Goal: Information Seeking & Learning: Learn about a topic

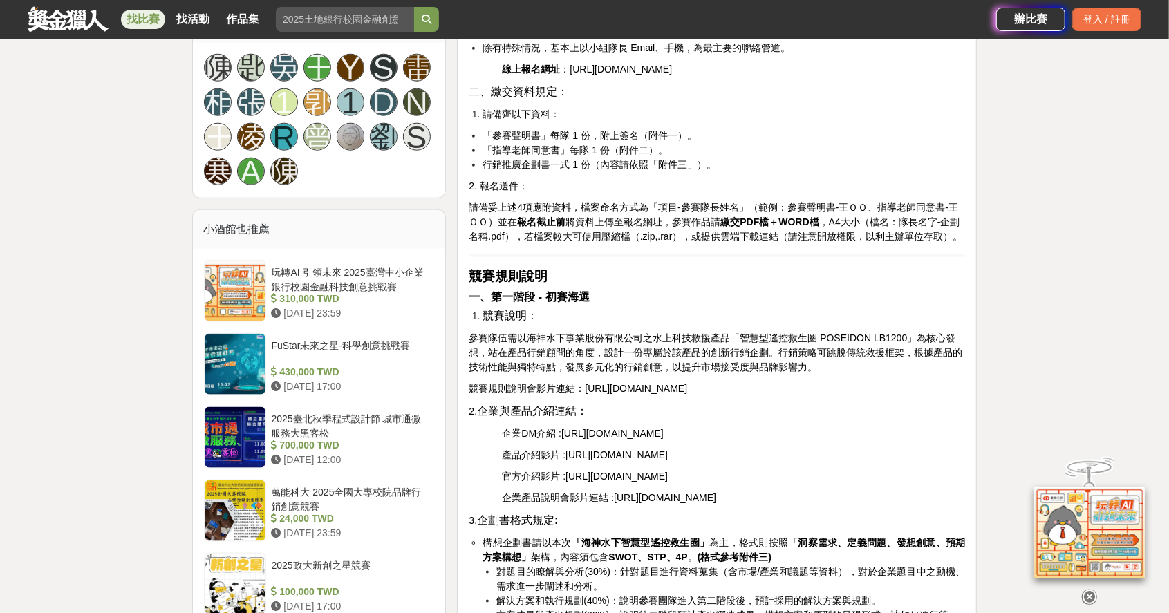
scroll to position [1011, 0]
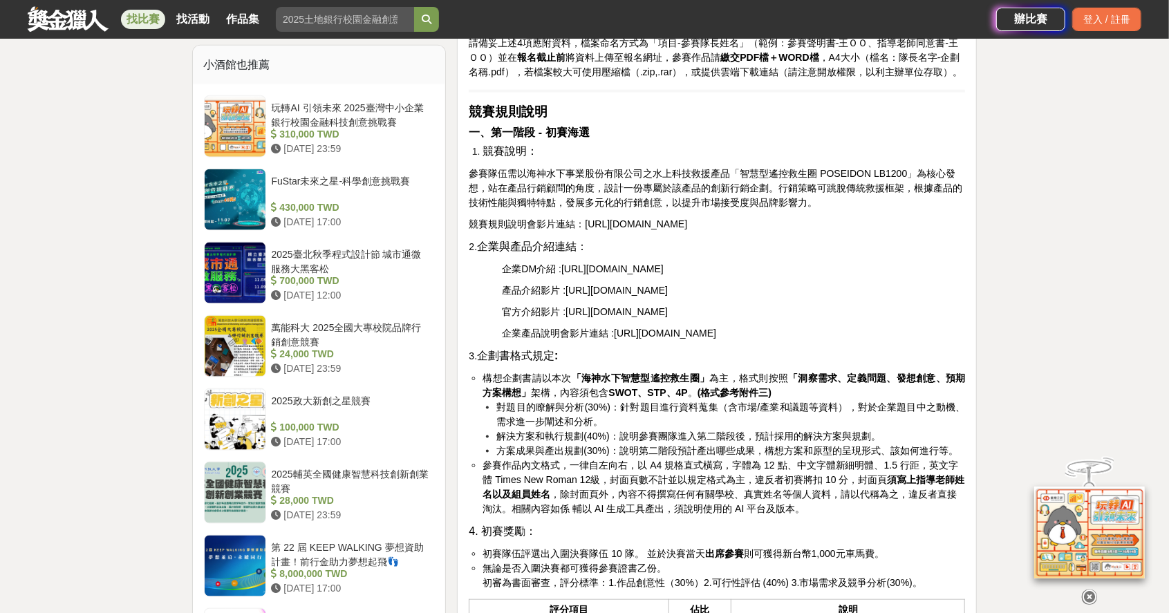
scroll to position [1149, 0]
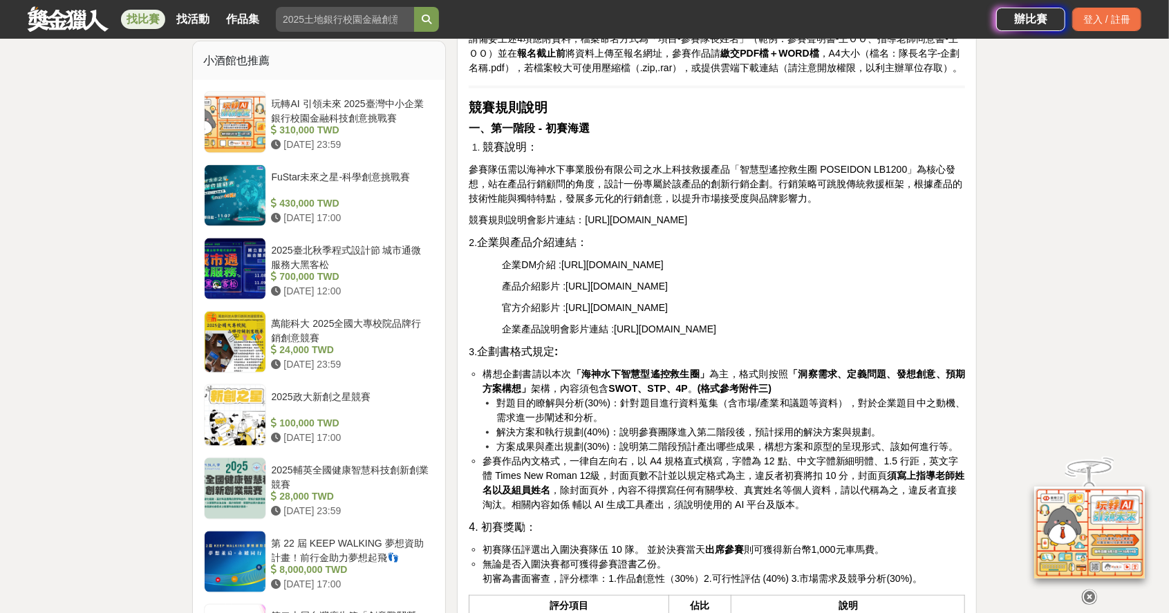
click at [595, 292] on span "[URL][DOMAIN_NAME]" at bounding box center [616, 286] width 102 height 11
click at [641, 335] on span "[URL][DOMAIN_NAME]" at bounding box center [665, 329] width 102 height 11
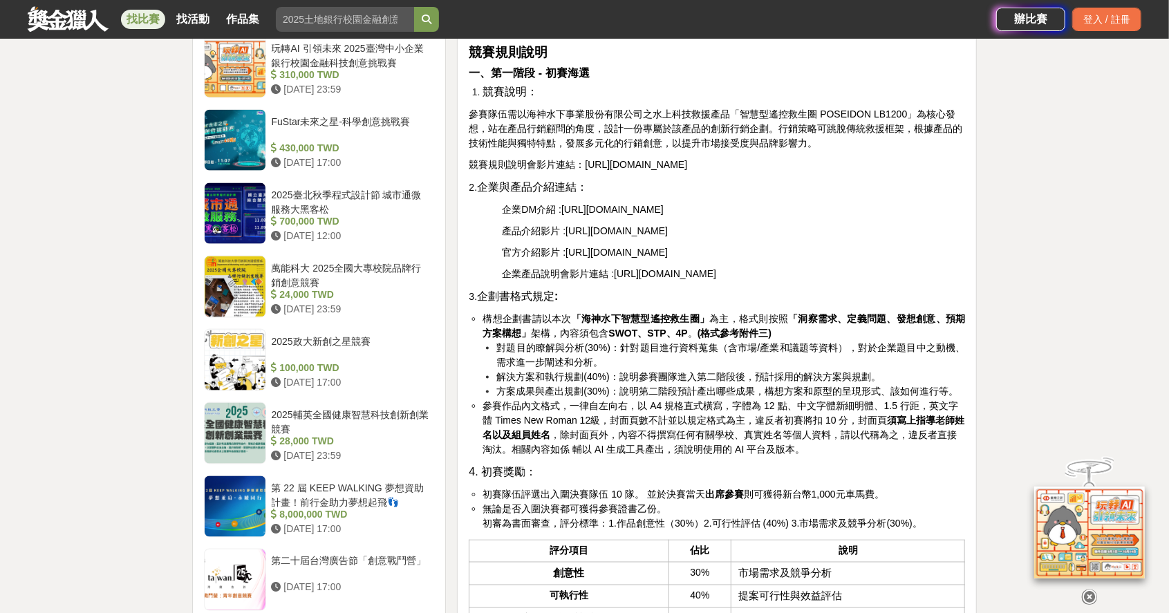
scroll to position [1380, 0]
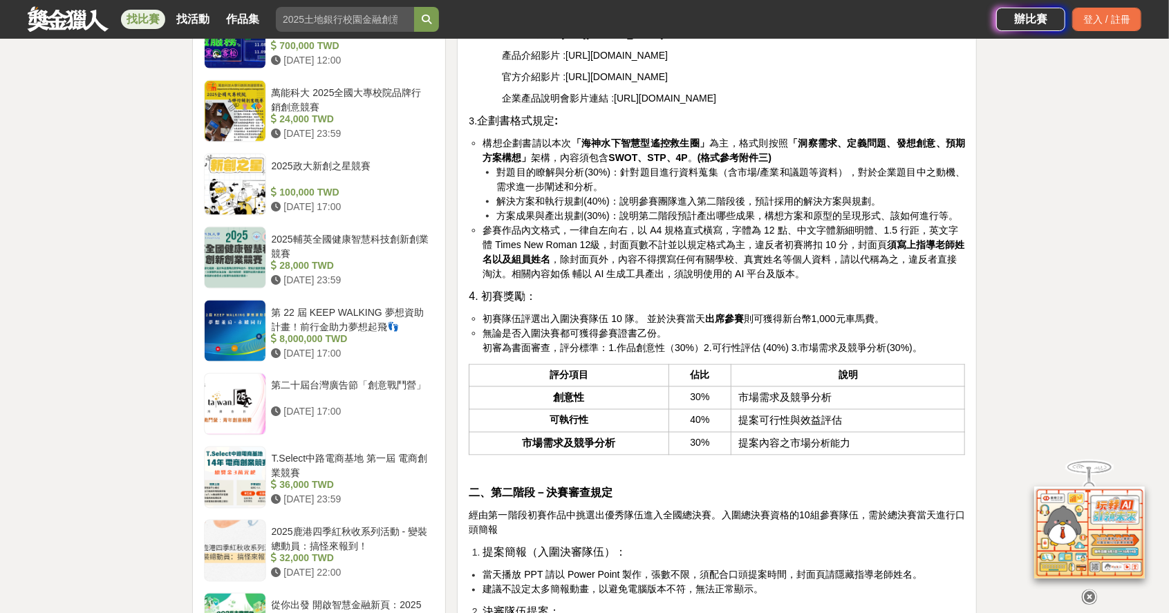
click at [630, 409] on th "創意性" at bounding box center [568, 397] width 199 height 23
click at [854, 409] on td "市場需求及競爭分析" at bounding box center [848, 397] width 234 height 23
drag, startPoint x: 836, startPoint y: 438, endPoint x: 824, endPoint y: 440, distance: 12.1
click at [824, 409] on td "市場需求及競爭分析" at bounding box center [848, 397] width 234 height 23
drag, startPoint x: 824, startPoint y: 440, endPoint x: 906, endPoint y: 436, distance: 81.7
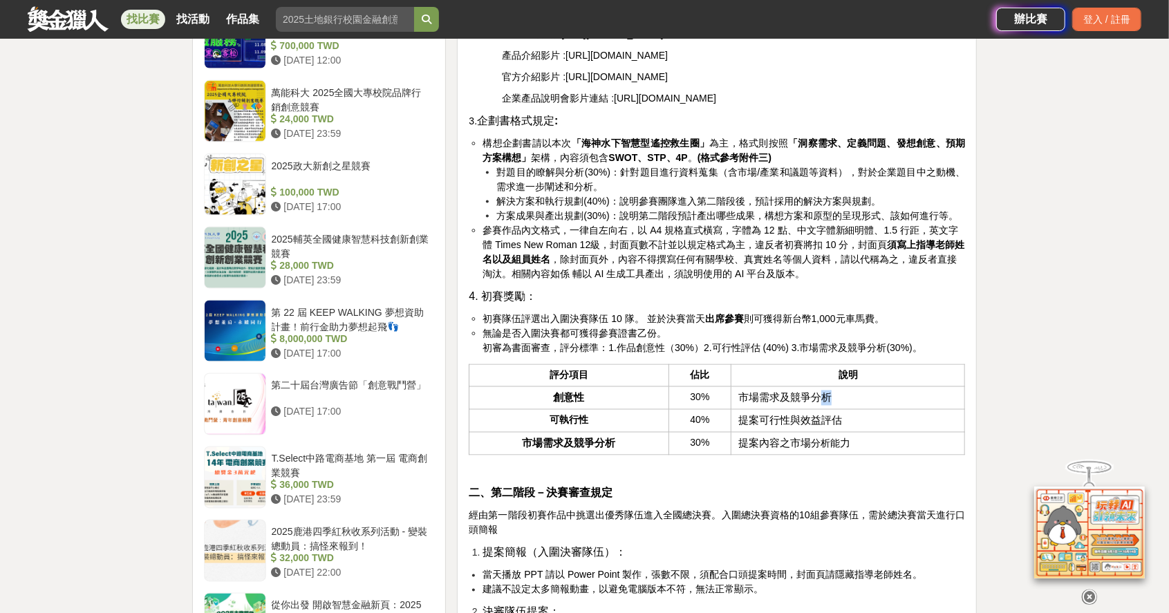
click at [906, 409] on td "市場需求及競爭分析" at bounding box center [848, 397] width 234 height 23
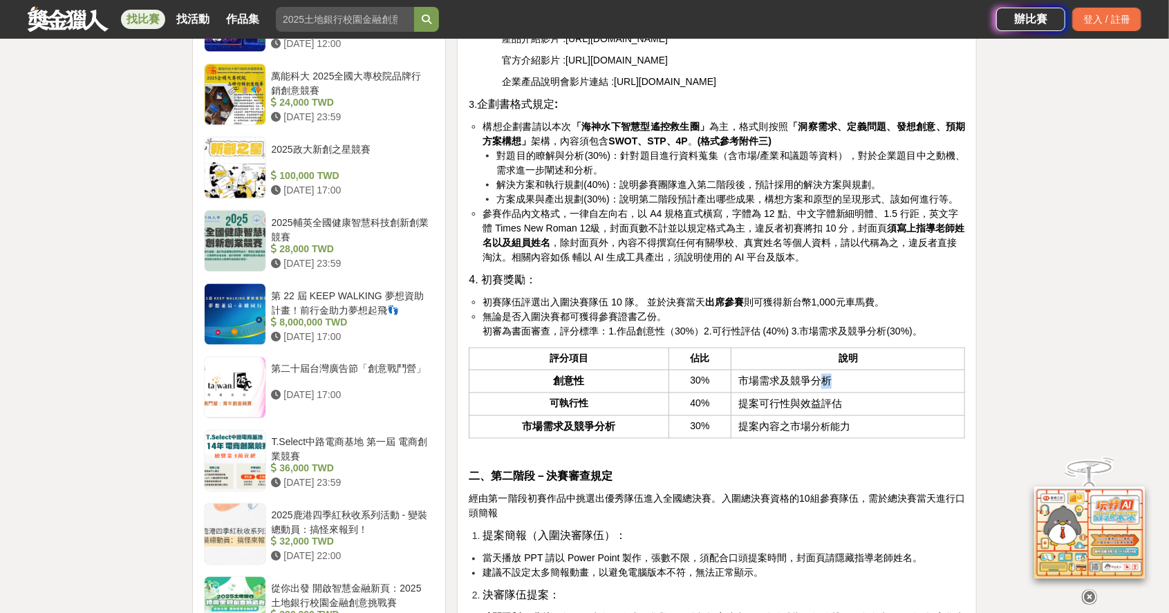
scroll to position [1425, 0]
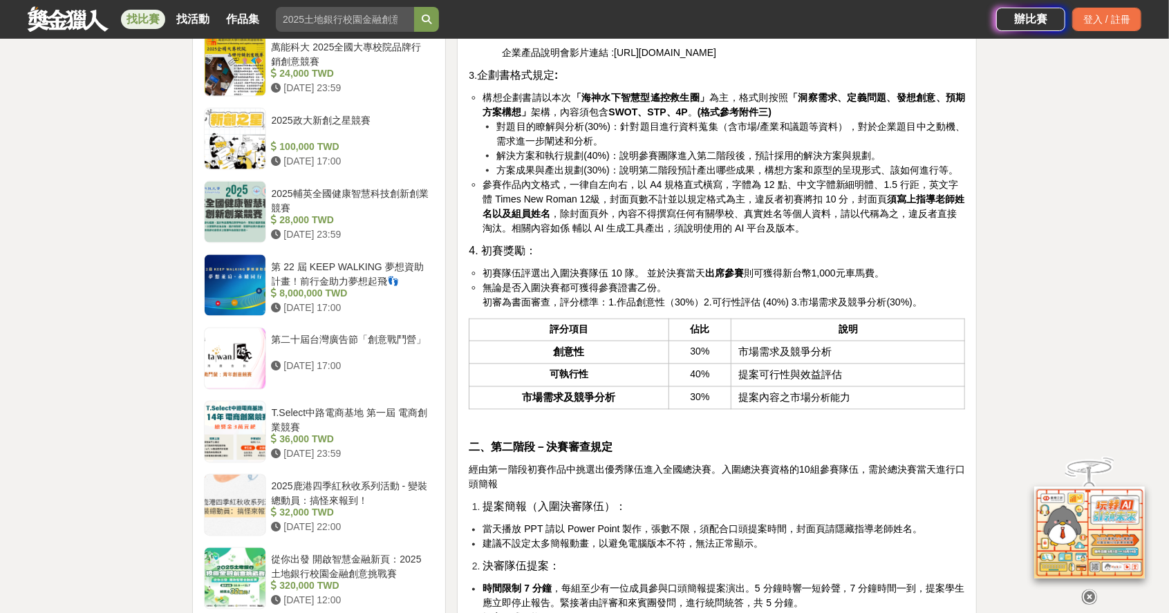
click at [666, 409] on th "市場需求及競爭分析" at bounding box center [568, 397] width 199 height 23
click at [708, 403] on span "30%" at bounding box center [700, 397] width 19 height 11
click at [831, 364] on td "市場需求及競爭分析" at bounding box center [848, 352] width 234 height 23
click at [742, 358] on span "市場需求及競爭分析" at bounding box center [784, 352] width 93 height 11
click at [833, 364] on td "市場需求及競爭分析" at bounding box center [848, 352] width 234 height 23
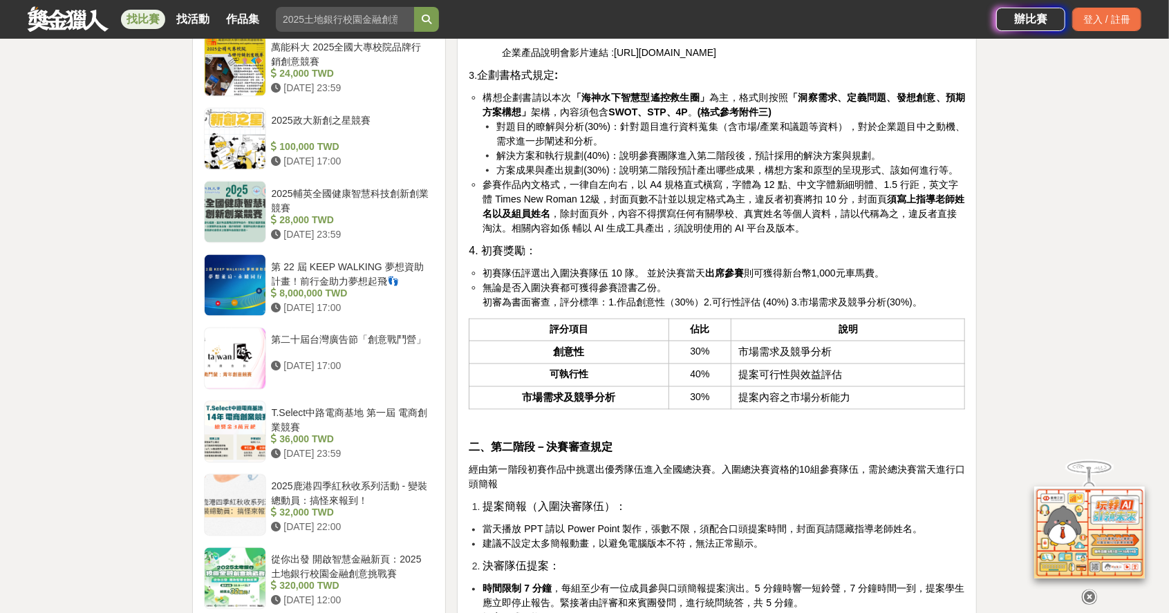
click at [832, 364] on td "市場需求及競爭分析" at bounding box center [848, 352] width 234 height 23
click at [827, 358] on span "市場需求及競爭分析" at bounding box center [784, 352] width 93 height 11
click at [843, 386] on td "提案可行性與效益評估" at bounding box center [848, 375] width 234 height 23
click at [839, 381] on span "提案可行性與效益評估" at bounding box center [790, 375] width 104 height 11
click at [832, 364] on td "市場需求及競爭分析" at bounding box center [848, 352] width 234 height 23
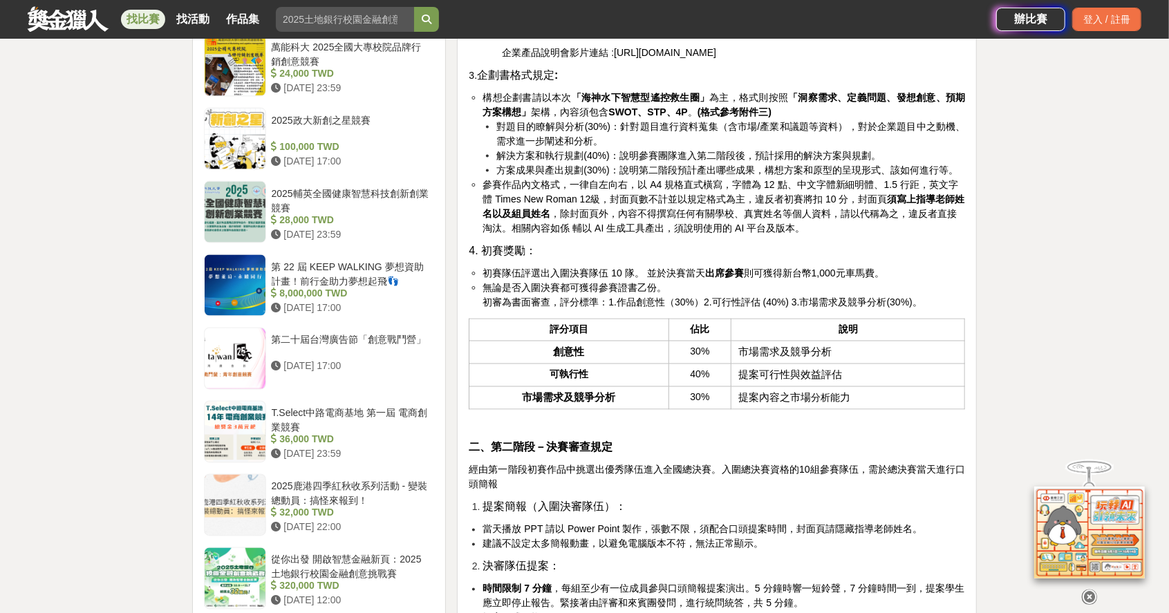
click at [827, 358] on span "市場需求及競爭分析" at bounding box center [784, 352] width 93 height 11
click at [1088, 583] on div at bounding box center [1089, 595] width 138 height 24
drag, startPoint x: 836, startPoint y: 389, endPoint x: 794, endPoint y: 388, distance: 42.2
click at [836, 364] on td "市場需求及競爭分析" at bounding box center [848, 352] width 234 height 23
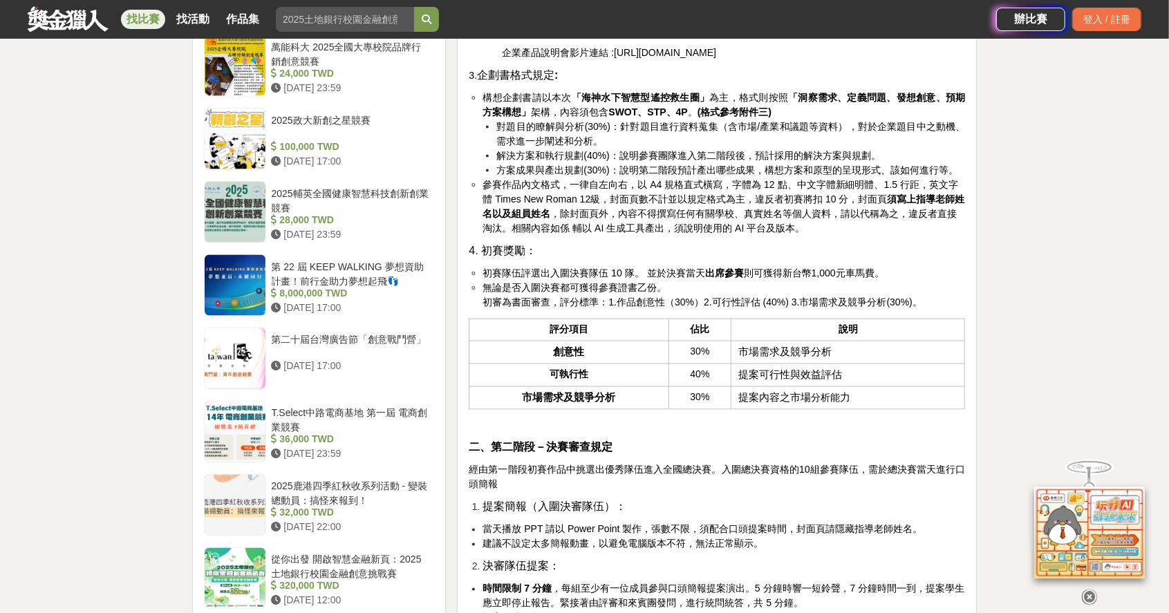
click at [596, 364] on th "創意性" at bounding box center [568, 352] width 199 height 23
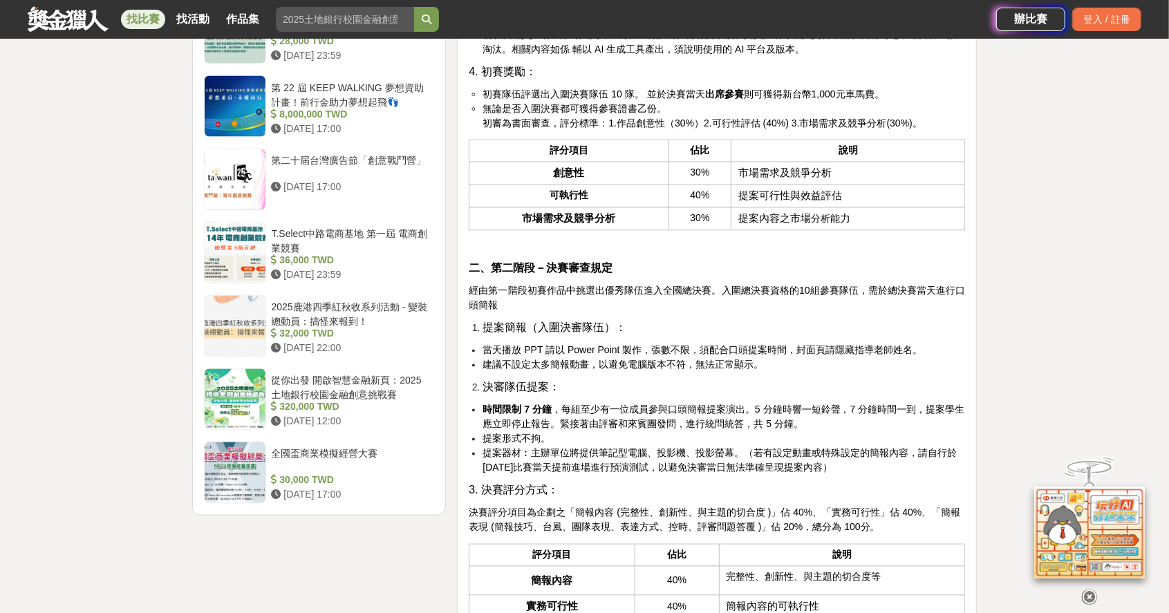
scroll to position [1610, 0]
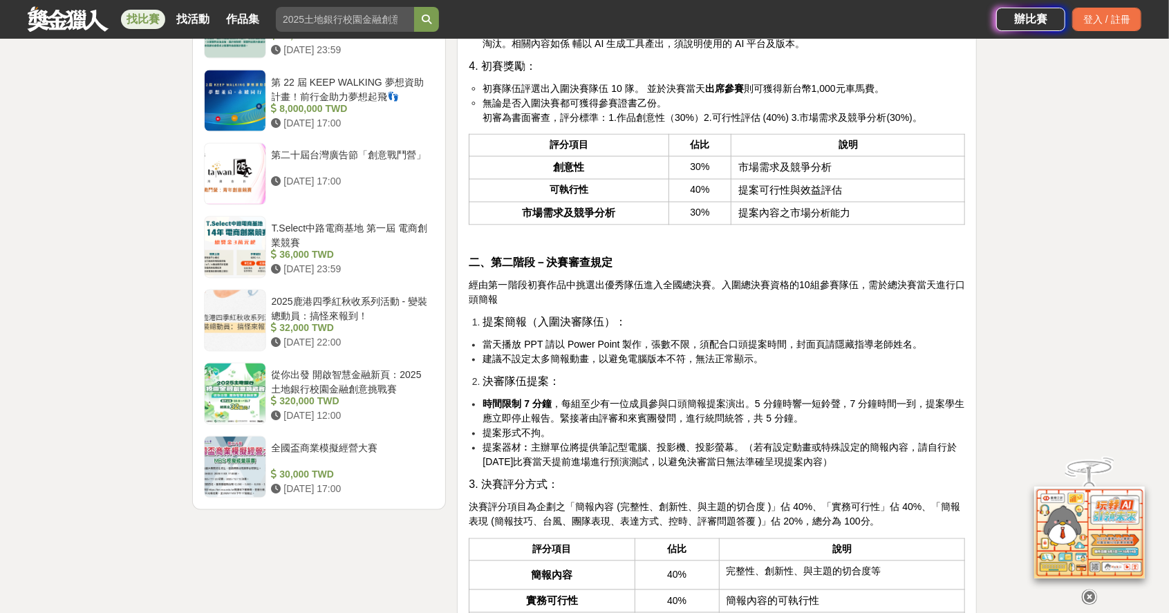
click at [577, 273] on div "活動簡介 在科技快速演進與極端氣候日益頻繁的當代社會，水域安全問題成為不可忽視的重要議題。傳統救援設備在面對時間緊迫、地形複雜與天候[PERSON_NAME]…" at bounding box center [717, 393] width 496 height 3052
click at [716, 179] on td "30%" at bounding box center [699, 167] width 63 height 23
click at [589, 179] on th "創意性" at bounding box center [568, 167] width 199 height 23
click at [581, 174] on span "創意性" at bounding box center [569, 167] width 31 height 11
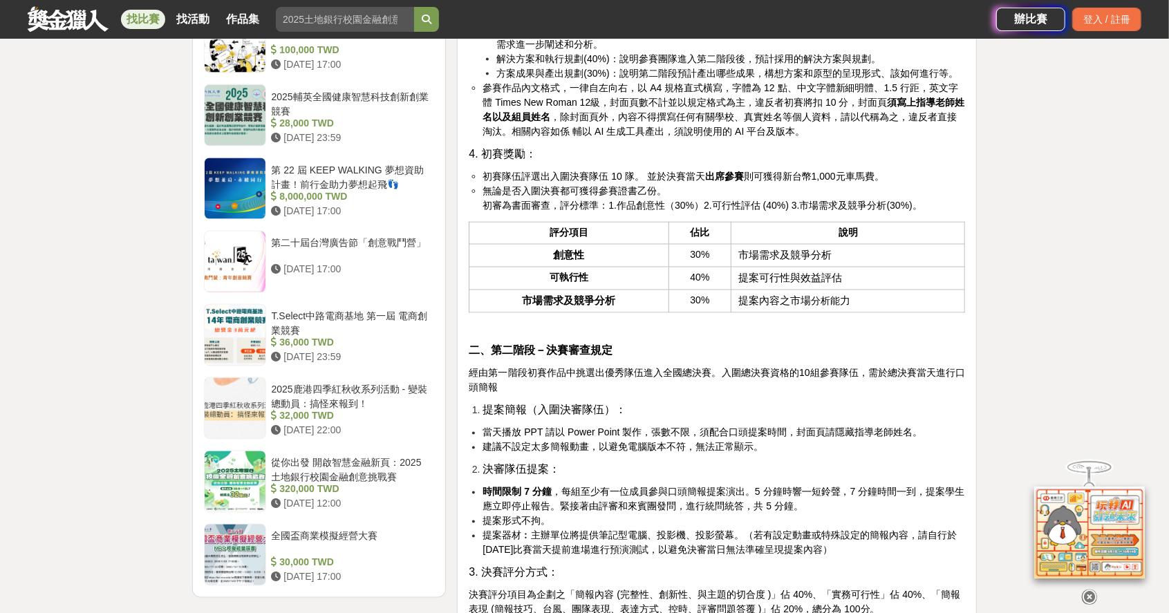
scroll to position [1518, 0]
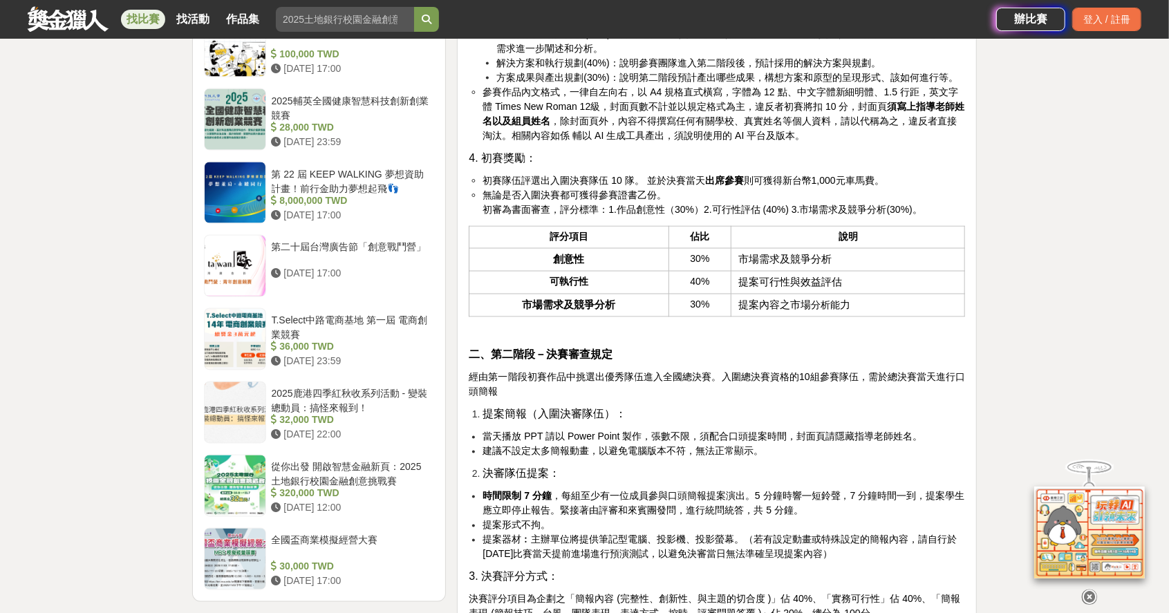
click at [616, 271] on th "創意性" at bounding box center [568, 259] width 199 height 23
click at [624, 271] on th "創意性" at bounding box center [568, 259] width 199 height 23
click at [626, 317] on th "市場需求及競爭分析" at bounding box center [568, 305] width 199 height 23
drag, startPoint x: 635, startPoint y: 347, endPoint x: 634, endPoint y: 322, distance: 24.9
click at [634, 317] on tbody "創意性 30% 市場需求及競爭分析 可執行性 40% 提案可行性與效益評估 市場需求及競爭分析 30% 提案內容之市場 分析能 力" at bounding box center [717, 282] width 496 height 68
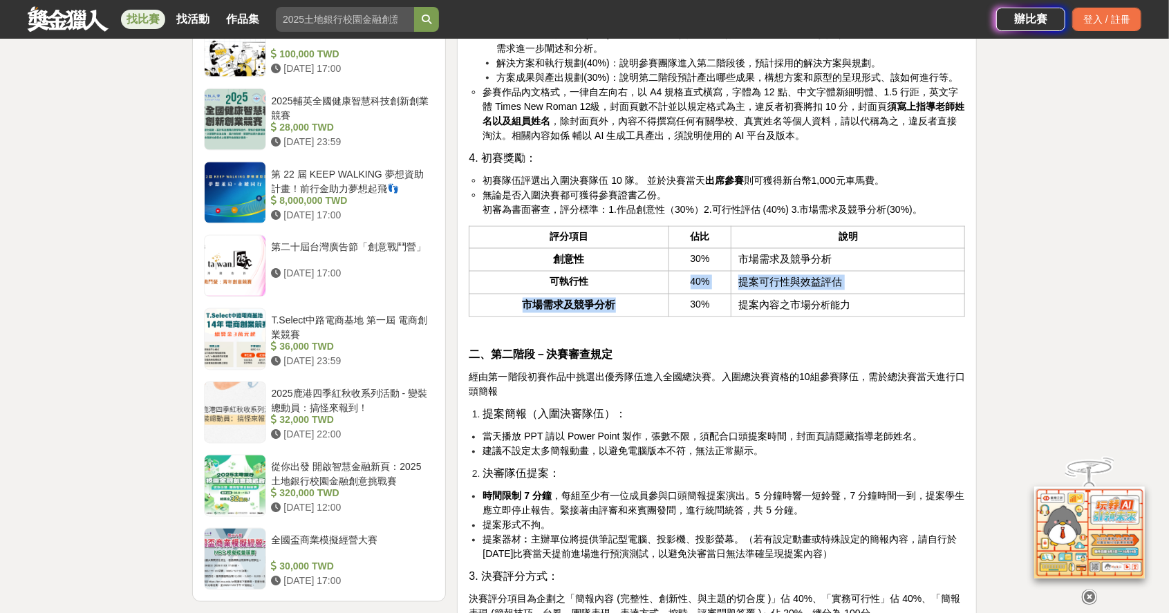
drag, startPoint x: 634, startPoint y: 322, endPoint x: 646, endPoint y: 355, distance: 35.2
click at [646, 317] on th "市場需求及競爭分析" at bounding box center [568, 305] width 199 height 23
drag, startPoint x: 653, startPoint y: 377, endPoint x: 666, endPoint y: 372, distance: 14.9
click at [653, 340] on p at bounding box center [717, 333] width 496 height 15
click at [601, 294] on th "可執行性" at bounding box center [568, 282] width 199 height 23
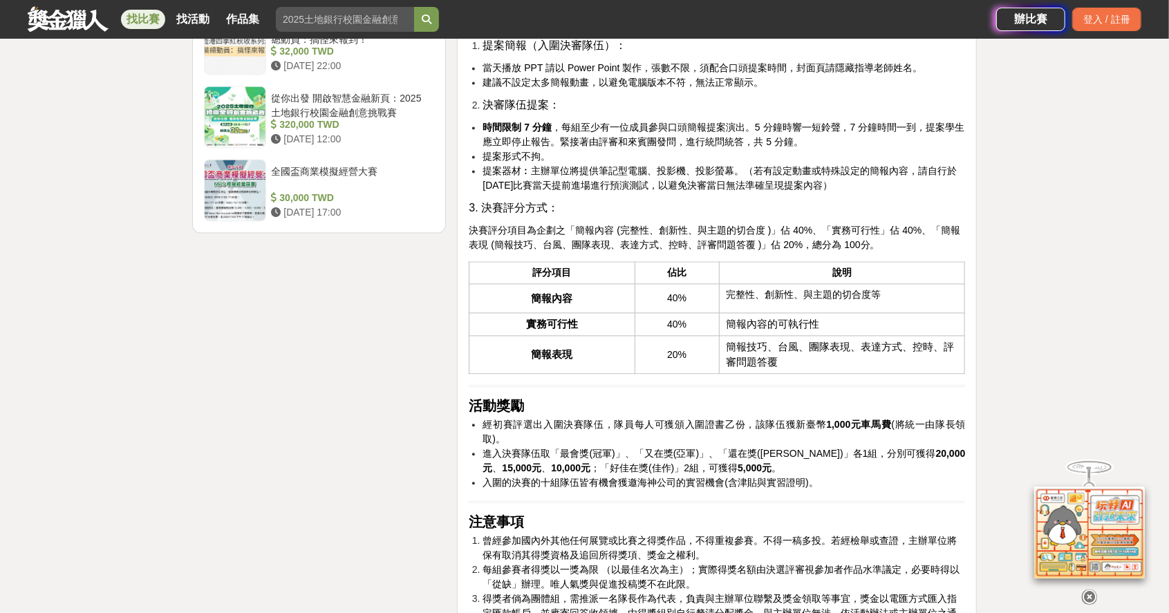
scroll to position [1887, 0]
click at [760, 303] on p "完整性、創新性、與主題的切合度等" at bounding box center [843, 295] width 232 height 15
click at [784, 375] on td "簡報技巧、台風、團隊表現、表達方式、控時、評審問題答覆" at bounding box center [842, 356] width 246 height 38
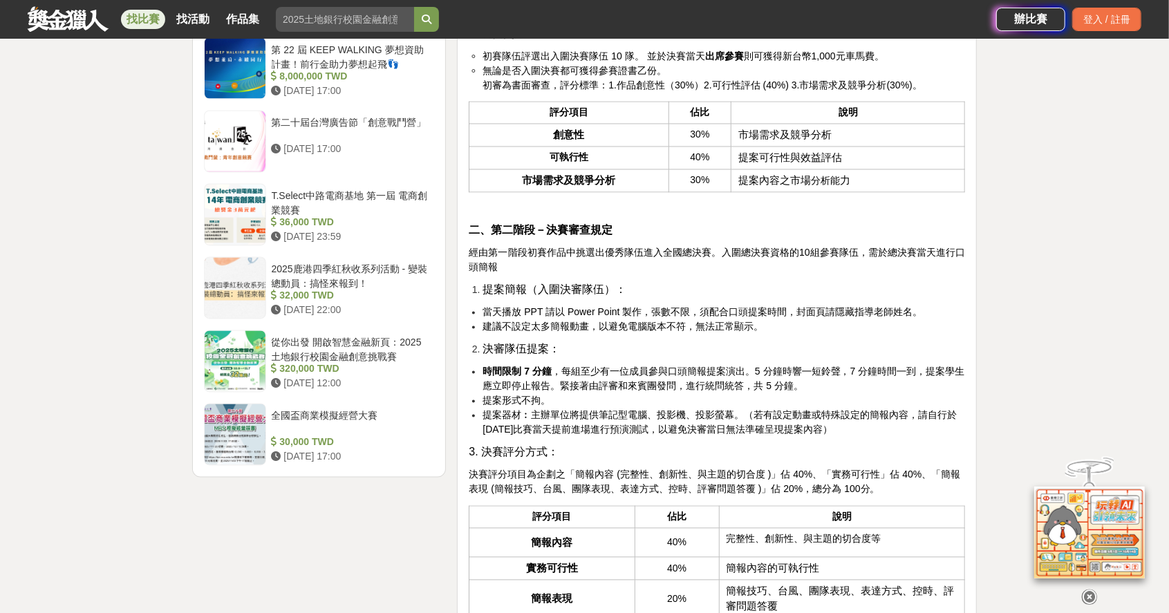
scroll to position [1610, 0]
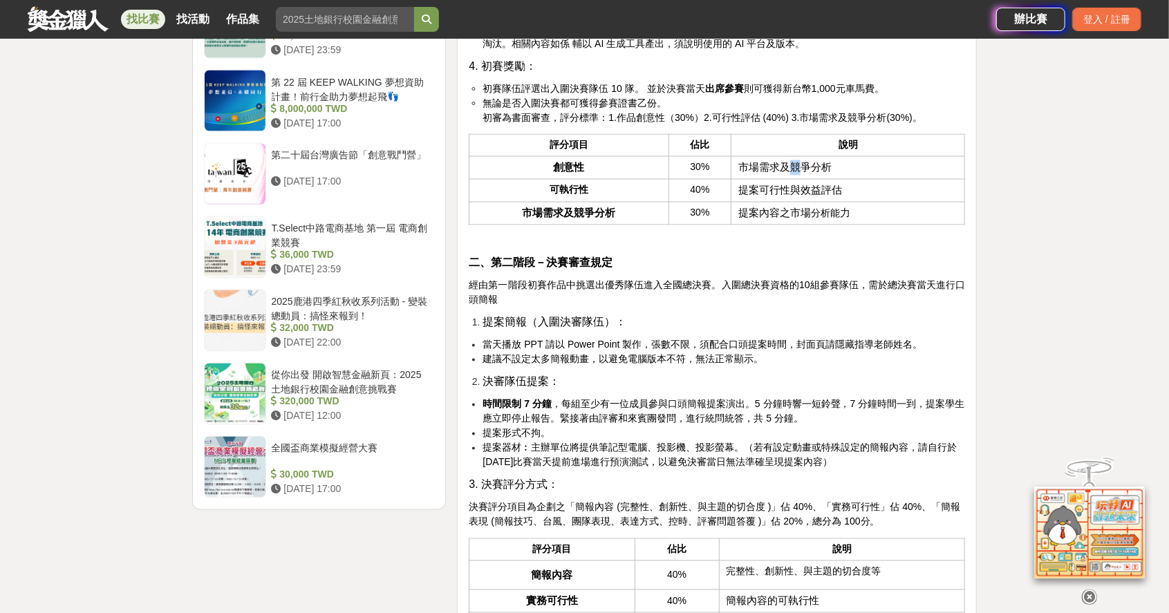
drag, startPoint x: 793, startPoint y: 208, endPoint x: 804, endPoint y: 207, distance: 11.1
click at [804, 174] on span "市場需求及競爭分析" at bounding box center [784, 167] width 93 height 11
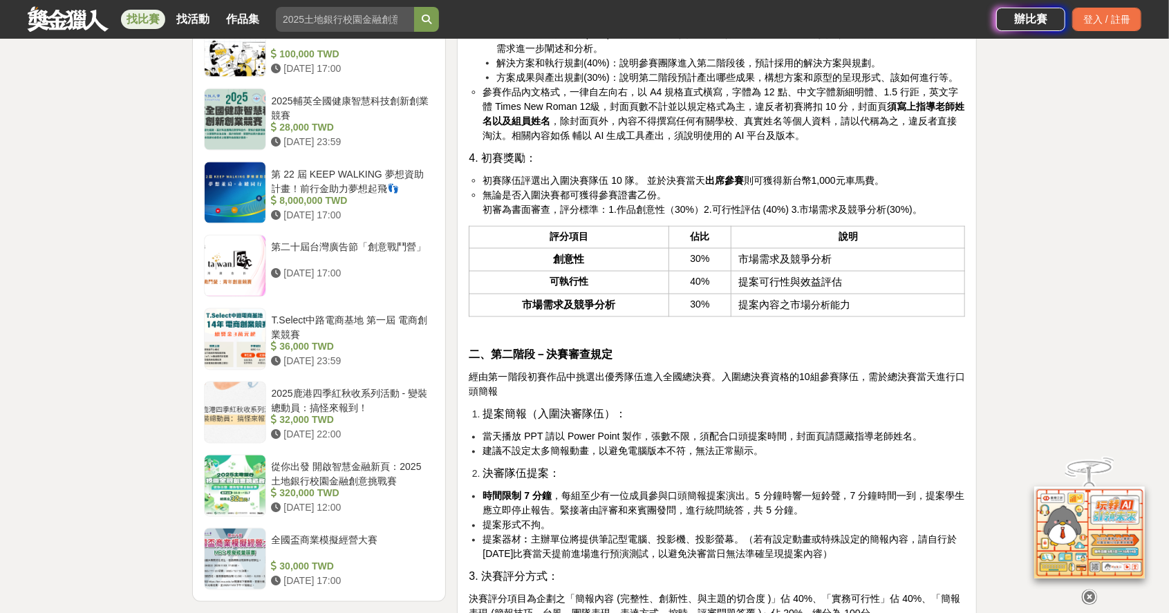
scroll to position [1518, 0]
click at [679, 217] on li "無論是否入圍決賽都可獲得參賽證書乙份。 初審為書面審查，評分標準：1.作品創意性（30%）2.可行性評估 (40%) 3.市場需求及競爭分析(30%)。" at bounding box center [724, 202] width 483 height 29
click at [488, 215] on span "初審為書面審查，評分標準：1.作品創意性（30%）2.可行性評估 (40%) 3.市場需求及競爭分析(30%)。" at bounding box center [703, 209] width 440 height 11
click at [612, 215] on span "初審為書面審查，評分標準：1.作品創意性（30%）2.可行性評估 (40%) 3.市場需求及競爭分析(30%)。" at bounding box center [703, 209] width 440 height 11
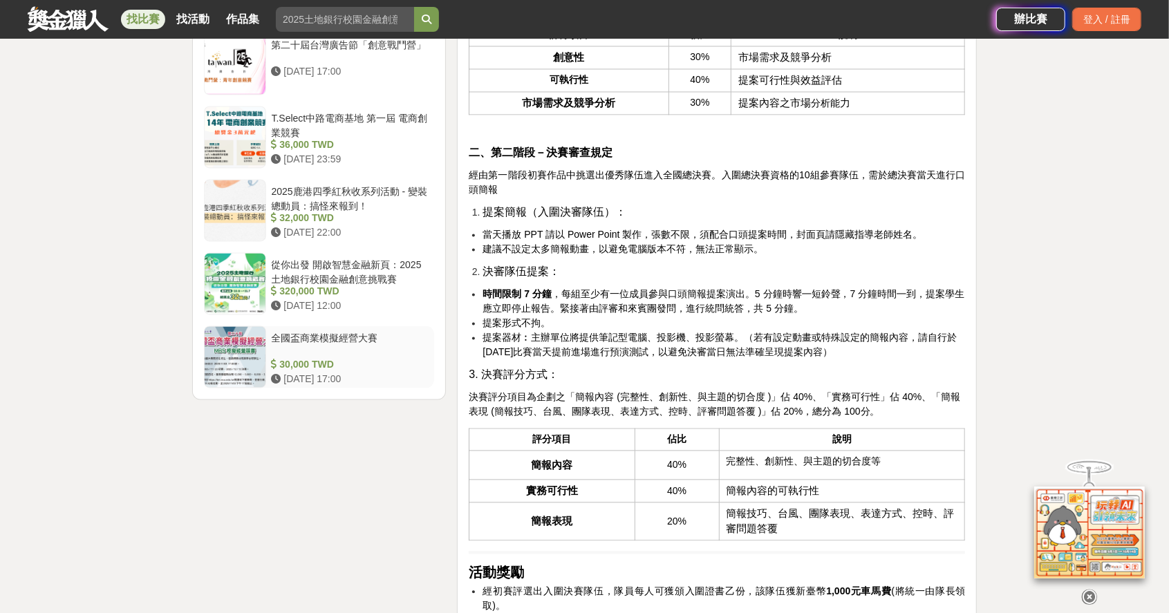
scroll to position [1610, 0]
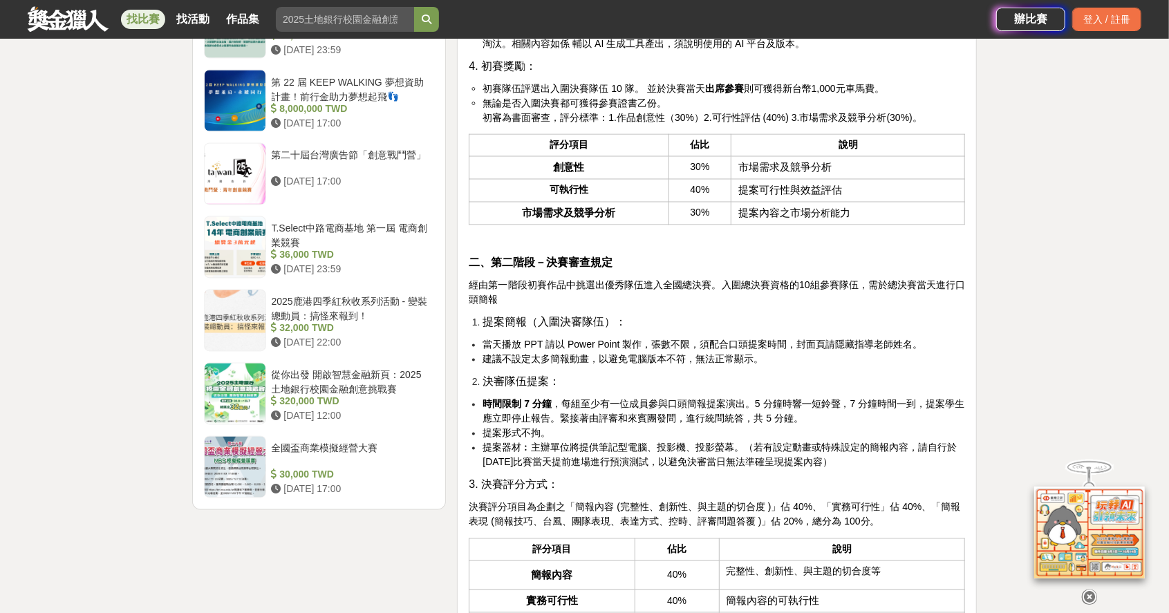
click at [614, 272] on p "二、第二階段－決賽審查規定" at bounding box center [717, 263] width 496 height 17
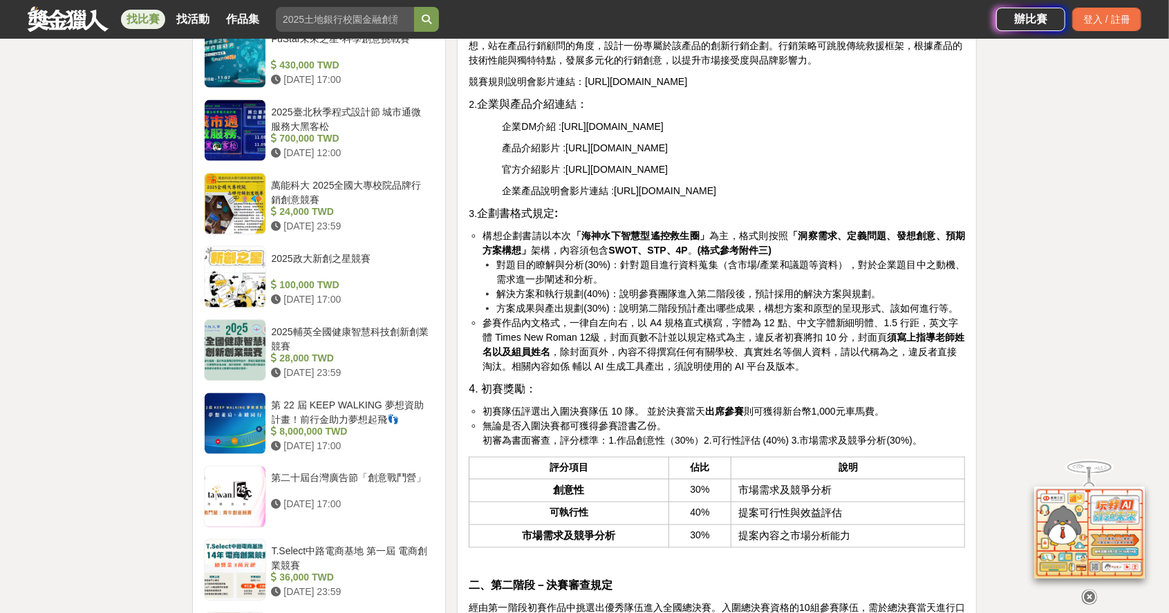
scroll to position [1313, 0]
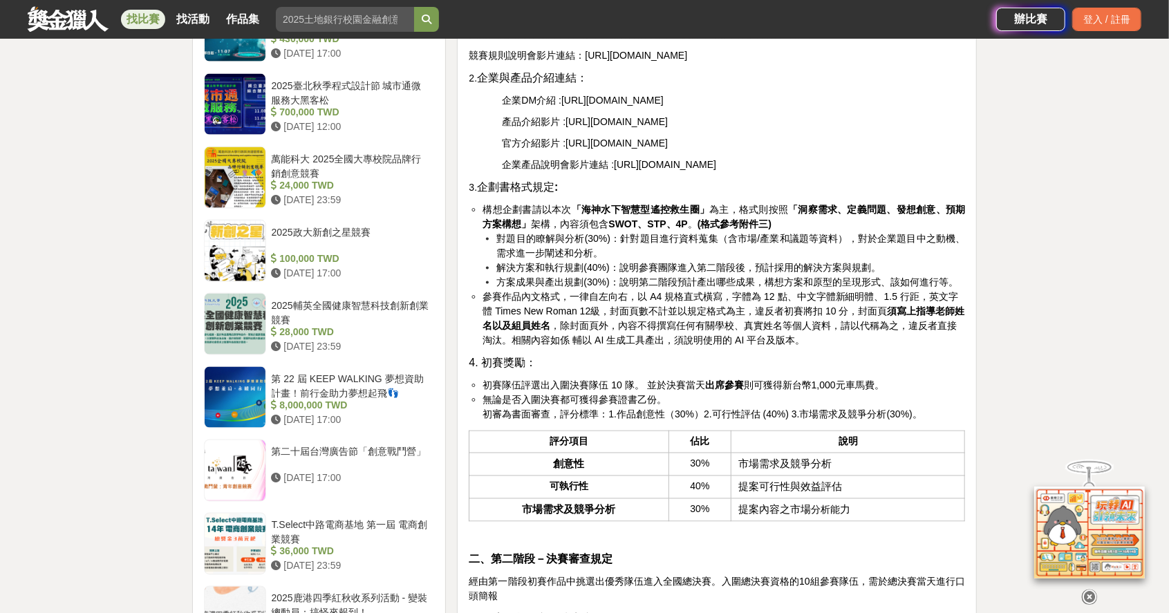
click at [579, 391] on span "初賽隊伍評選出入圍決賽隊伍 10 隊。 並於決賽當天 出席參賽 則可獲得新台幣1,000元車馬費。" at bounding box center [683, 385] width 401 height 11
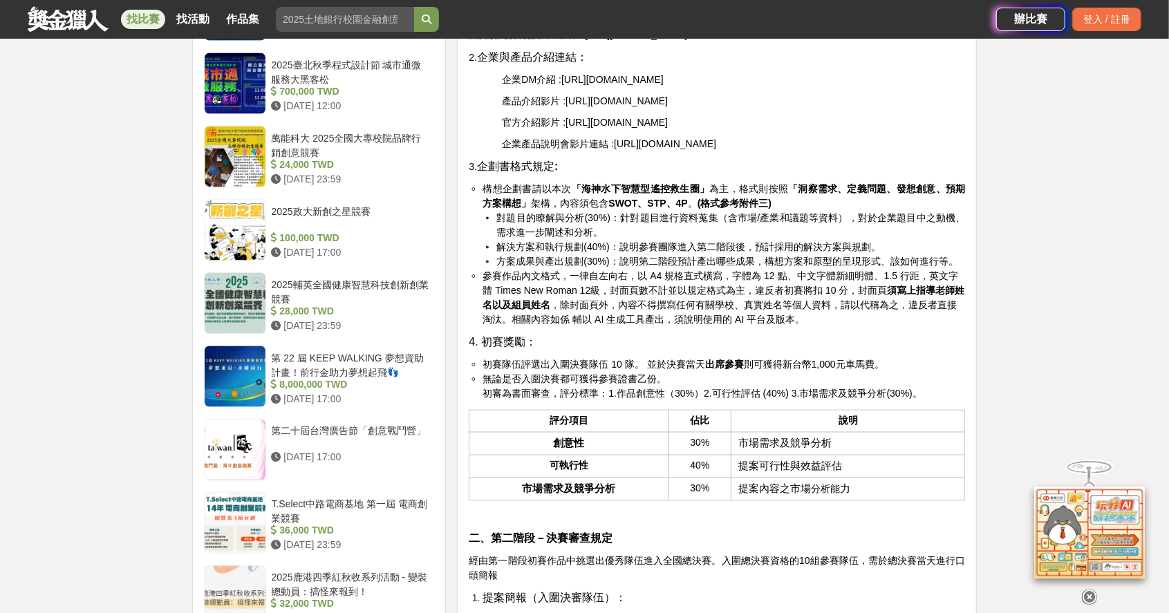
scroll to position [1359, 0]
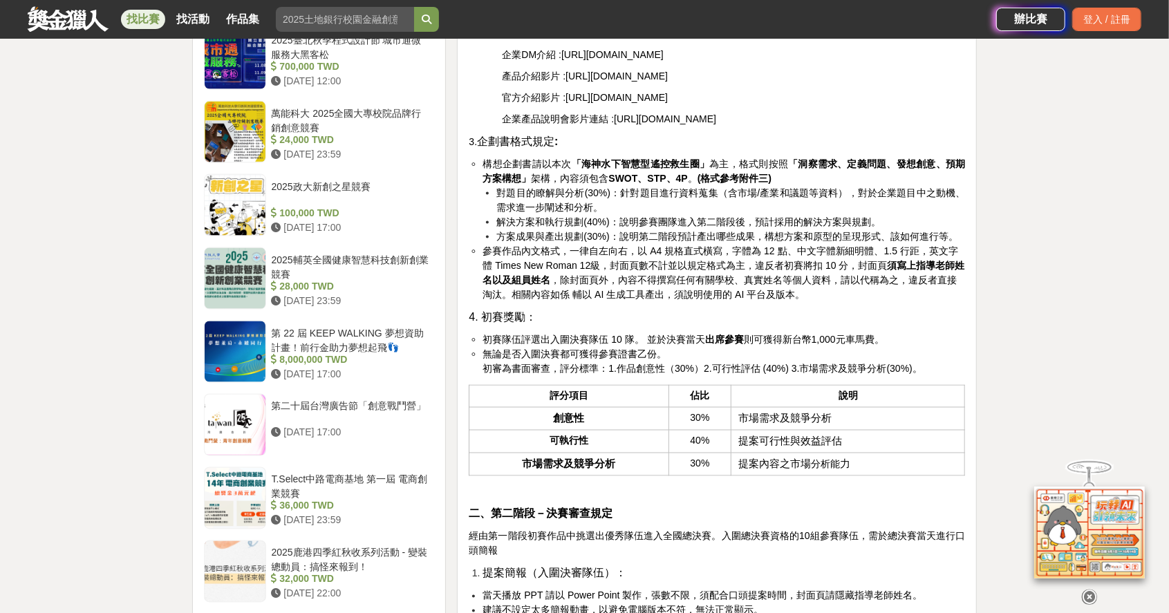
click at [610, 453] on th "可執行性" at bounding box center [568, 441] width 199 height 23
click at [606, 453] on th "可執行性" at bounding box center [568, 441] width 199 height 23
click at [855, 453] on td "提案可行性與效益評估" at bounding box center [848, 441] width 234 height 23
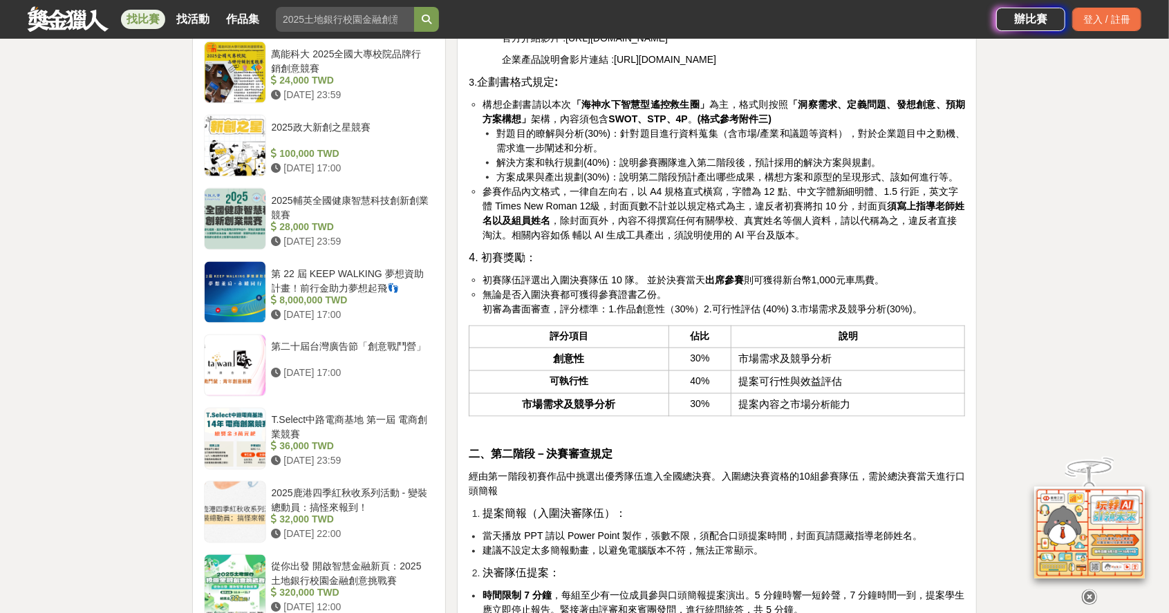
scroll to position [1452, 0]
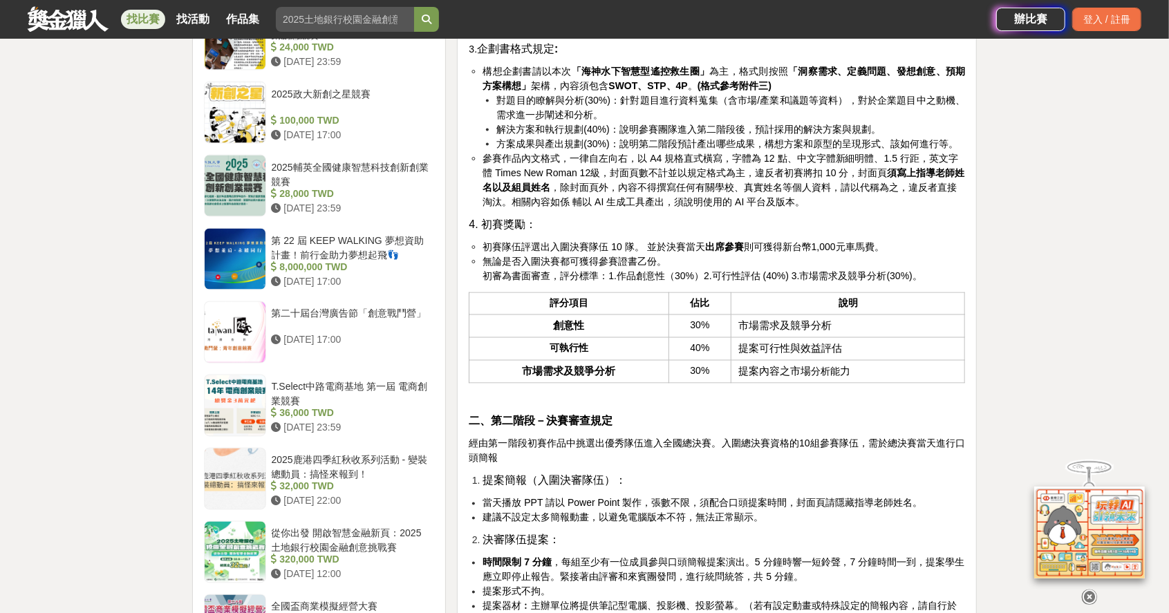
click at [874, 406] on p at bounding box center [717, 399] width 496 height 15
click at [646, 489] on li "提案簡報（入圍決審隊伍）：" at bounding box center [724, 481] width 483 height 17
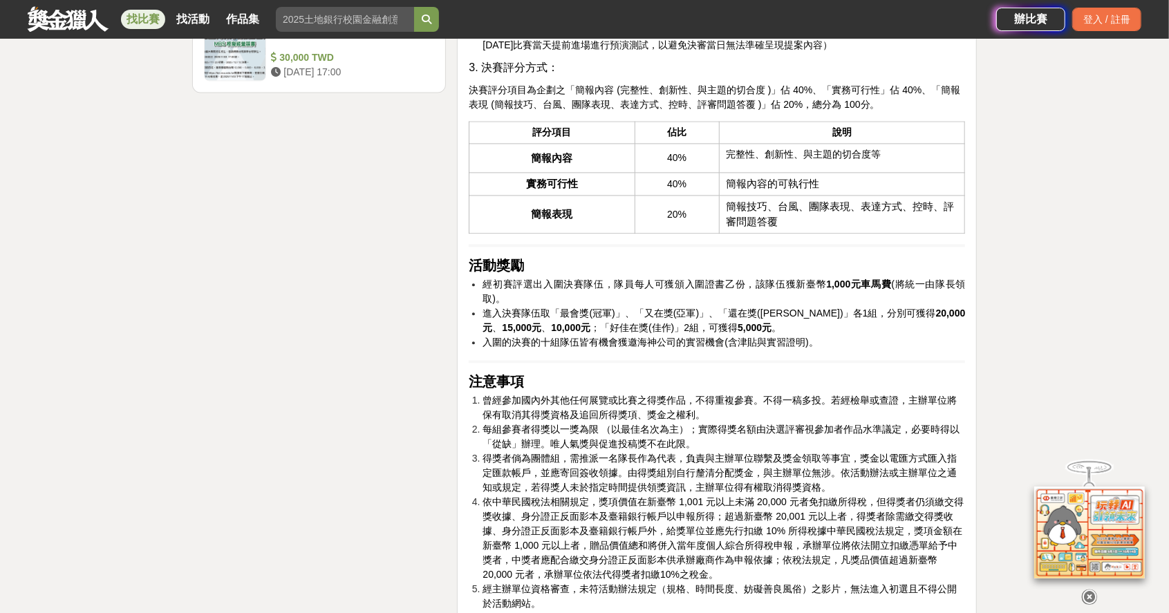
scroll to position [2050, 0]
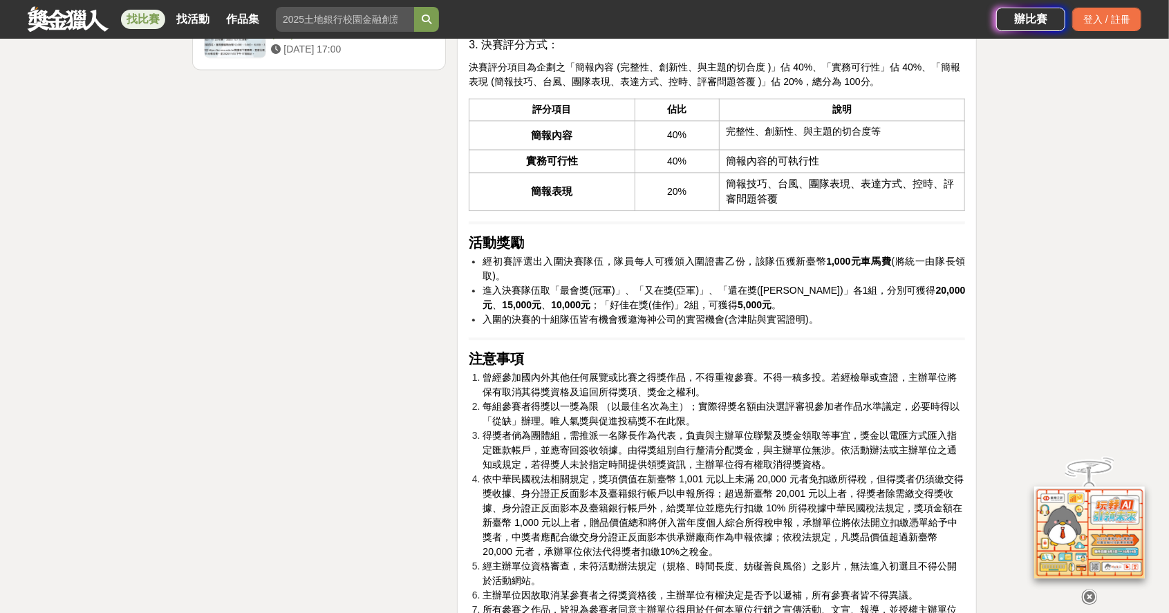
click at [1092, 590] on icon at bounding box center [1089, 597] width 15 height 15
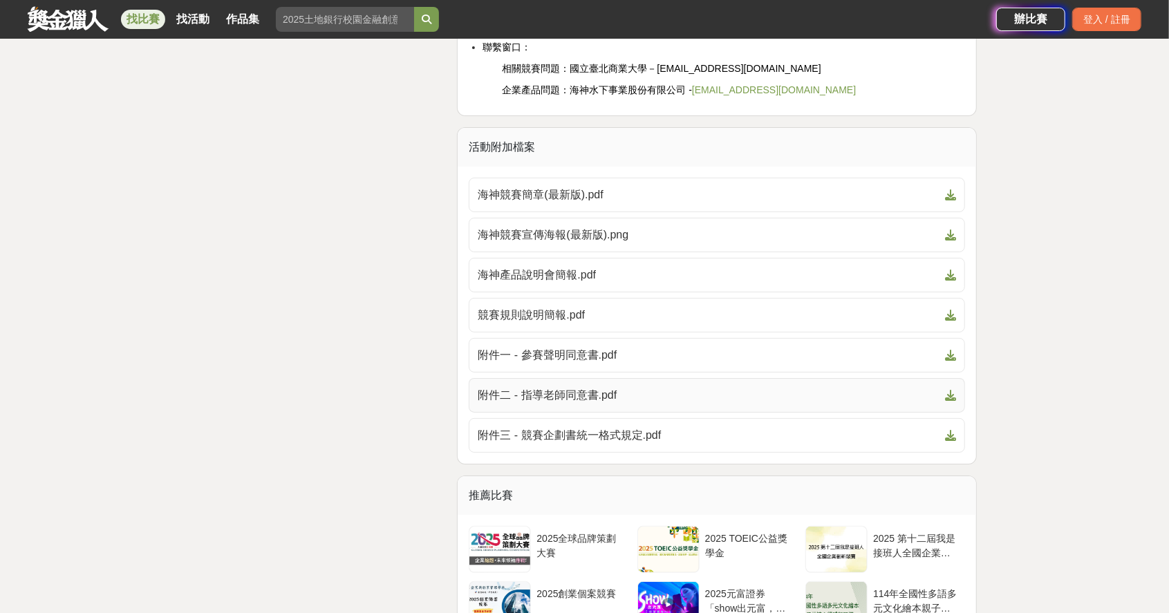
scroll to position [3433, 0]
click at [458, 462] on div "海神競賽簡章(最新版).pdf 海神競賽宣傳海報(最新版).png 海神產品說明會簡報.pdf 競賽規則說明簡報.pdf 附件一 - 參賽聲明同意書.pdf …" at bounding box center [717, 313] width 524 height 297
click at [971, 460] on div "海神競賽簡章(最新版).pdf 海神競賽宣傳海報(最新版).png 海神產品說明會簡報.pdf 競賽規則說明簡報.pdf 附件一 - 參賽聲明同意書.pdf …" at bounding box center [717, 313] width 524 height 297
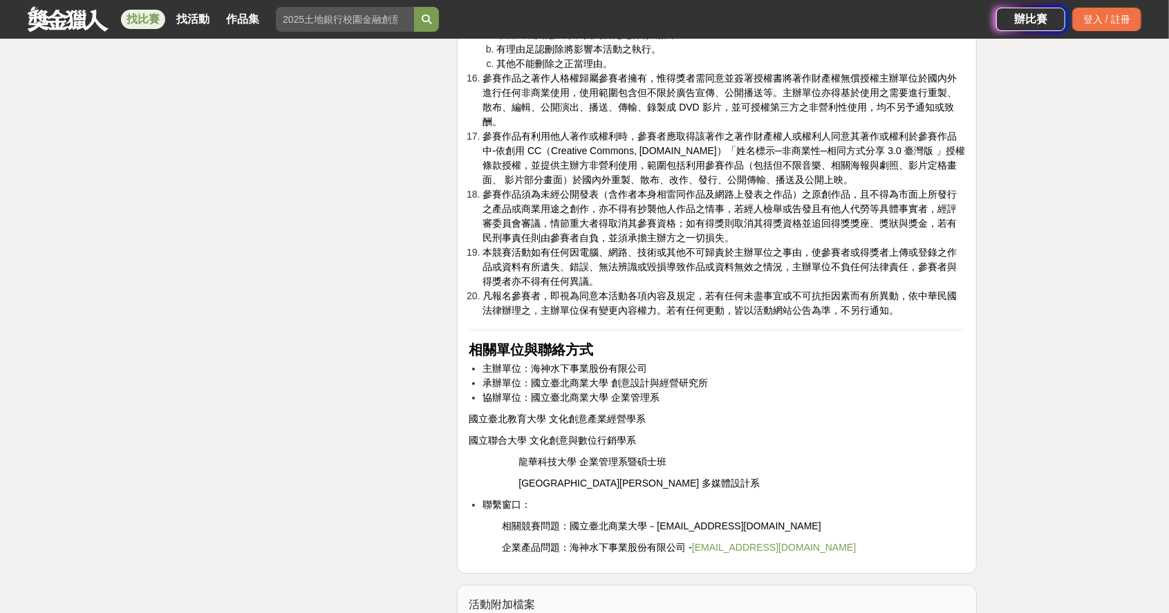
scroll to position [3006, 0]
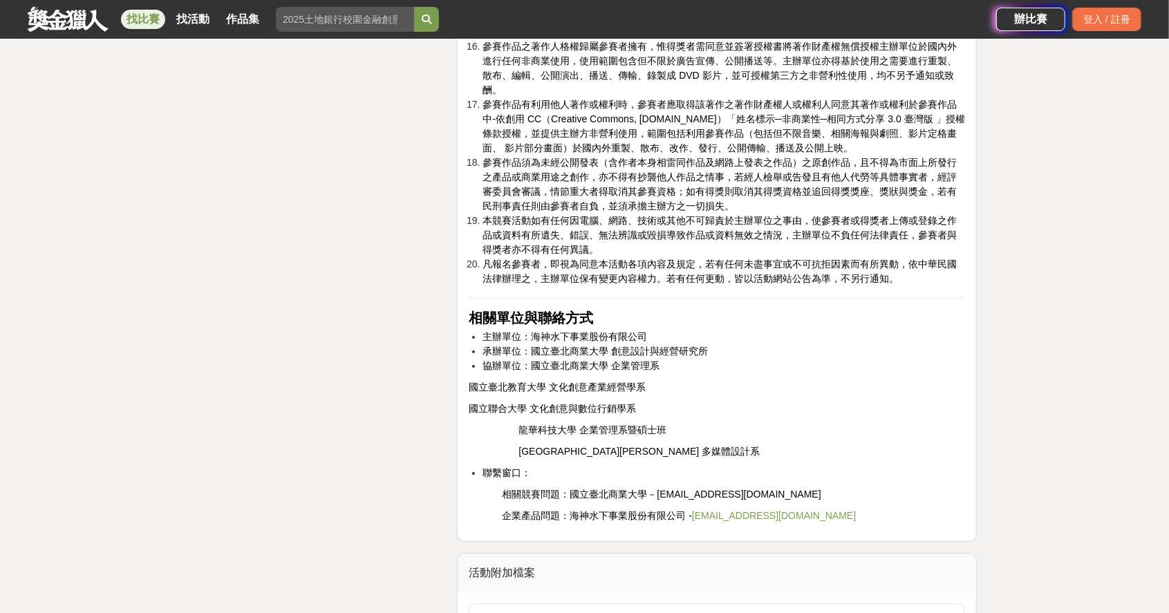
click at [911, 480] on li "聯繫窗口：" at bounding box center [724, 473] width 483 height 15
click at [845, 395] on p "國立臺北教育大學 文化創意產業經營學系" at bounding box center [717, 387] width 496 height 15
click at [494, 416] on p "國立聯合大學 文化創意與數位行銷學系" at bounding box center [717, 409] width 496 height 15
click at [929, 326] on h2 "相關單位與聯絡方式" at bounding box center [717, 318] width 496 height 17
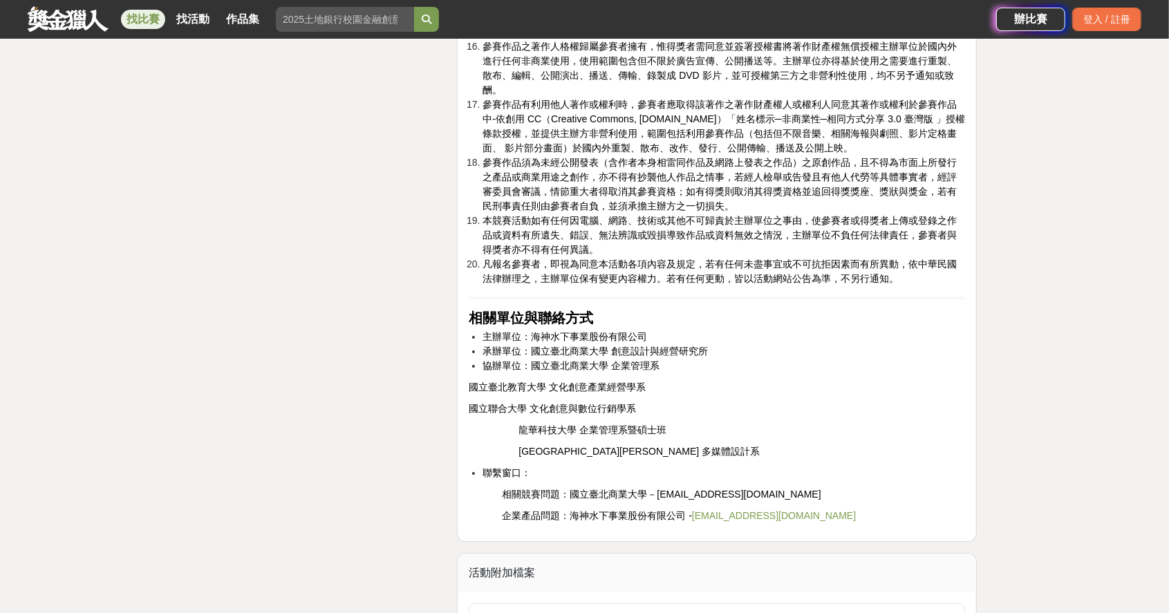
click at [478, 414] on span "國立聯合大學 文化創意與數位行銷學系" at bounding box center [552, 408] width 167 height 11
click at [948, 326] on h2 "相關單位與聯絡方式" at bounding box center [717, 318] width 496 height 17
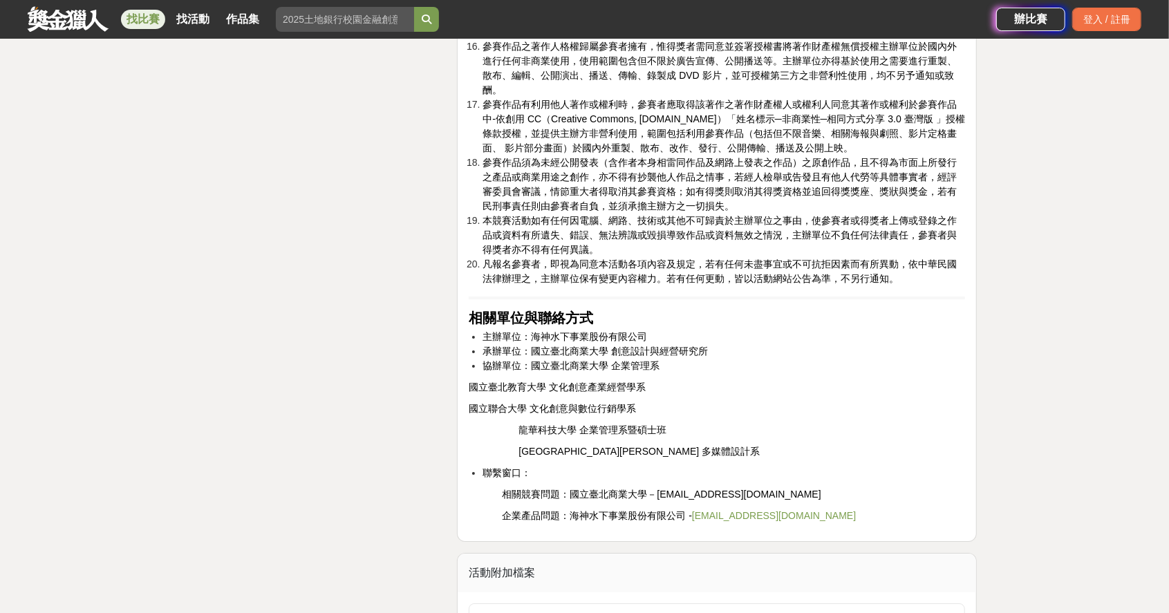
click at [498, 414] on span "國立聯合大學 文化創意與數位行銷學系" at bounding box center [552, 408] width 167 height 11
click at [531, 393] on span "國立臺北教育大學 文化創意產業經營學系" at bounding box center [557, 387] width 177 height 11
click at [964, 326] on h2 "相關單位與聯絡方式" at bounding box center [717, 318] width 496 height 17
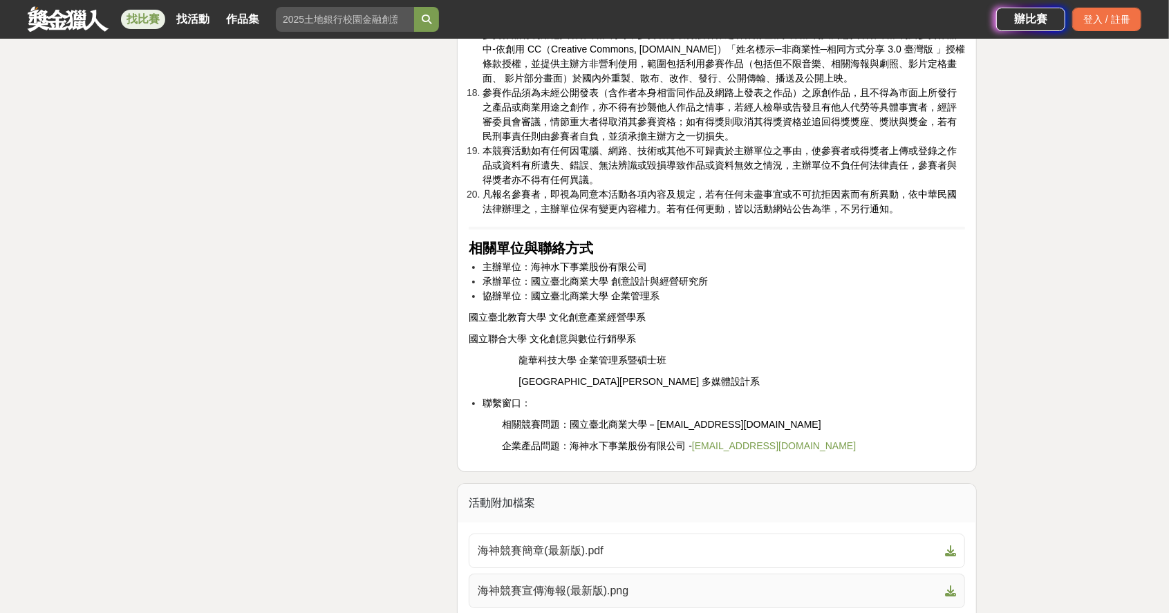
scroll to position [3052, 0]
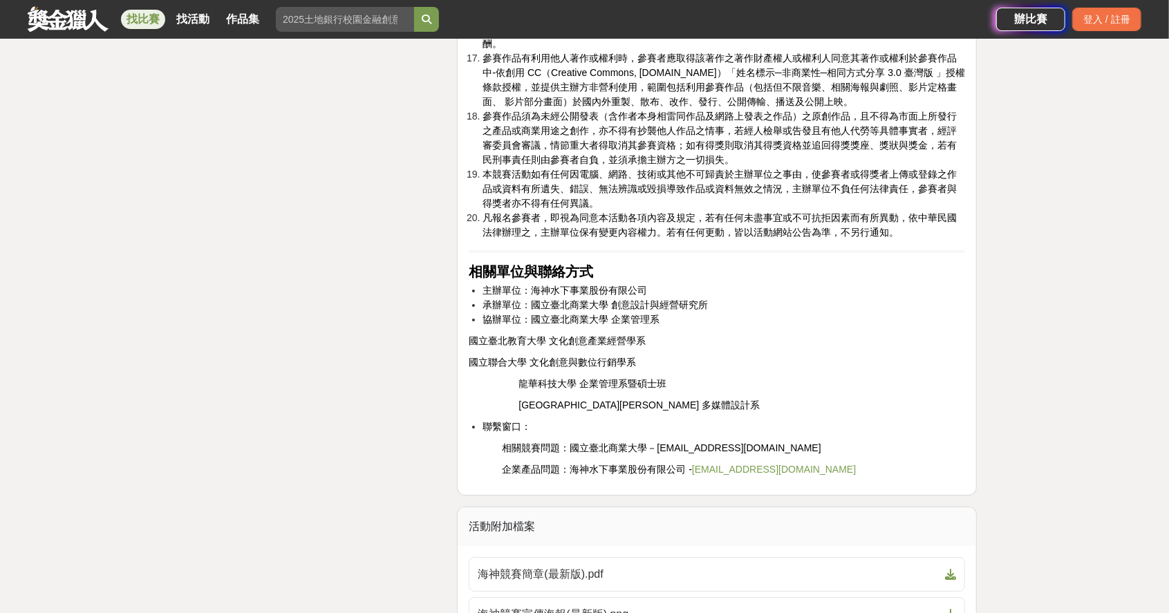
click at [531, 368] on span "國立聯合大學 文化創意與數位行銷學系" at bounding box center [552, 362] width 167 height 11
click at [532, 389] on span "龍華科技大學 企業管理系暨碩士班" at bounding box center [592, 383] width 148 height 11
click at [524, 411] on span "[GEOGRAPHIC_DATA][PERSON_NAME] 多媒體設計系" at bounding box center [638, 405] width 241 height 11
click at [527, 346] on span "國立臺北教育大學 文化創意產業經營學系" at bounding box center [557, 340] width 177 height 11
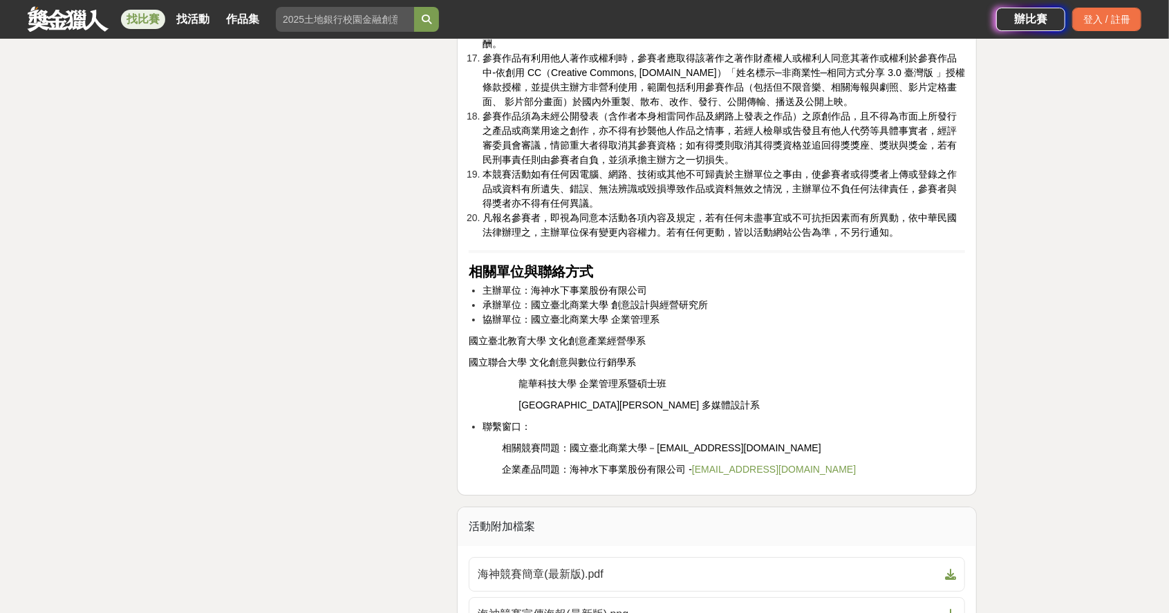
click at [527, 368] on span "國立聯合大學 文化創意與數位行銷學系" at bounding box center [552, 362] width 167 height 11
click at [530, 389] on span "龍華科技大學 企業管理系暨碩士班" at bounding box center [592, 383] width 148 height 11
click at [531, 411] on span "[GEOGRAPHIC_DATA][PERSON_NAME] 多媒體設計系" at bounding box center [638, 405] width 241 height 11
click at [525, 346] on span "國立臺北教育大學 文化創意產業經營學系" at bounding box center [557, 340] width 177 height 11
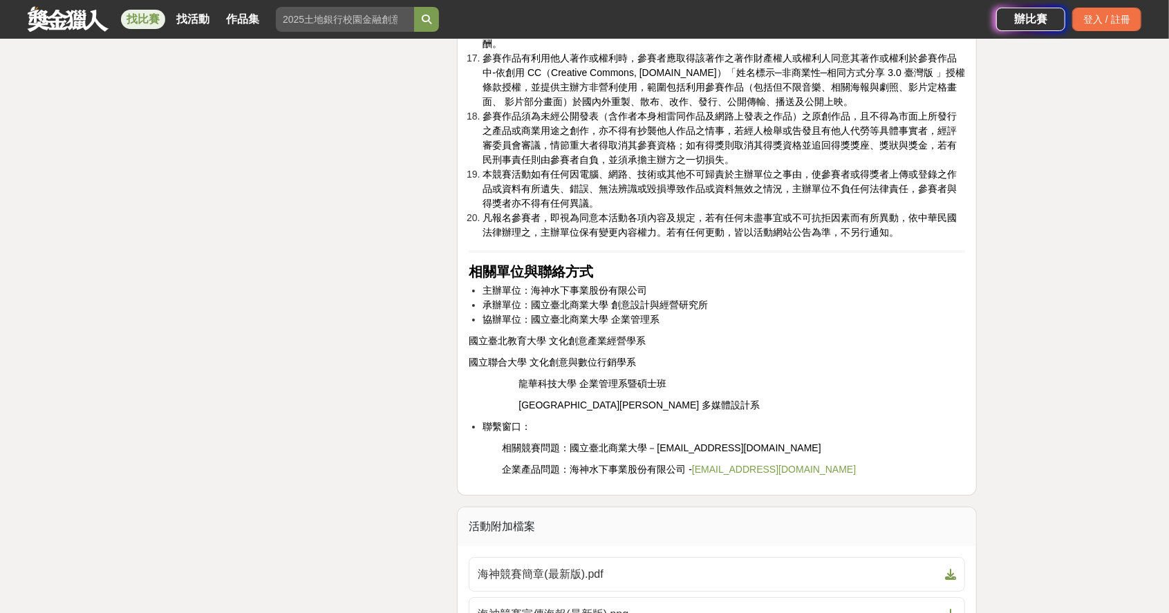
click at [525, 368] on span "國立聯合大學 文化創意與數位行銷學系" at bounding box center [552, 362] width 167 height 11
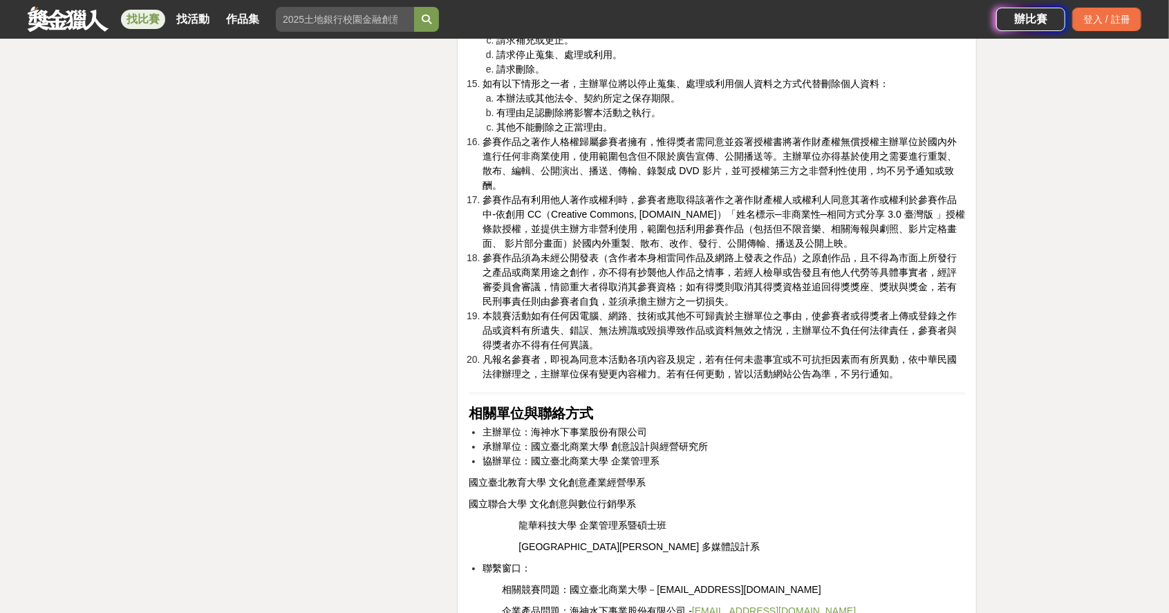
scroll to position [2914, 0]
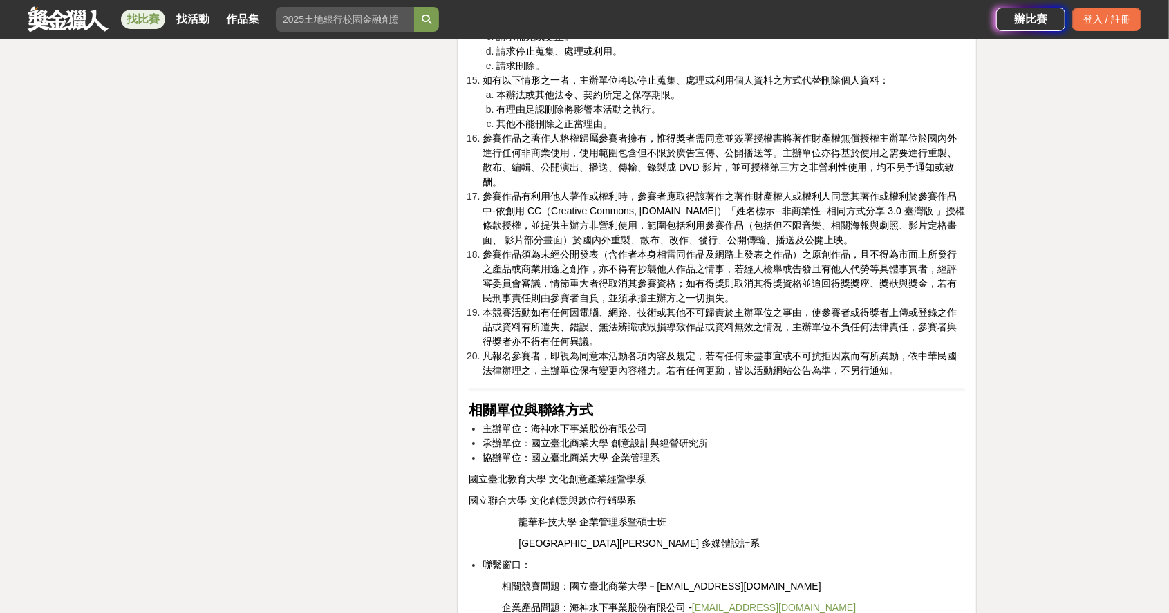
click at [603, 418] on h2 "相關單位與聯絡方式" at bounding box center [717, 410] width 496 height 17
click at [897, 376] on span "凡報名參賽者，即視為同意本活動各項內容及規定，若有任何未盡事宜或不可抗拒因素而有所異動，依中華民國法律辦理之，主辦單位保有變更內容權力。若有任何更動，皆以活動…" at bounding box center [720, 363] width 474 height 26
click at [601, 349] on li "本競賽活動如有任何因電腦、網路、技術或其他不可歸責於主辦單位之事由，使參賽者或得獎者上傳或登錄之作品或資料有所遺失、錯誤、無法辨識或毀損導致作品或資料無效之情…" at bounding box center [724, 328] width 483 height 44
click at [896, 376] on span "凡報名參賽者，即視為同意本活動各項內容及規定，若有任何未盡事宜或不可抗拒因素而有所異動，依中華民國法律辦理之，主辦單位保有變更內容權力。若有任何更動，皆以活動…" at bounding box center [720, 363] width 474 height 26
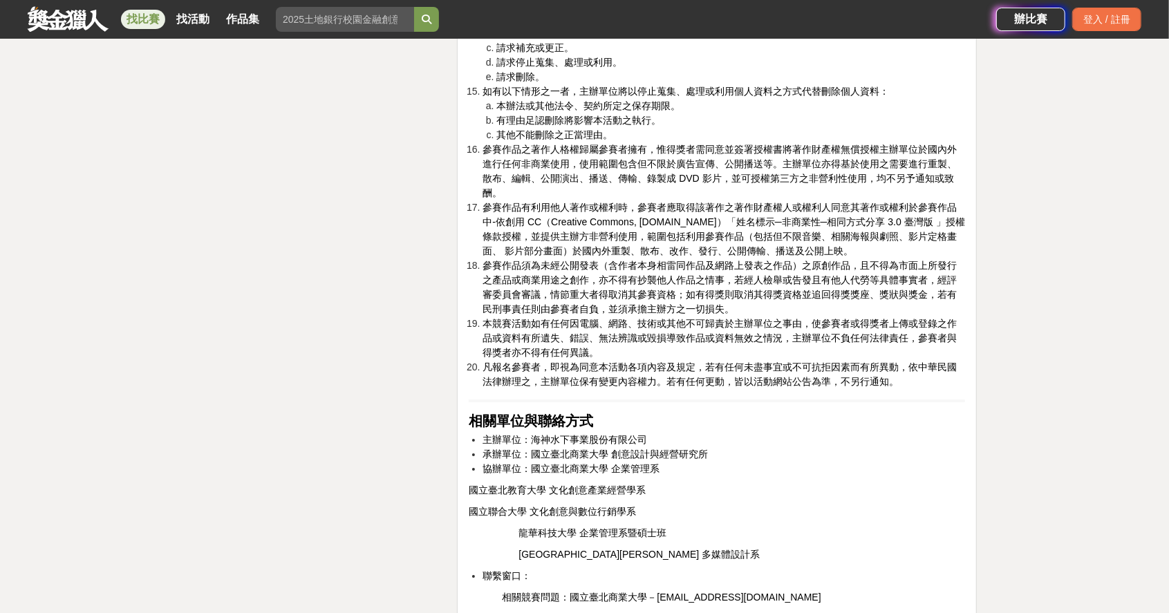
scroll to position [2933, 0]
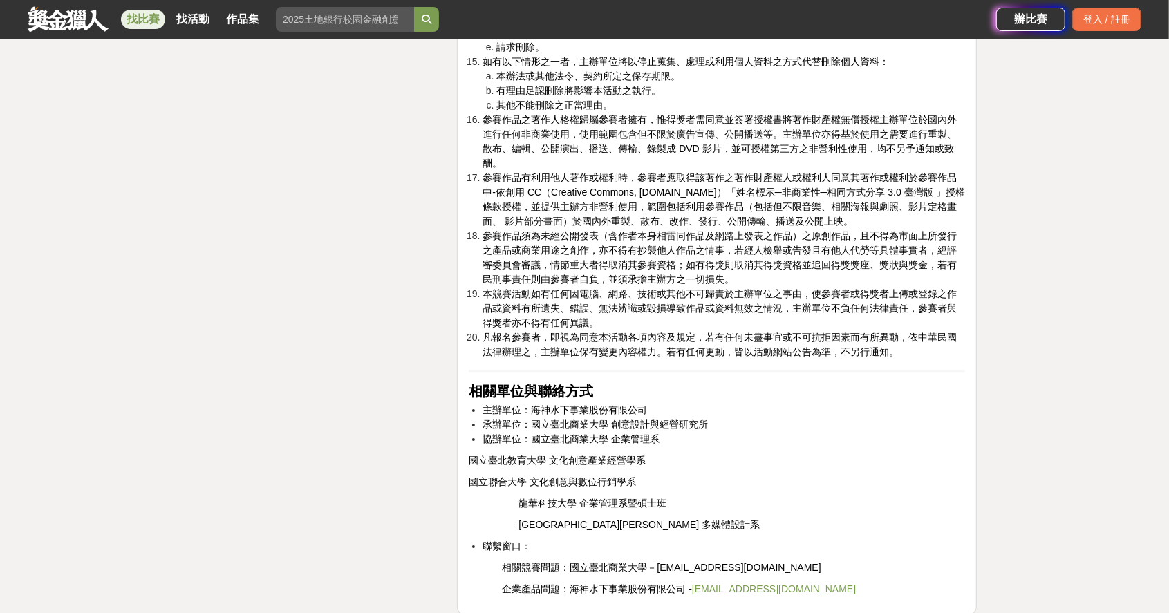
click at [899, 359] on li "凡報名參賽者，即視為同意本活動各項內容及規定，若有任何未盡事宜或不可抗拒因素而有所異動，依中華民國法律辦理之，主辦單位保有變更內容權力。若有任何更動，皆以活動…" at bounding box center [724, 344] width 483 height 29
click at [897, 357] on span "凡報名參賽者，即視為同意本活動各項內容及規定，若有任何未盡事宜或不可抗拒因素而有所異動，依中華民國法律辦理之，主辦單位保有變更內容權力。若有任何更動，皆以活動…" at bounding box center [720, 345] width 474 height 26
click at [896, 357] on span "凡報名參賽者，即視為同意本活動各項內容及規定，若有任何未盡事宜或不可抗拒因素而有所異動，依中華民國法律辦理之，主辦單位保有變更內容權力。若有任何更動，皆以活動…" at bounding box center [720, 345] width 474 height 26
click at [901, 359] on li "凡報名參賽者，即視為同意本活動各項內容及規定，若有任何未盡事宜或不可抗拒因素而有所異動，依中華民國法律辦理之，主辦單位保有變更內容權力。若有任何更動，皆以活動…" at bounding box center [724, 344] width 483 height 29
click at [897, 357] on span "凡報名參賽者，即視為同意本活動各項內容及規定，若有任何未盡事宜或不可抗拒因素而有所異動，依中華民國法律辦理之，主辦單位保有變更內容權力。若有任何更動，皆以活動…" at bounding box center [720, 345] width 474 height 26
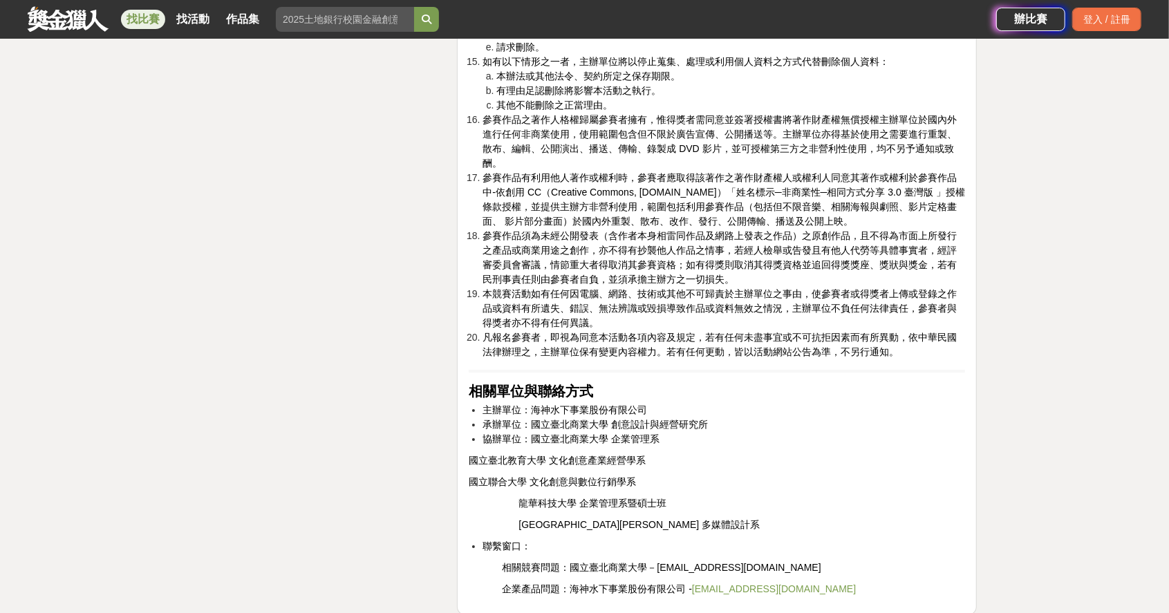
click at [899, 357] on span "凡報名參賽者，即視為同意本活動各項內容及規定，若有任何未盡事宜或不可抗拒因素而有所異動，依中華民國法律辦理之，主辦單位保有變更內容權力。若有任何更動，皆以活動…" at bounding box center [720, 345] width 474 height 26
click at [897, 357] on span "凡報名參賽者，即視為同意本活動各項內容及規定，若有任何未盡事宜或不可抗拒因素而有所異動，依中華民國法律辦理之，主辦單位保有變更內容權力。若有任何更動，皆以活動…" at bounding box center [720, 345] width 474 height 26
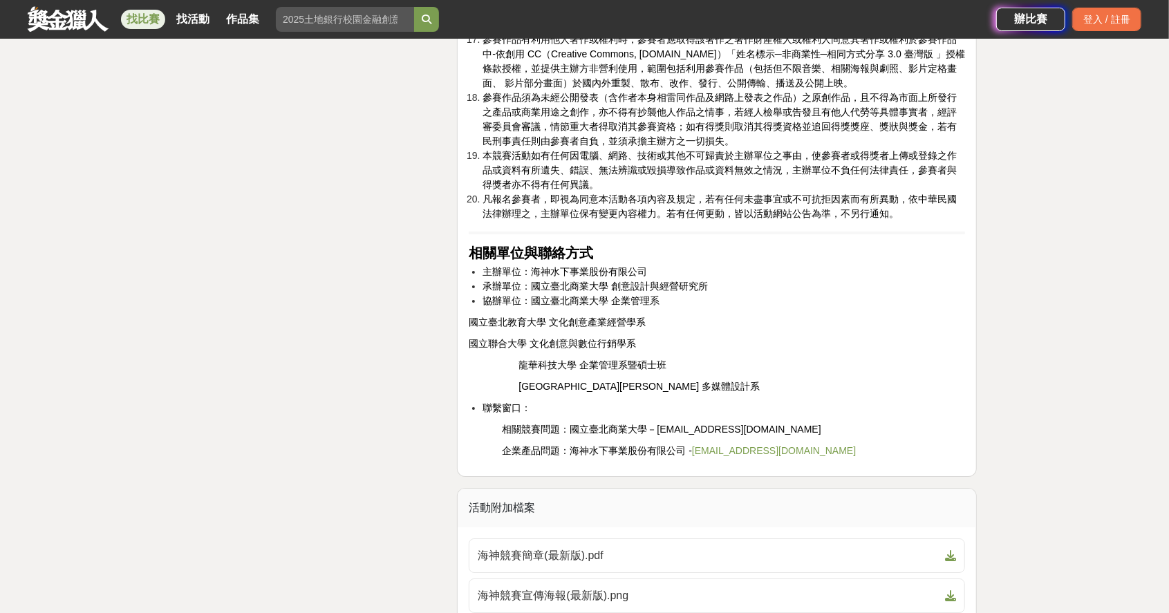
scroll to position [3007, 0]
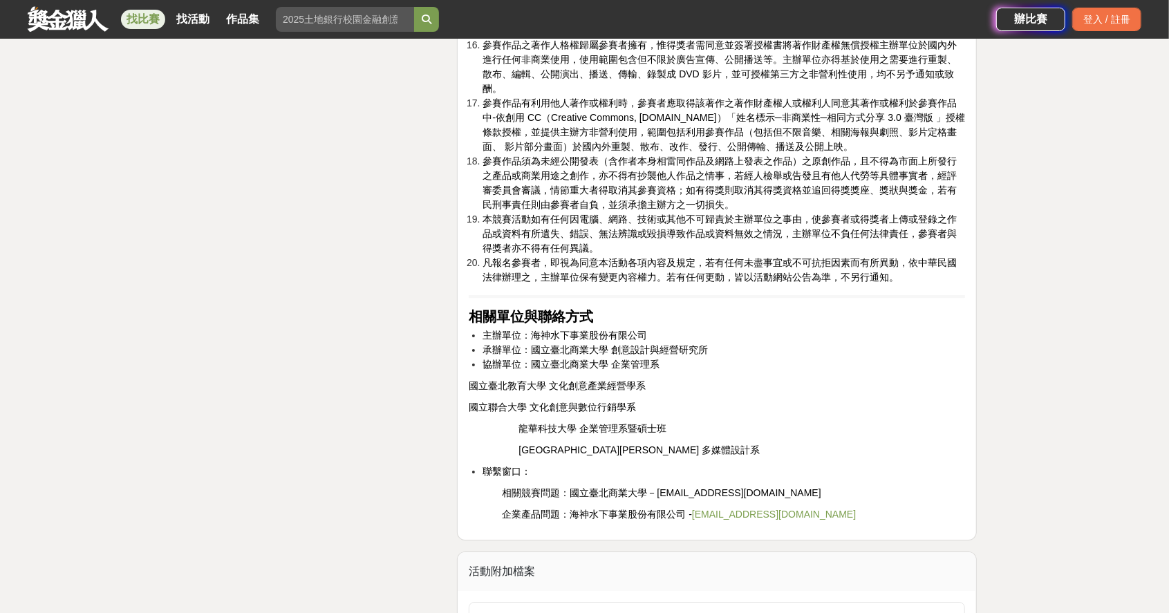
click at [900, 285] on li "凡報名參賽者，即視為同意本活動各項內容及規定，若有任何未盡事宜或不可抗拒因素而有所異動，依中華民國法律辦理之，主辦單位保有變更內容權力。若有任何更動，皆以活動…" at bounding box center [724, 270] width 483 height 29
click at [898, 283] on span "凡報名參賽者，即視為同意本活動各項內容及規定，若有任何未盡事宜或不可抗拒因素而有所異動，依中華民國法律辦理之，主辦單位保有變更內容權力。若有任何更動，皆以活動…" at bounding box center [720, 270] width 474 height 26
click at [896, 283] on span "凡報名參賽者，即視為同意本活動各項內容及規定，若有任何未盡事宜或不可抗拒因素而有所異動，依中華民國法律辦理之，主辦單位保有變更內容權力。若有任何更動，皆以活動…" at bounding box center [720, 270] width 474 height 26
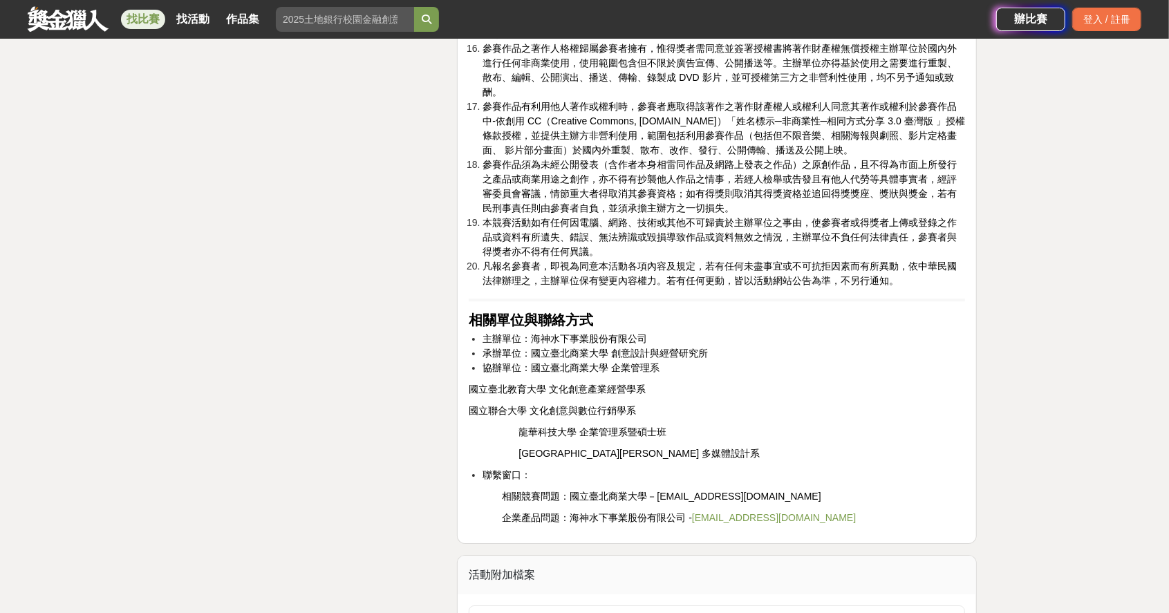
scroll to position [3000, 0]
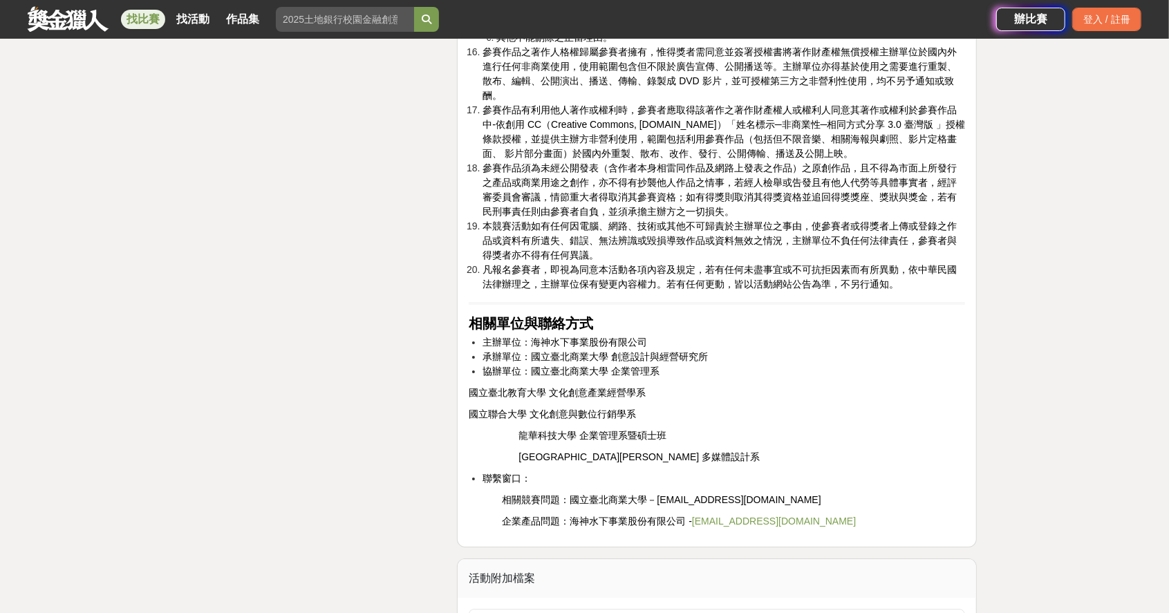
click at [906, 292] on li "凡報名參賽者，即視為同意本活動各項內容及規定，若有任何未盡事宜或不可抗拒因素而有所異動，依中華民國法律辦理之，主辦單位保有變更內容權力。若有任何更動，皆以活動…" at bounding box center [724, 277] width 483 height 29
click at [900, 292] on li "凡報名參賽者，即視為同意本活動各項內容及規定，若有任何未盡事宜或不可抗拒因素而有所異動，依中華民國法律辦理之，主辦單位保有變更內容權力。若有任何更動，皆以活動…" at bounding box center [724, 277] width 483 height 29
click at [896, 290] on span "凡報名參賽者，即視為同意本活動各項內容及規定，若有任何未盡事宜或不可抗拒因素而有所異動，依中華民國法律辦理之，主辦單位保有變更內容權力。若有任何更動，皆以活動…" at bounding box center [720, 277] width 474 height 26
click at [897, 290] on span "凡報名參賽者，即視為同意本活動各項內容及規定，若有任何未盡事宜或不可抗拒因素而有所異動，依中華民國法律辦理之，主辦單位保有變更內容權力。若有任何更動，皆以活動…" at bounding box center [720, 277] width 474 height 26
click at [484, 290] on span "凡報名參賽者，即視為同意本活動各項內容及規定，若有任何未盡事宜或不可抗拒因素而有所異動，依中華民國法律辦理之，主辦單位保有變更內容權力。若有任何更動，皆以活動…" at bounding box center [720, 277] width 474 height 26
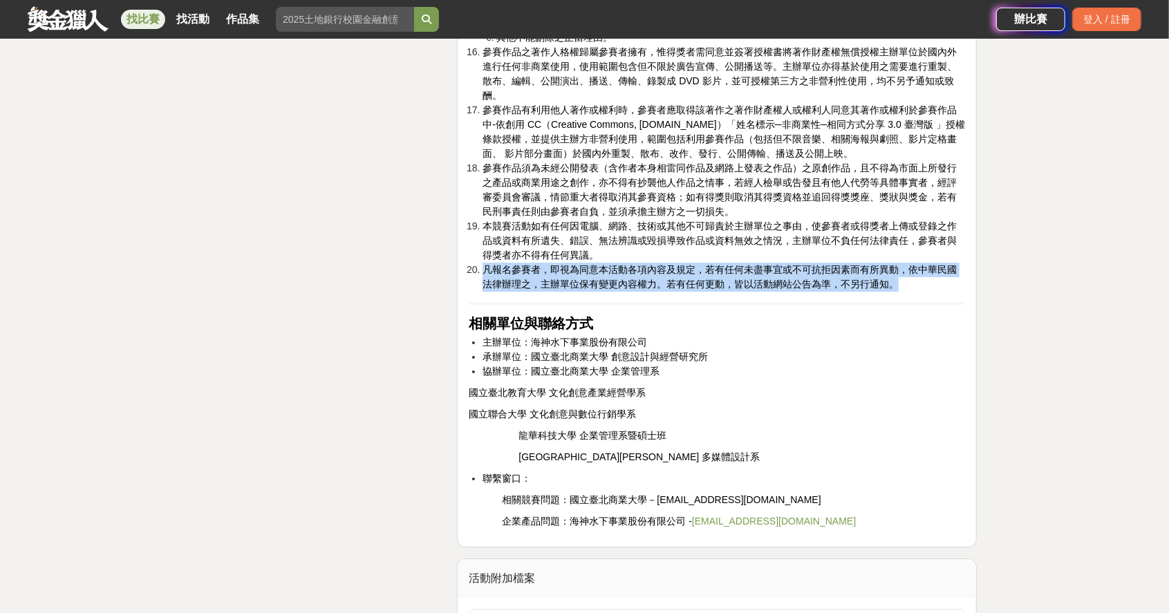
drag, startPoint x: 897, startPoint y: 326, endPoint x: 478, endPoint y: 310, distance: 419.2
click at [483, 292] on li "凡報名參賽者，即視為同意本活動各項內容及規定，若有任何未盡事宜或不可抗拒因素而有所異動，依中華民國法律辦理之，主辦單位保有變更內容權力。若有任何更動，皆以活動…" at bounding box center [724, 277] width 483 height 29
drag, startPoint x: 917, startPoint y: 322, endPoint x: 909, endPoint y: 324, distance: 7.7
click at [917, 292] on li "凡報名參賽者，即視為同意本活動各項內容及規定，若有任何未盡事宜或不可抗拒因素而有所異動，依中華民國法律辦理之，主辦單位保有變更內容權力。若有任何更動，皆以活動…" at bounding box center [724, 277] width 483 height 29
click at [907, 292] on li "凡報名參賽者，即視為同意本活動各項內容及規定，若有任何未盡事宜或不可抗拒因素而有所異動，依中華民國法律辦理之，主辦單位保有變更內容權力。若有任何更動，皆以活動…" at bounding box center [724, 277] width 483 height 29
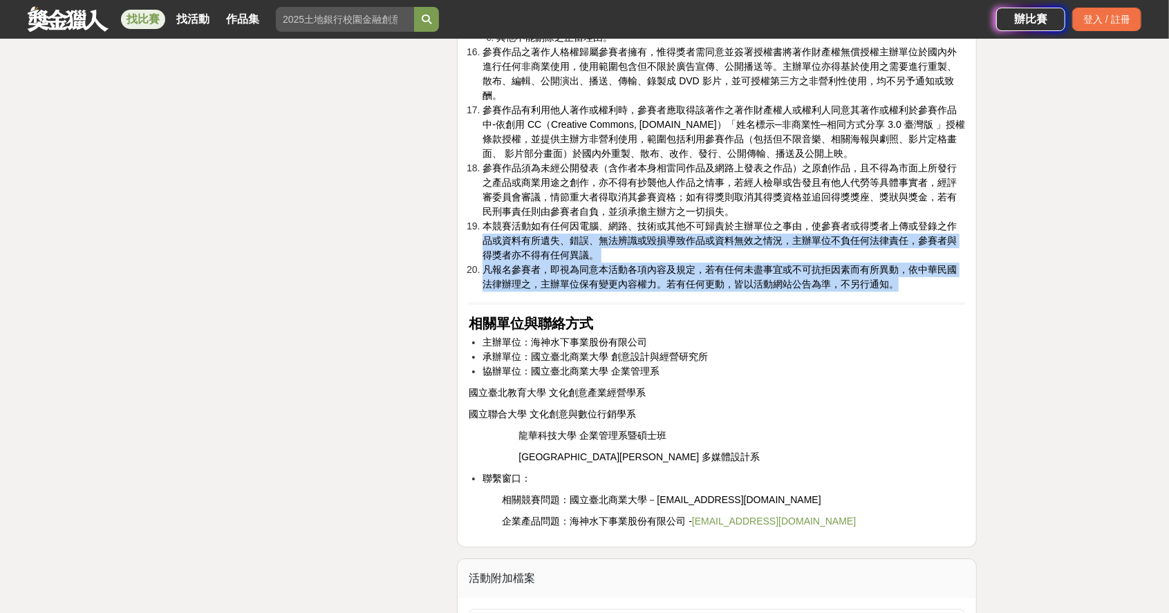
drag, startPoint x: 901, startPoint y: 322, endPoint x: 474, endPoint y: 280, distance: 430.0
click at [712, 263] on li "本競賽活動如有任何因電腦、網路、技術或其他不可歸責於主辦單位之事由，使參賽者或得獎者上傳或登錄之作品或資料有所遺失、錯誤、無法辨識或毀損導致作品或資料無效之情…" at bounding box center [724, 241] width 483 height 44
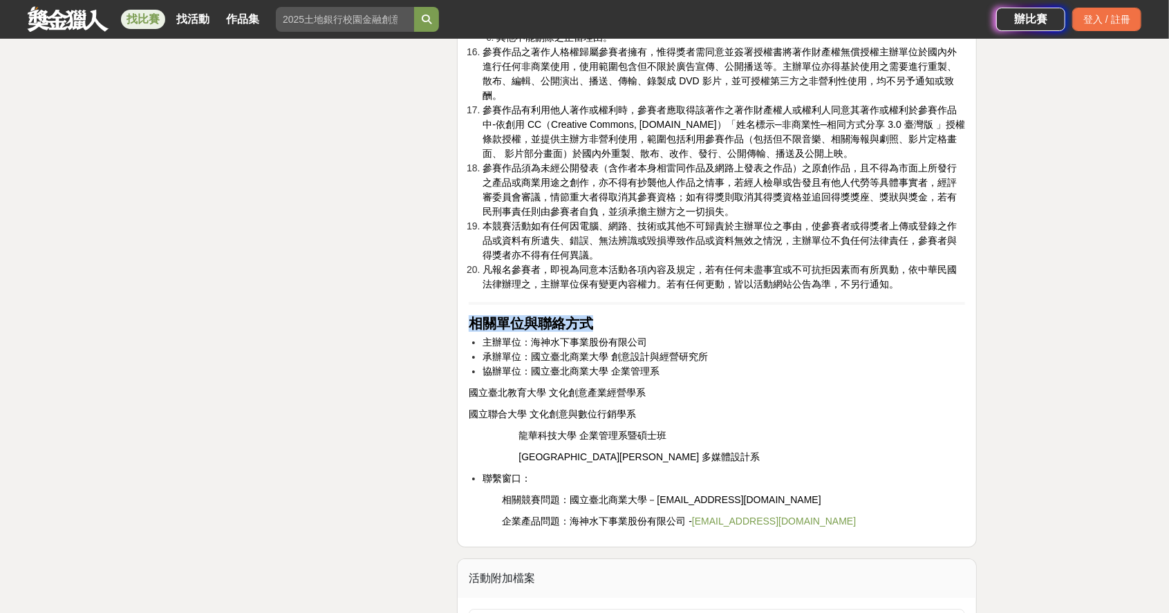
drag, startPoint x: 902, startPoint y: 326, endPoint x: 733, endPoint y: 345, distance: 170.4
click at [626, 263] on li "本競賽活動如有任何因電腦、網路、技術或其他不可歸責於主辦單位之事由，使參賽者或得獎者上傳或登錄之作品或資料有所遺失、錯誤、無法辨識或毀損導致作品或資料無效之情…" at bounding box center [724, 241] width 483 height 44
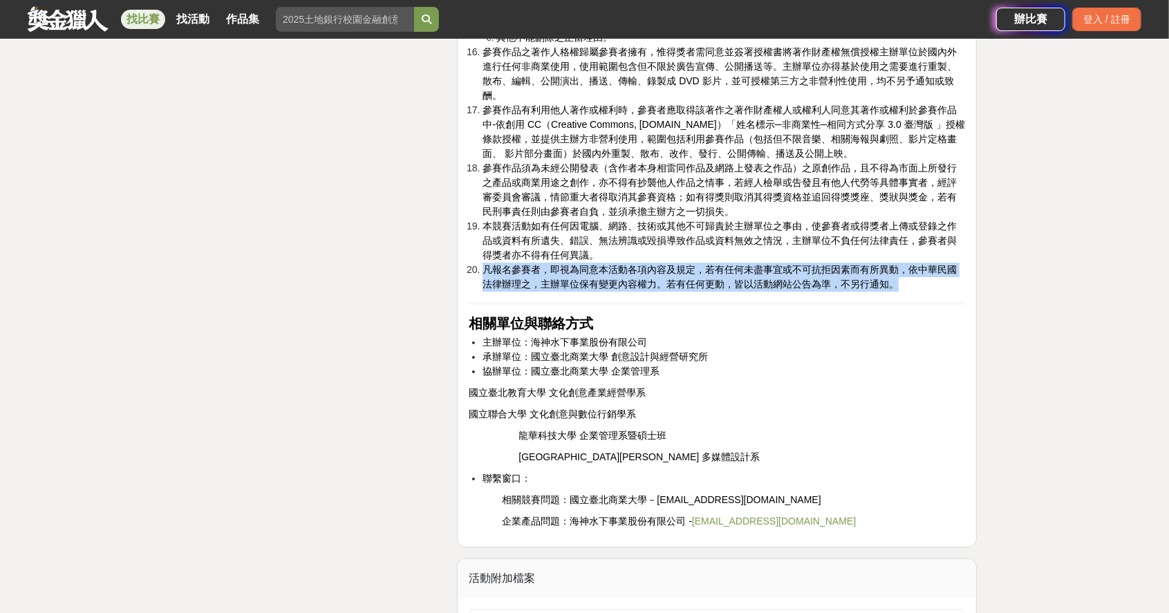
drag, startPoint x: 907, startPoint y: 326, endPoint x: 466, endPoint y: 310, distance: 441.4
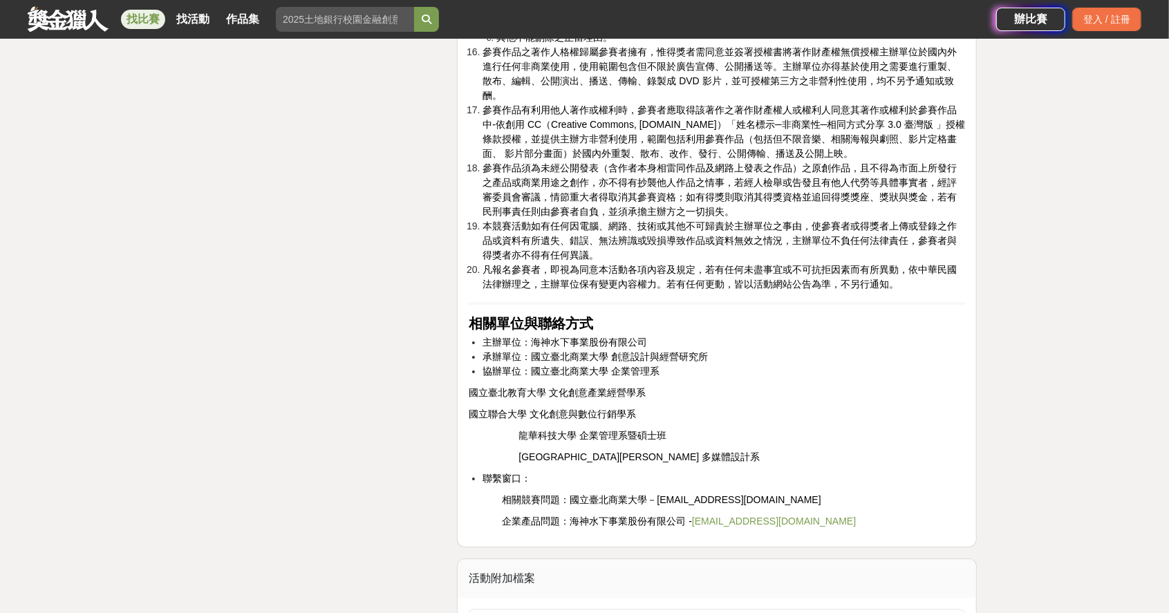
click at [638, 263] on li "本競賽活動如有任何因電腦、網路、技術或其他不可歸責於主辦單位之事由，使參賽者或得獎者上傳或登錄之作品或資料有所遺失、錯誤、無法辨識或毀損導致作品或資料無效之情…" at bounding box center [724, 241] width 483 height 44
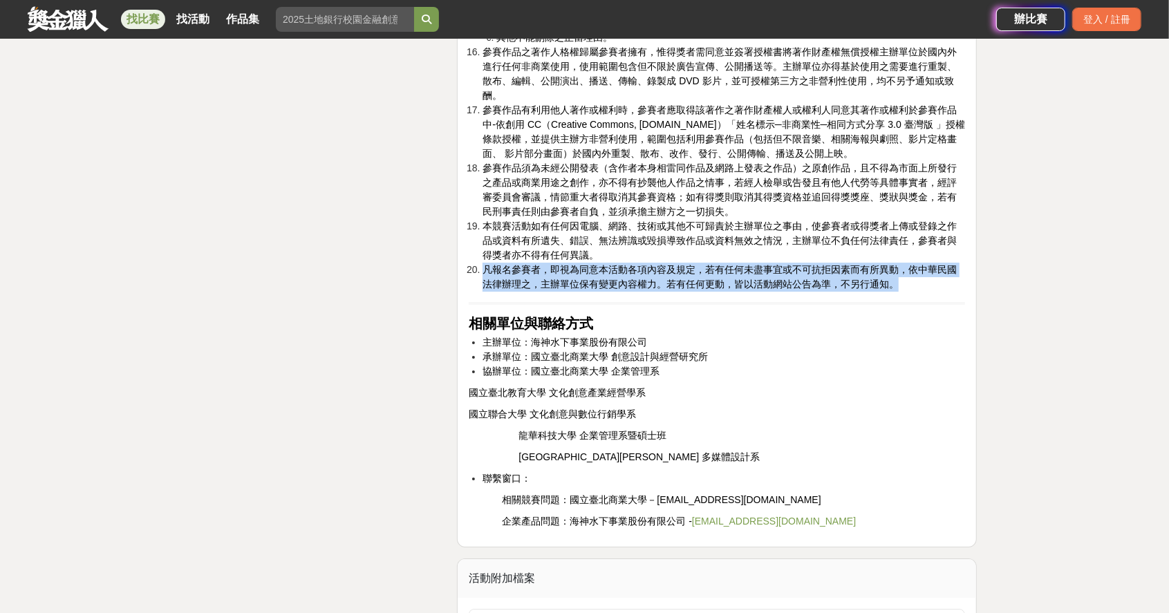
drag, startPoint x: 912, startPoint y: 324, endPoint x: 459, endPoint y: 307, distance: 453.1
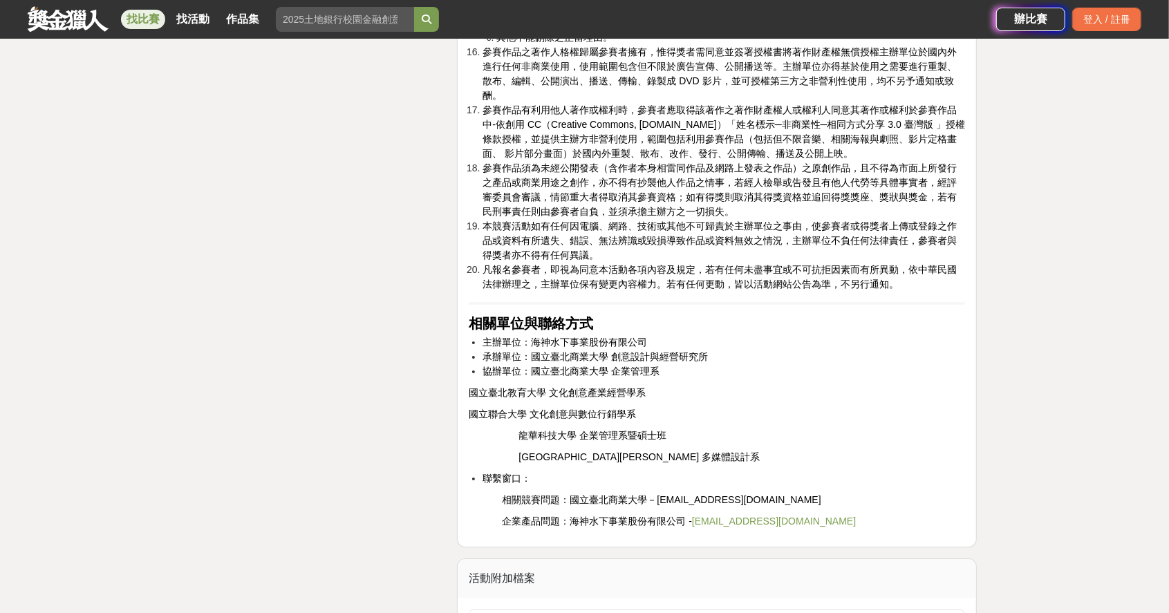
click at [676, 263] on li "本競賽活動如有任何因電腦、網路、技術或其他不可歸責於主辦單位之事由，使參賽者或得獎者上傳或登錄之作品或資料有所遺失、錯誤、無法辨識或毀損導致作品或資料無效之情…" at bounding box center [724, 241] width 483 height 44
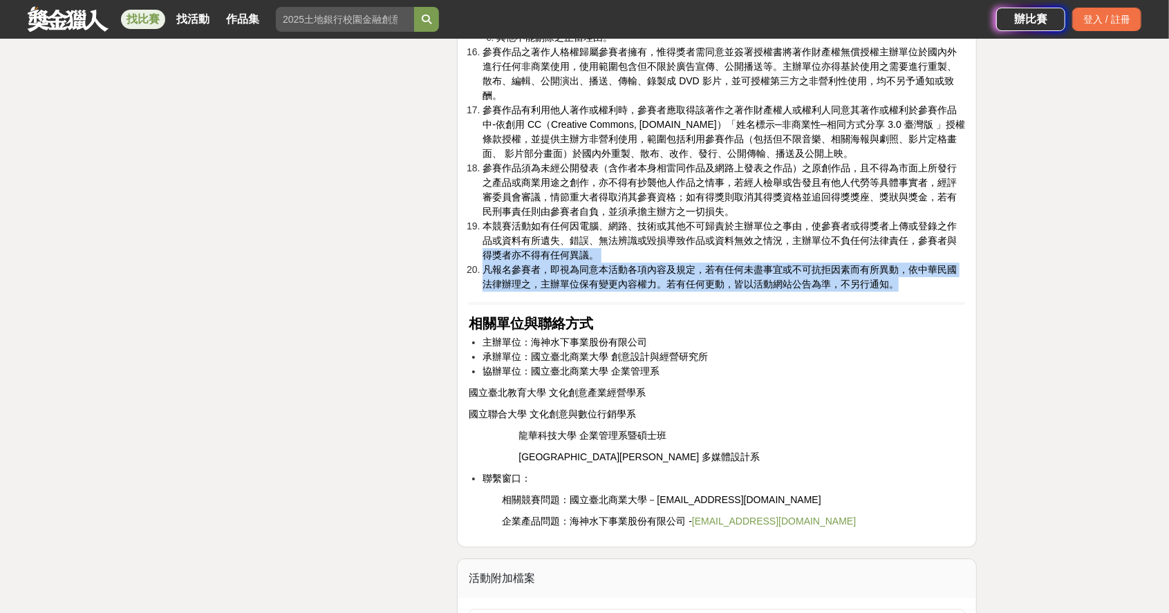
drag, startPoint x: 903, startPoint y: 323, endPoint x: 476, endPoint y: 299, distance: 427.9
drag, startPoint x: 756, startPoint y: 291, endPoint x: 778, endPoint y: 295, distance: 23.2
click at [755, 263] on li "本競賽活動如有任何因電腦、網路、技術或其他不可歸責於主辦單位之事由，使參賽者或得獎者上傳或登錄之作品或資料有所遺失、錯誤、無法辨識或毀損導致作品或資料無效之情…" at bounding box center [724, 241] width 483 height 44
click at [920, 292] on li "凡報名參賽者，即視為同意本活動各項內容及規定，若有任何未盡事宜或不可抗拒因素而有所異動，依中華民國法律辦理之，主辦單位保有變更內容權力。若有任何更動，皆以活動…" at bounding box center [724, 277] width 483 height 29
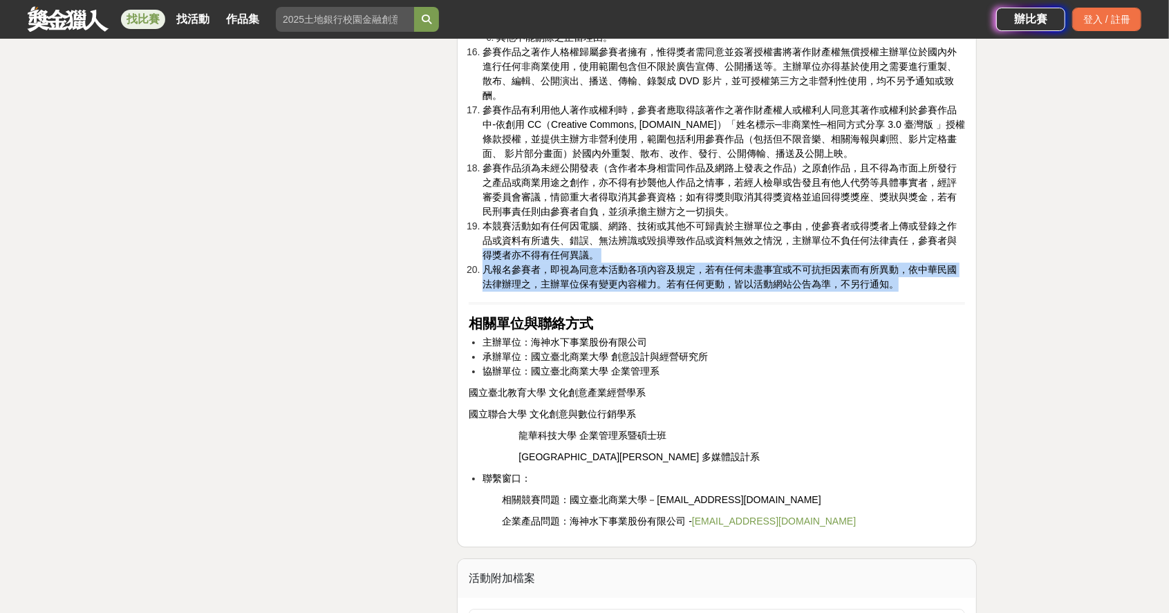
drag, startPoint x: 904, startPoint y: 321, endPoint x: 450, endPoint y: 297, distance: 454.8
drag, startPoint x: 1055, startPoint y: 241, endPoint x: 1073, endPoint y: 250, distance: 20.1
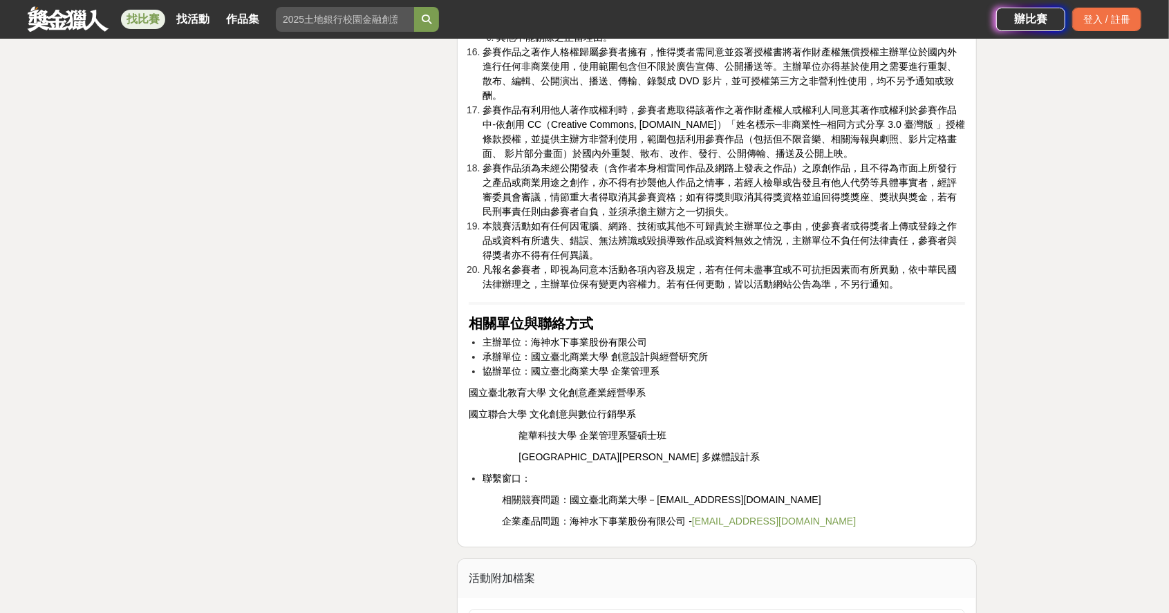
click at [904, 292] on li "凡報名參賽者，即視為同意本活動各項內容及規定，若有任何未盡事宜或不可抗拒因素而有所異動，依中華民國法律辦理之，主辦單位保有變更內容權力。若有任何更動，皆以活動…" at bounding box center [724, 277] width 483 height 29
drag, startPoint x: 902, startPoint y: 321, endPoint x: 893, endPoint y: 325, distance: 9.9
click at [893, 292] on li "凡報名參賽者，即視為同意本活動各項內容及規定，若有任何未盡事宜或不可抗拒因素而有所異動，依中華民國法律辦理之，主辦單位保有變更內容權力。若有任何更動，皆以活動…" at bounding box center [724, 277] width 483 height 29
drag, startPoint x: 893, startPoint y: 325, endPoint x: 914, endPoint y: 328, distance: 21.0
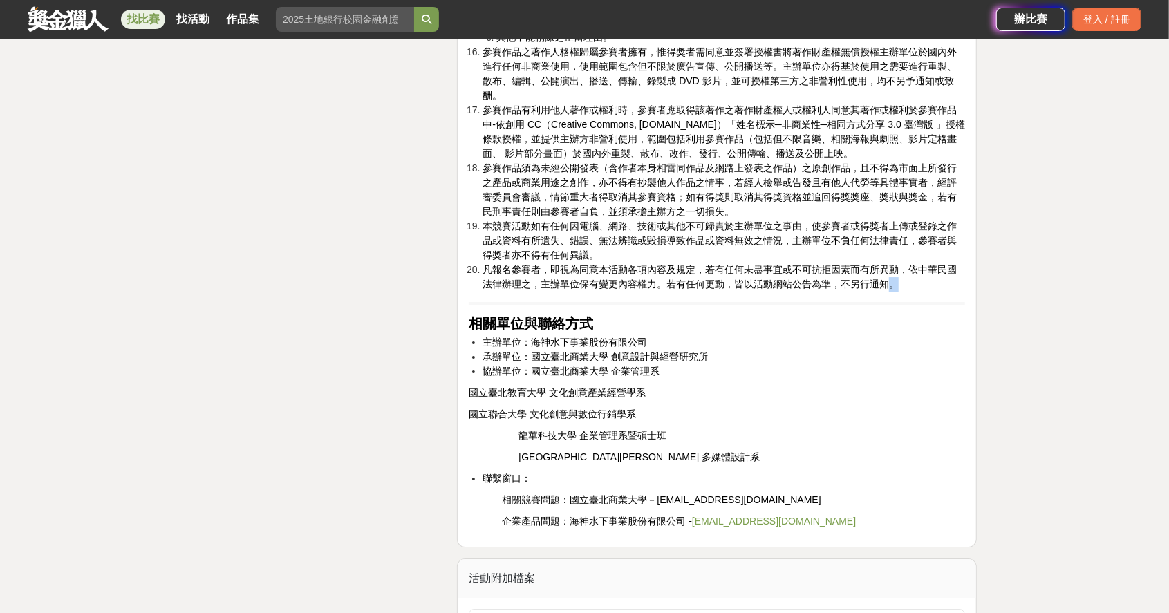
click at [914, 292] on li "凡報名參賽者，即視為同意本活動各項內容及規定，若有任何未盡事宜或不可抗拒因素而有所異動，依中華民國法律辦理之，主辦單位保有變更內容權力。若有任何更動，皆以活動…" at bounding box center [724, 277] width 483 height 29
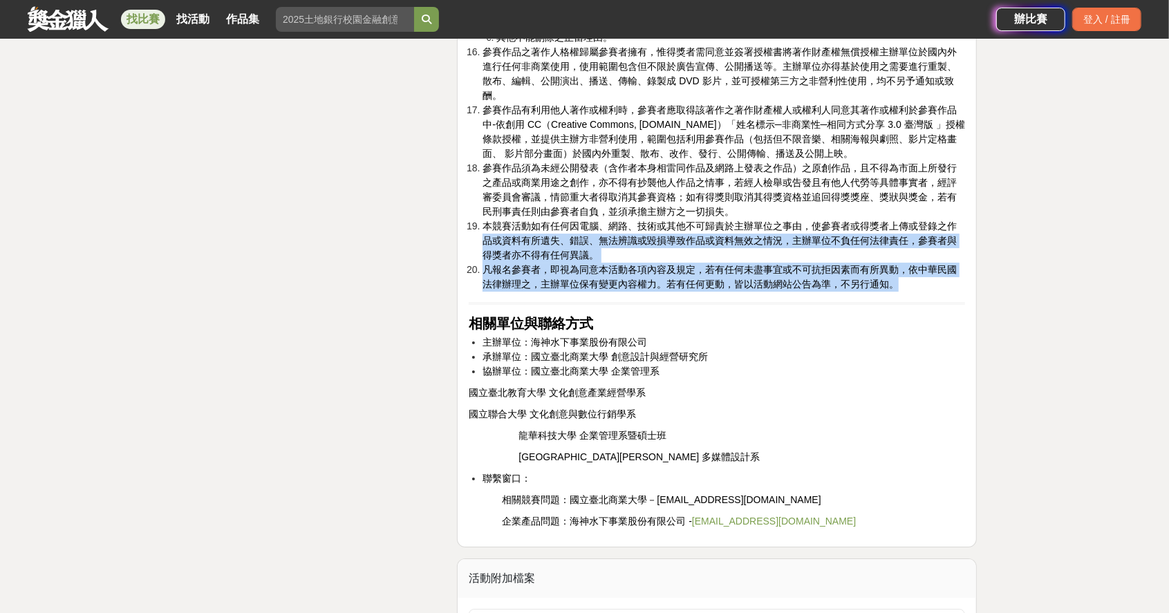
drag, startPoint x: 907, startPoint y: 317, endPoint x: 456, endPoint y: 278, distance: 452.4
drag, startPoint x: 957, startPoint y: 328, endPoint x: 942, endPoint y: 330, distance: 15.3
click at [956, 292] on li "凡報名參賽者，即視為同意本活動各項內容及規定，若有任何未盡事宜或不可抗拒因素而有所異動，依中華民國法律辦理之，主辦單位保有變更內容權力。若有任何更動，皆以活動…" at bounding box center [724, 277] width 483 height 29
click at [913, 292] on li "凡報名參賽者，即視為同意本活動各項內容及規定，若有任何未盡事宜或不可抗拒因素而有所異動，依中華民國法律辦理之，主辦單位保有變更內容權力。若有任何更動，皆以活動…" at bounding box center [724, 277] width 483 height 29
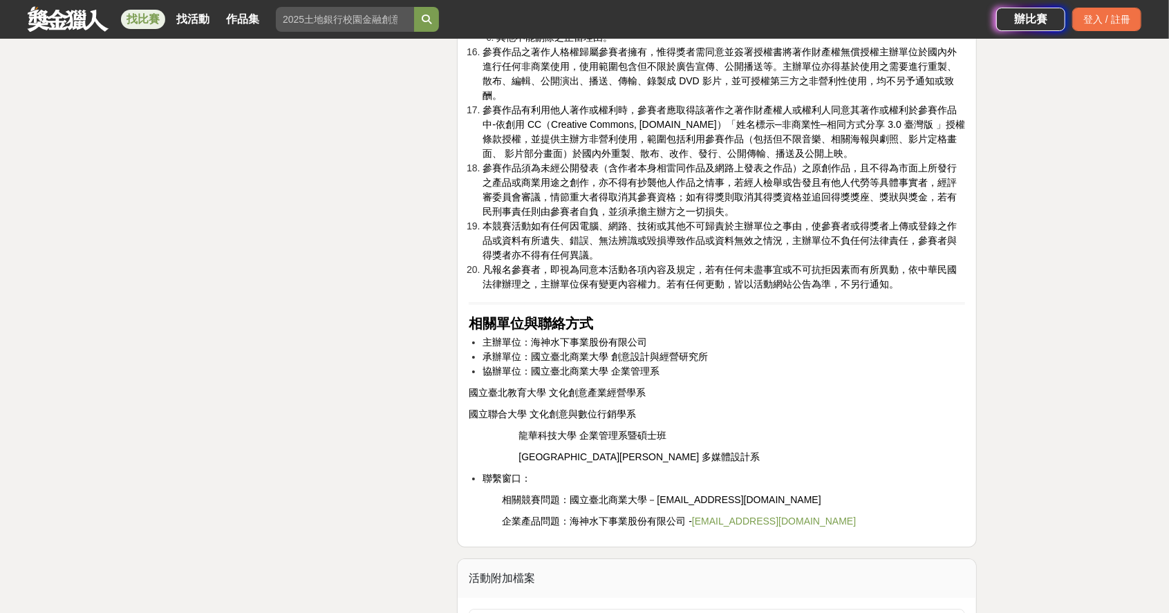
click at [904, 290] on span "凡報名參賽者，即視為同意本活動各項內容及規定，若有任何未盡事宜或不可抗拒因素而有所異動，依中華民國法律辦理之，主辦單位保有變更內容權力。若有任何更動，皆以活動…" at bounding box center [720, 277] width 474 height 26
click at [908, 292] on li "凡報名參賽者，即視為同意本活動各項內容及規定，若有任何未盡事宜或不可抗拒因素而有所異動，依中華民國法律辦理之，主辦單位保有變更內容權力。若有任何更動，皆以活動…" at bounding box center [724, 277] width 483 height 29
drag, startPoint x: 903, startPoint y: 324, endPoint x: 906, endPoint y: 332, distance: 8.4
click at [902, 292] on li "凡報名參賽者，即視為同意本活動各項內容及規定，若有任何未盡事宜或不可抗拒因素而有所異動，依中華民國法律辦理之，主辦單位保有變更內容權力。若有任何更動，皆以活動…" at bounding box center [724, 277] width 483 height 29
click at [899, 292] on li "凡報名參賽者，即視為同意本活動各項內容及規定，若有任何未盡事宜或不可抗拒因素而有所異動，依中華民國法律辦理之，主辦單位保有變更內容權力。若有任何更動，皆以活動…" at bounding box center [724, 277] width 483 height 29
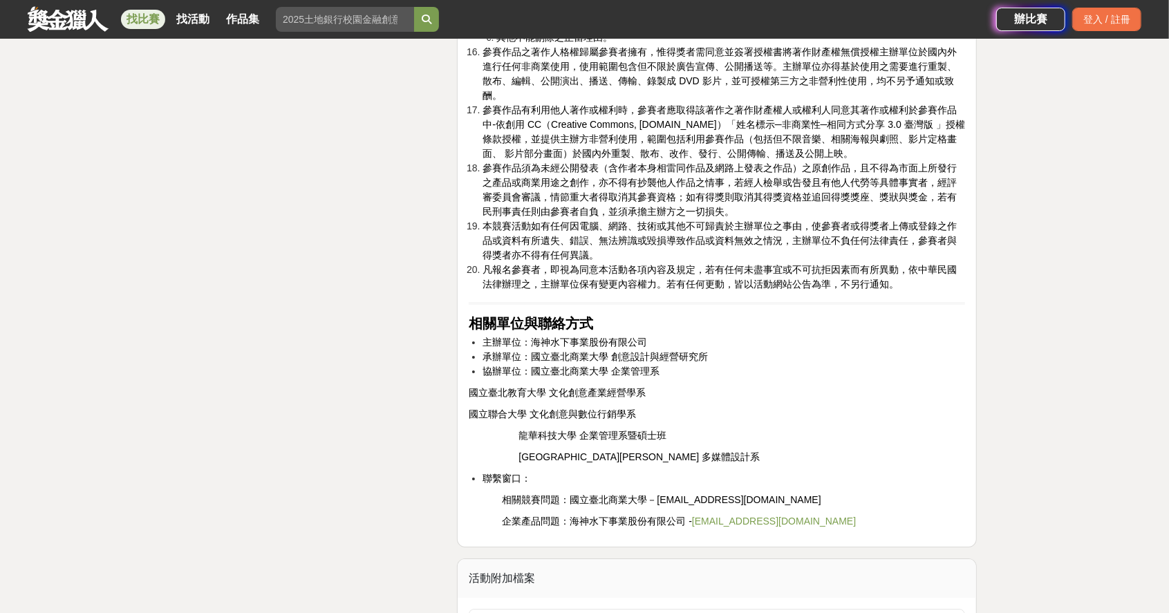
click at [952, 292] on li "凡報名參賽者，即視為同意本活動各項內容及規定，若有任何未盡事宜或不可抗拒因素而有所異動，依中華民國法律辦理之，主辦單位保有變更內容權力。若有任何更動，皆以活動…" at bounding box center [724, 277] width 483 height 29
click at [904, 292] on li "凡報名參賽者，即視為同意本活動各項內容及規定，若有任何未盡事宜或不可抗拒因素而有所異動，依中華民國法律辦理之，主辦單位保有變更內容權力。若有任何更動，皆以活動…" at bounding box center [724, 277] width 483 height 29
click at [904, 290] on span "凡報名參賽者，即視為同意本活動各項內容及規定，若有任何未盡事宜或不可抗拒因素而有所異動，依中華民國法律辦理之，主辦單位保有變更內容權力。若有任何更動，皆以活動…" at bounding box center [720, 277] width 474 height 26
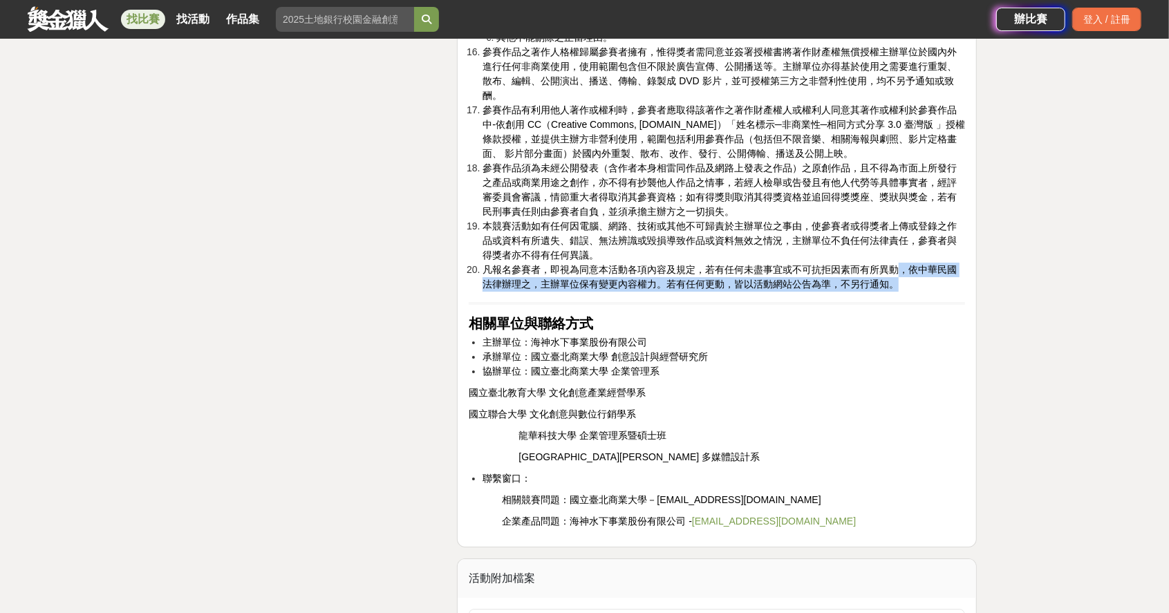
drag, startPoint x: 903, startPoint y: 318, endPoint x: 901, endPoint y: 310, distance: 8.4
click at [901, 292] on li "凡報名參賽者，即視為同意本活動各項內容及規定，若有任何未盡事宜或不可抗拒因素而有所異動，依中華民國法律辦理之，主辦單位保有變更內容權力。若有任何更動，皆以活動…" at bounding box center [724, 277] width 483 height 29
click at [909, 292] on li "凡報名參賽者，即視為同意本活動各項內容及規定，若有任何未盡事宜或不可抗拒因素而有所異動，依中華民國法律辦理之，主辦單位保有變更內容權力。若有任何更動，皆以活動…" at bounding box center [724, 277] width 483 height 29
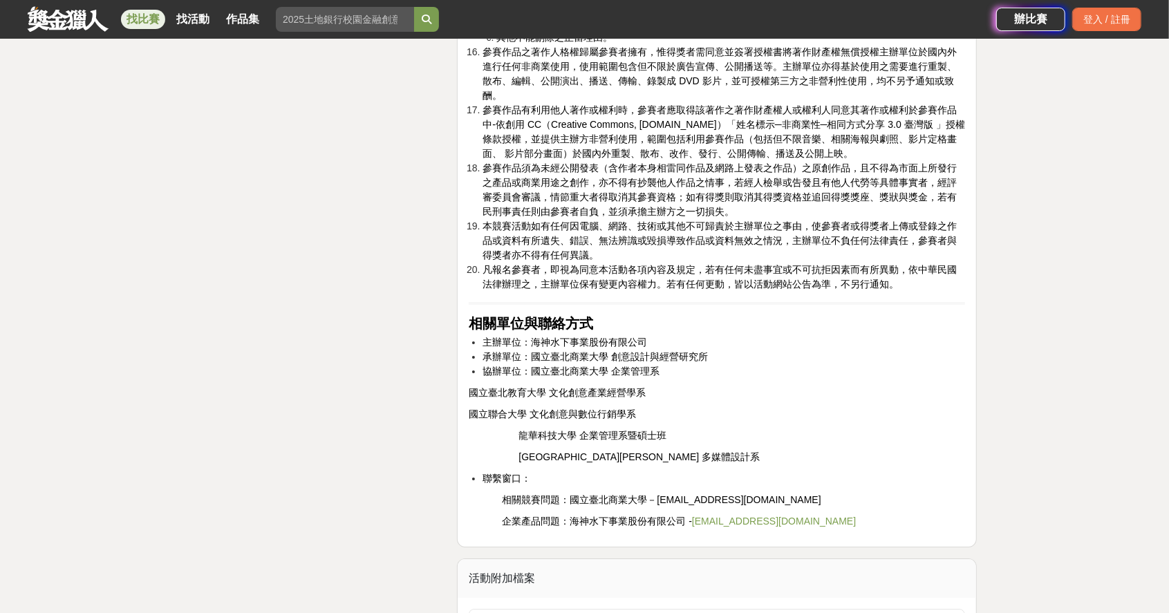
click at [890, 263] on li "本競賽活動如有任何因電腦、網路、技術或其他不可歸責於主辦單位之事由，使參賽者或得獎者上傳或登錄之作品或資料有所遺失、錯誤、無法辨識或毀損導致作品或資料無效之情…" at bounding box center [724, 241] width 483 height 44
click at [910, 292] on li "凡報名參賽者，即視為同意本活動各項內容及規定，若有任何未盡事宜或不可抗拒因素而有所異動，依中華民國法律辦理之，主辦單位保有變更內容權力。若有任何更動，皆以活動…" at bounding box center [724, 277] width 483 height 29
click at [896, 290] on span "凡報名參賽者，即視為同意本活動各項內容及規定，若有任何未盡事宜或不可抗拒因素而有所異動，依中華民國法律辦理之，主辦單位保有變更內容權力。若有任何更動，皆以活動…" at bounding box center [720, 277] width 474 height 26
click at [901, 292] on li "凡報名參賽者，即視為同意本活動各項內容及規定，若有任何未盡事宜或不可抗拒因素而有所異動，依中華民國法律辦理之，主辦單位保有變更內容權力。若有任何更動，皆以活動…" at bounding box center [724, 277] width 483 height 29
drag, startPoint x: 605, startPoint y: 292, endPoint x: 502, endPoint y: 294, distance: 103.0
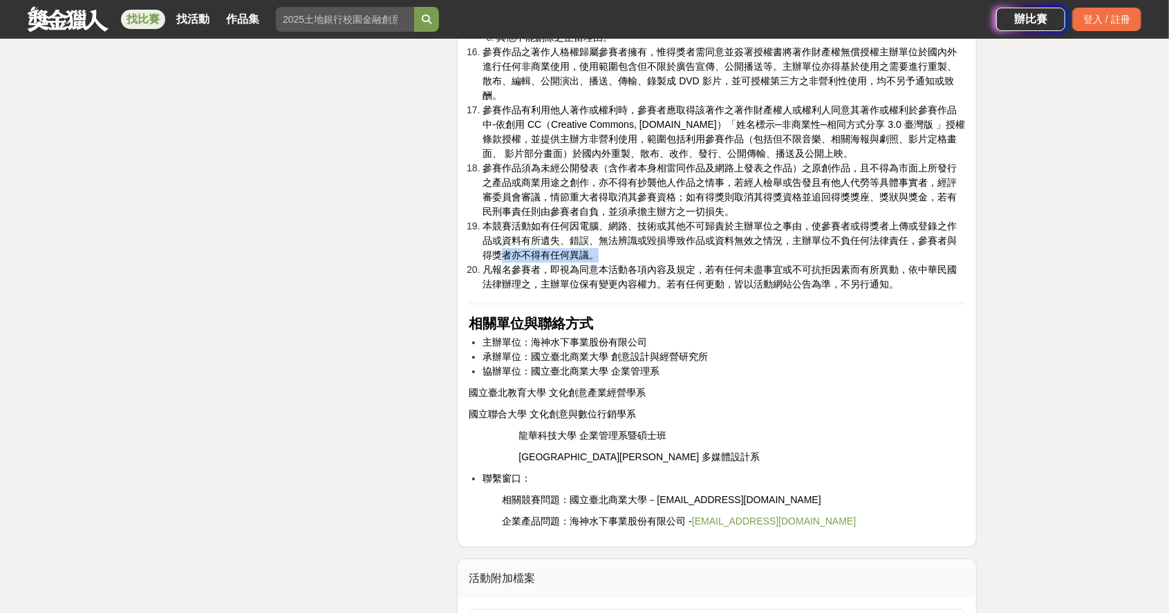
click at [502, 263] on li "本競賽活動如有任何因電腦、網路、技術或其他不可歸責於主辦單位之事由，使參賽者或得獎者上傳或登錄之作品或資料有所遺失、錯誤、無法辨識或毀損導致作品或資料無效之情…" at bounding box center [724, 241] width 483 height 44
click at [707, 261] on span "本競賽活動如有任何因電腦、網路、技術或其他不可歸責於主辦單位之事由，使參賽者或得獎者上傳或登錄之作品或資料有所遺失、錯誤、無法辨識或毀損導致作品或資料無效之情…" at bounding box center [720, 241] width 474 height 40
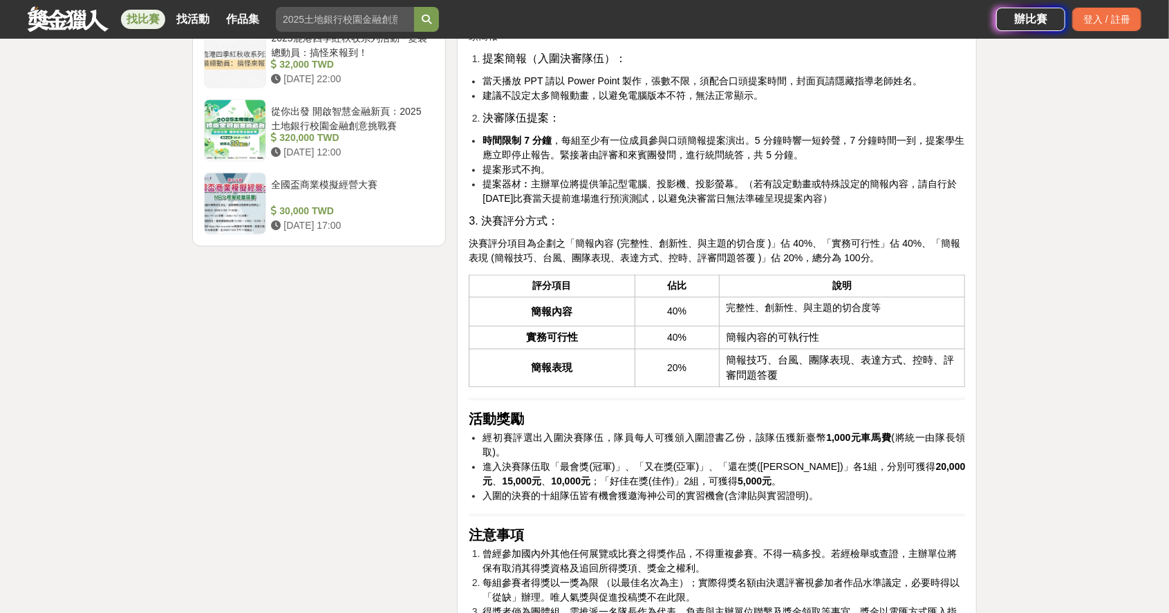
scroll to position [1894, 0]
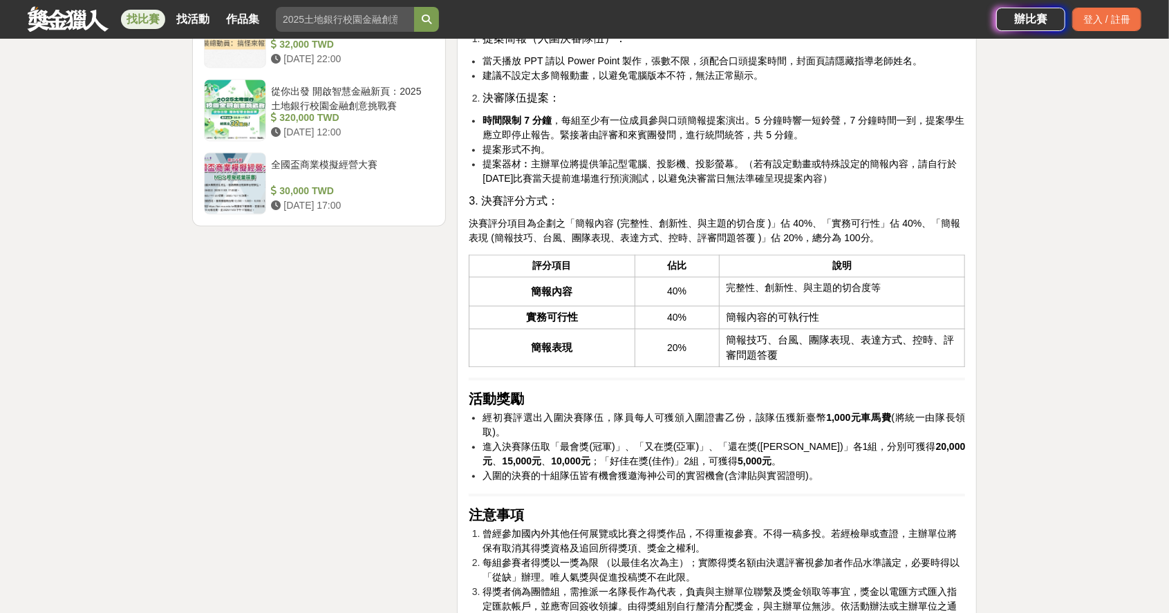
click at [783, 367] on td "簡報技巧、台風、團隊表現、表達方式、控時、評審問題答覆" at bounding box center [842, 348] width 246 height 38
drag, startPoint x: 781, startPoint y: 390, endPoint x: 776, endPoint y: 399, distance: 10.6
click at [779, 367] on td "簡報技巧、台風、團隊表現、表達方式、控時、評審問題答覆" at bounding box center [842, 348] width 246 height 38
click at [785, 367] on td "簡報技巧、台風、團隊表現、表達方式、控時、評審問題答覆" at bounding box center [842, 348] width 246 height 38
click at [780, 367] on td "簡報技巧、台風、團隊表現、表達方式、控時、評審問題答覆" at bounding box center [842, 348] width 246 height 38
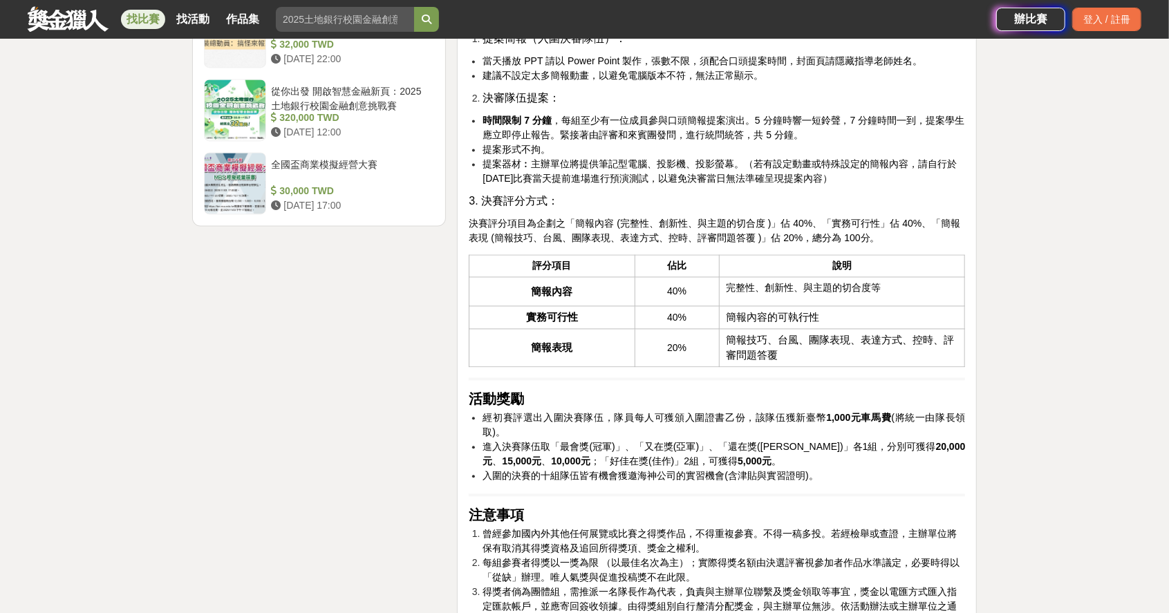
click at [777, 367] on td "簡報技巧、台風、團隊表現、表達方式、控時、評審問題答覆" at bounding box center [842, 348] width 246 height 38
click at [778, 367] on td "簡報技巧、台風、團隊表現、表達方式、控時、評審問題答覆" at bounding box center [842, 348] width 246 height 38
click at [783, 367] on td "簡報技巧、台風、團隊表現、表達方式、控時、評審問題答覆" at bounding box center [842, 348] width 246 height 38
click at [780, 367] on td "簡報技巧、台風、團隊表現、表達方式、控時、評審問題答覆" at bounding box center [842, 348] width 246 height 38
click at [781, 367] on td "簡報技巧、台風、團隊表現、表達方式、控時、評審問題答覆" at bounding box center [842, 348] width 246 height 38
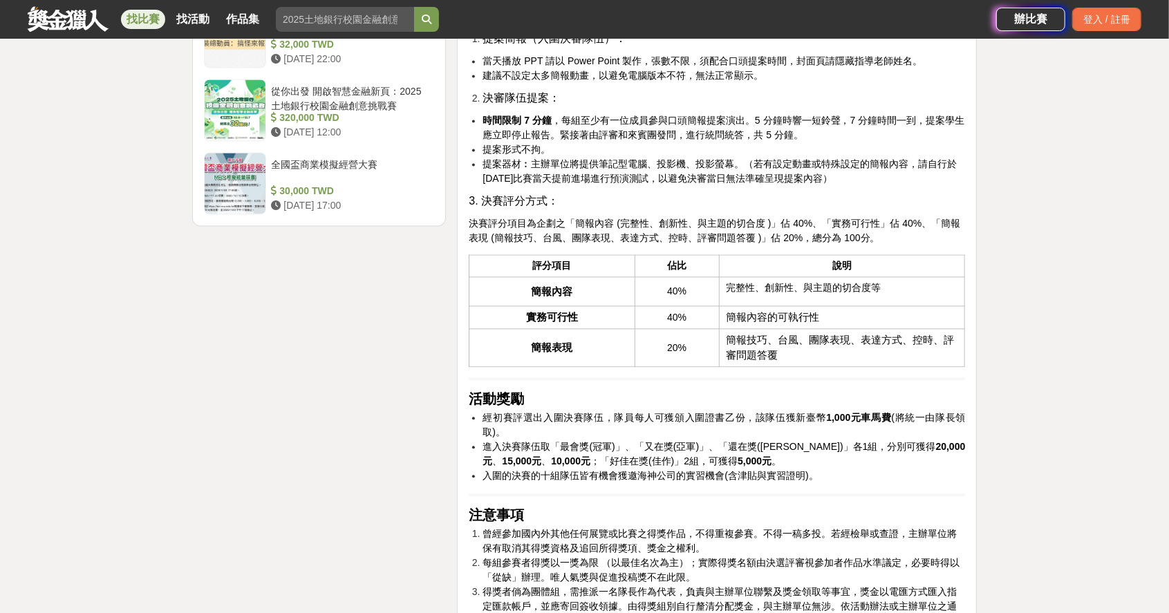
click at [776, 361] on span "簡報技巧、台風、團隊表現、表達方式、控時、評審問題答覆" at bounding box center [841, 348] width 228 height 26
click at [769, 361] on span "簡報技巧、台風、團隊表現、表達方式、控時、評審問題答覆" at bounding box center [841, 348] width 228 height 26
drag, startPoint x: 724, startPoint y: 375, endPoint x: 739, endPoint y: 377, distance: 15.3
click at [739, 367] on td "簡報技巧、台風、團隊表現、表達方式、控時、評審問題答覆" at bounding box center [842, 348] width 246 height 38
drag, startPoint x: 739, startPoint y: 377, endPoint x: 794, endPoint y: 397, distance: 58.2
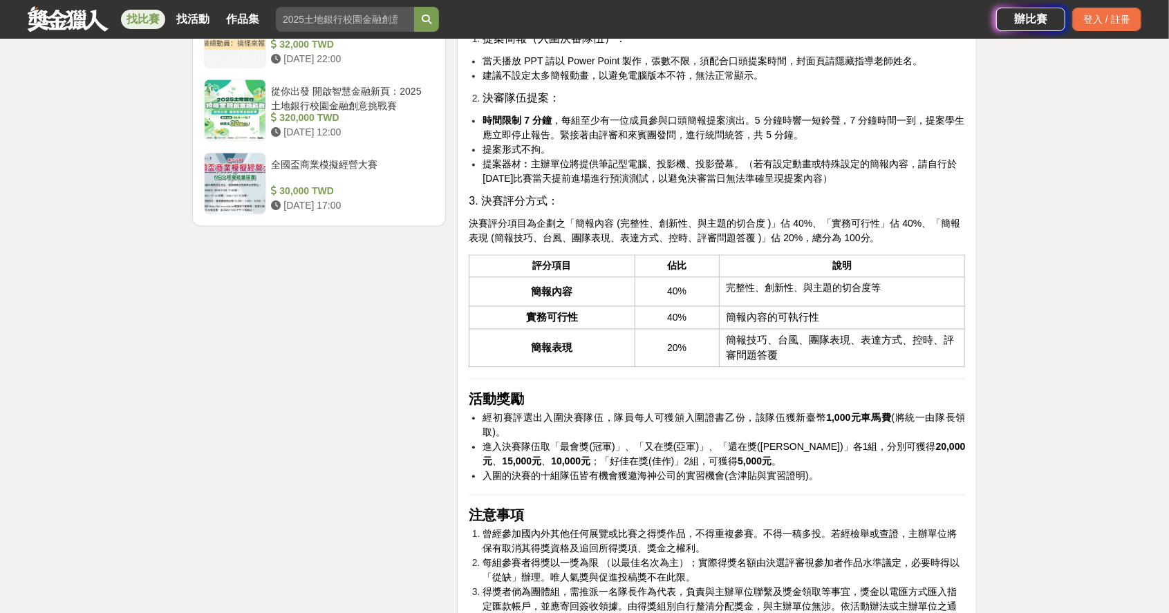
click at [794, 367] on td "簡報技巧、台風、團隊表現、表達方式、控時、評審問題答覆" at bounding box center [842, 348] width 246 height 38
click at [805, 415] on div "活動簡介 在科技快速演進與極端氣候日益頻繁的當代社會，水域安全問題成為不可忽視的重要議題。傳統救援設備在面對時間緊迫、地形複雜與天候[PERSON_NAME]…" at bounding box center [717, 109] width 496 height 3052
drag, startPoint x: 863, startPoint y: 482, endPoint x: 875, endPoint y: 492, distance: 15.7
click at [865, 467] on span "進入決賽隊伍取「最會獎(冠軍)」、「又在獎(亞軍)」、「還在獎([PERSON_NAME])」各1組，分別可獲得 20,000元 、 15,000元 、 10…" at bounding box center [724, 454] width 483 height 26
click at [819, 469] on li "進入決賽隊伍取「最會獎(冠軍)」、「又在獎(亞軍)」、「還在獎([PERSON_NAME])」各1組，分別可獲得 20,000元 、 15,000元 、 10…" at bounding box center [724, 454] width 483 height 29
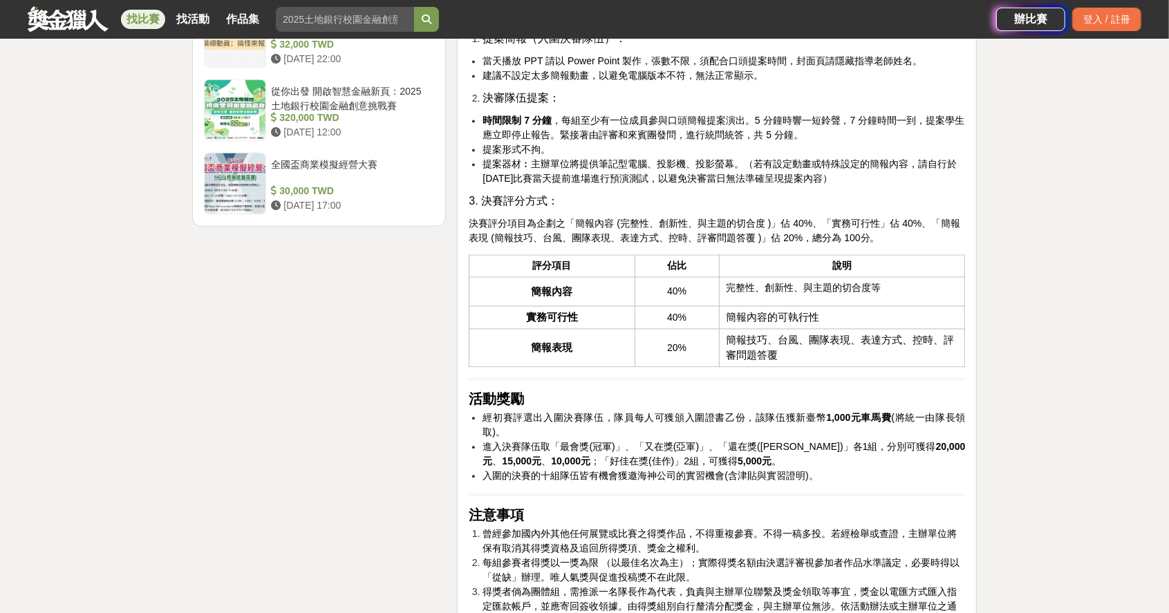
click at [822, 483] on li "入圍的決賽的十組隊伍皆有機會獲邀海神公司的實習機會(含津貼與實習證明)。" at bounding box center [724, 476] width 483 height 15
click at [711, 469] on li "進入決賽隊伍取「最會獎(冠軍)」、「又在獎(亞軍)」、「還在獎([PERSON_NAME])」各1組，分別可獲得 20,000元 、 15,000元 、 10…" at bounding box center [724, 454] width 483 height 29
click at [816, 481] on span "入圍的決賽的十組隊伍皆有機會獲邀海神公司的實習機會(含津貼與實習證明)。" at bounding box center [650, 475] width 335 height 11
click at [711, 469] on li "進入決賽隊伍取「最會獎(冠軍)」、「又在獎(亞軍)」、「還在獎([PERSON_NAME])」各1組，分別可獲得 20,000元 、 15,000元 、 10…" at bounding box center [724, 454] width 483 height 29
drag, startPoint x: 815, startPoint y: 519, endPoint x: 814, endPoint y: 510, distance: 9.1
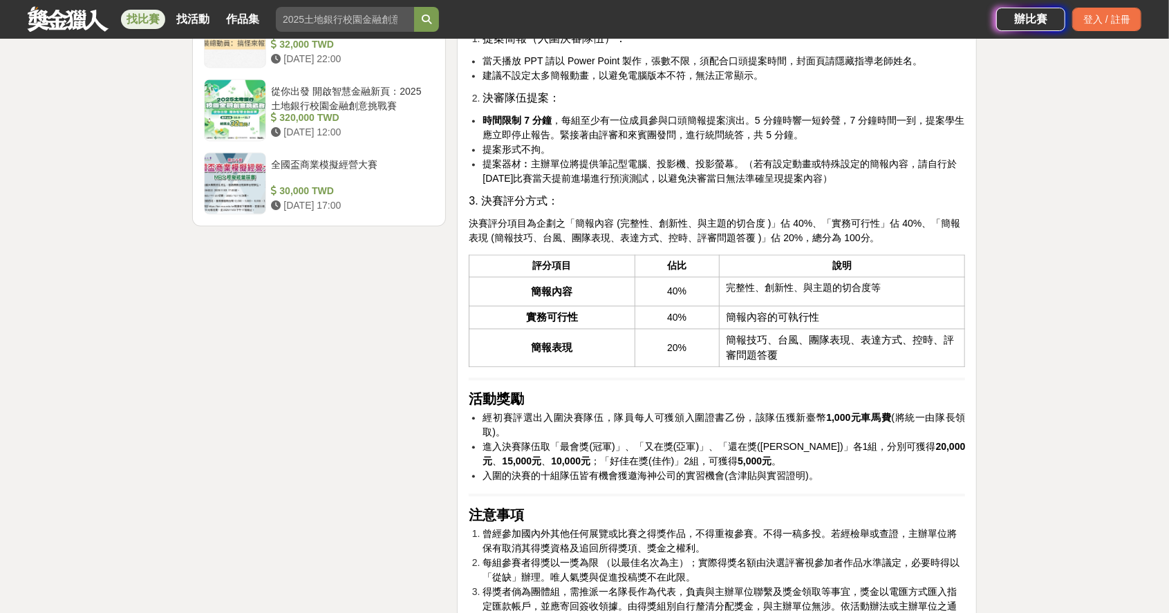
click at [814, 481] on span "入圍的決賽的十組隊伍皆有機會獲邀海神公司的實習機會(含津貼與實習證明)。" at bounding box center [650, 475] width 335 height 11
click at [711, 469] on li "進入決賽隊伍取「最會獎(冠軍)」、「又在獎(亞軍)」、「還在獎([PERSON_NAME])」各1組，分別可獲得 20,000元 、 15,000元 、 10…" at bounding box center [724, 454] width 483 height 29
click at [819, 483] on li "入圍的決賽的十組隊伍皆有機會獲邀海神公司的實習機會(含津貼與實習證明)。" at bounding box center [724, 476] width 483 height 15
click at [815, 481] on span "入圍的決賽的十組隊伍皆有機會獲邀海神公司的實習機會(含津貼與實習證明)。" at bounding box center [650, 475] width 335 height 11
click at [707, 467] on span "進入決賽隊伍取「最會獎(冠軍)」、「又在獎(亞軍)」、「還在獎([PERSON_NAME])」各1組，分別可獲得 20,000元 、 15,000元 、 10…" at bounding box center [724, 454] width 483 height 26
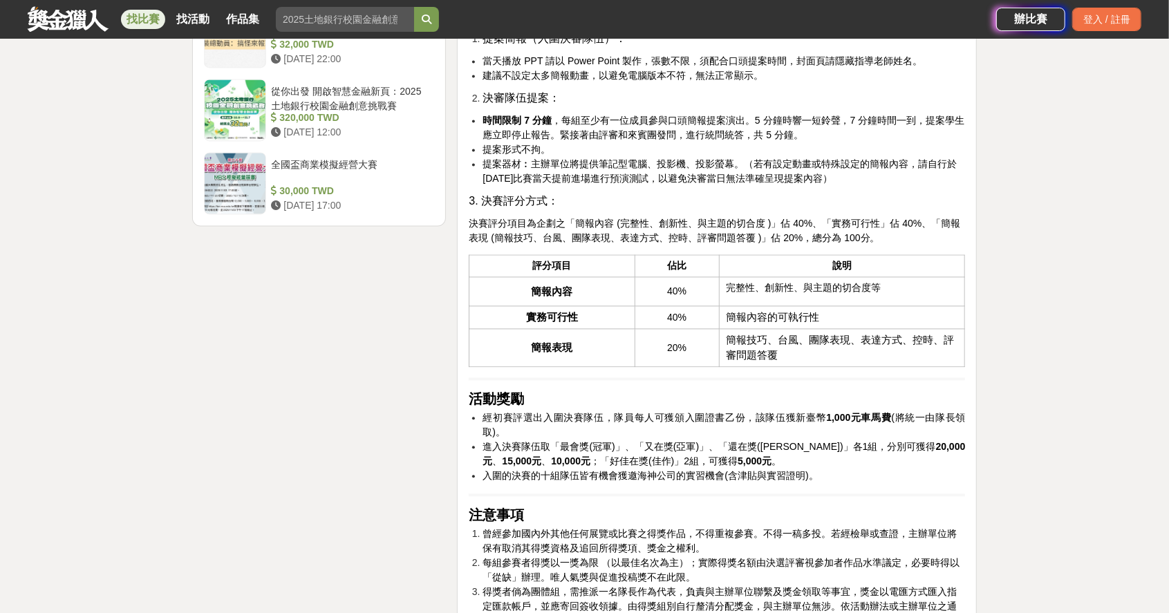
click at [816, 481] on span "入圍的決賽的十組隊伍皆有機會獲邀海神公司的實習機會(含津貼與實習證明)。" at bounding box center [650, 475] width 335 height 11
click at [709, 469] on li "進入決賽隊伍取「最會獎(冠軍)」、「又在獎(亞軍)」、「還在獎([PERSON_NAME])」各1組，分別可獲得 20,000元 、 15,000元 、 10…" at bounding box center [724, 454] width 483 height 29
click at [705, 467] on span "進入決賽隊伍取「最會獎(冠軍)」、「又在獎(亞軍)」、「還在獎([PERSON_NAME])」各1組，分別可獲得 20,000元 、 15,000元 、 10…" at bounding box center [724, 454] width 483 height 26
click at [789, 367] on td "簡報技巧、台風、團隊表現、表達方式、控時、評審問題答覆" at bounding box center [842, 348] width 246 height 38
click at [779, 367] on td "簡報技巧、台風、團隊表現、表達方式、控時、評審問題答覆" at bounding box center [842, 348] width 246 height 38
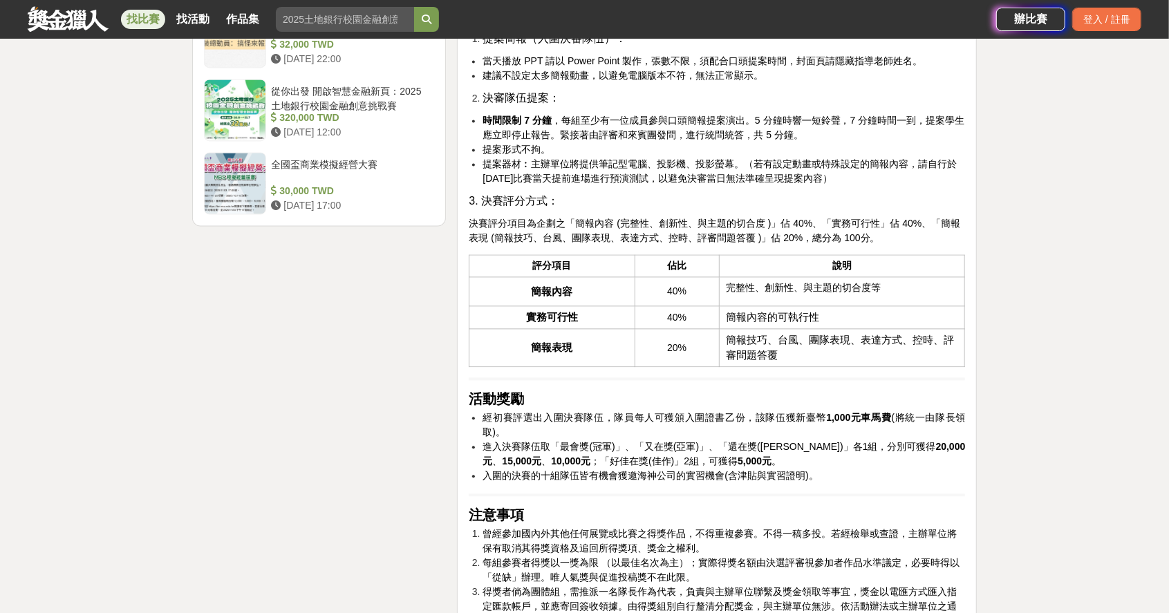
click at [777, 361] on span "簡報技巧、台風、團隊表現、表達方式、控時、評審問題答覆" at bounding box center [841, 348] width 228 height 26
click at [698, 367] on td "20%" at bounding box center [677, 348] width 84 height 38
click at [781, 367] on td "簡報技巧、台風、團隊表現、表達方式、控時、評審問題答覆" at bounding box center [842, 348] width 246 height 38
click at [776, 361] on span "簡報技巧、台風、團隊表現、表達方式、控時、評審問題答覆" at bounding box center [841, 348] width 228 height 26
click at [778, 367] on td "簡報技巧、台風、團隊表現、表達方式、控時、評審問題答覆" at bounding box center [842, 348] width 246 height 38
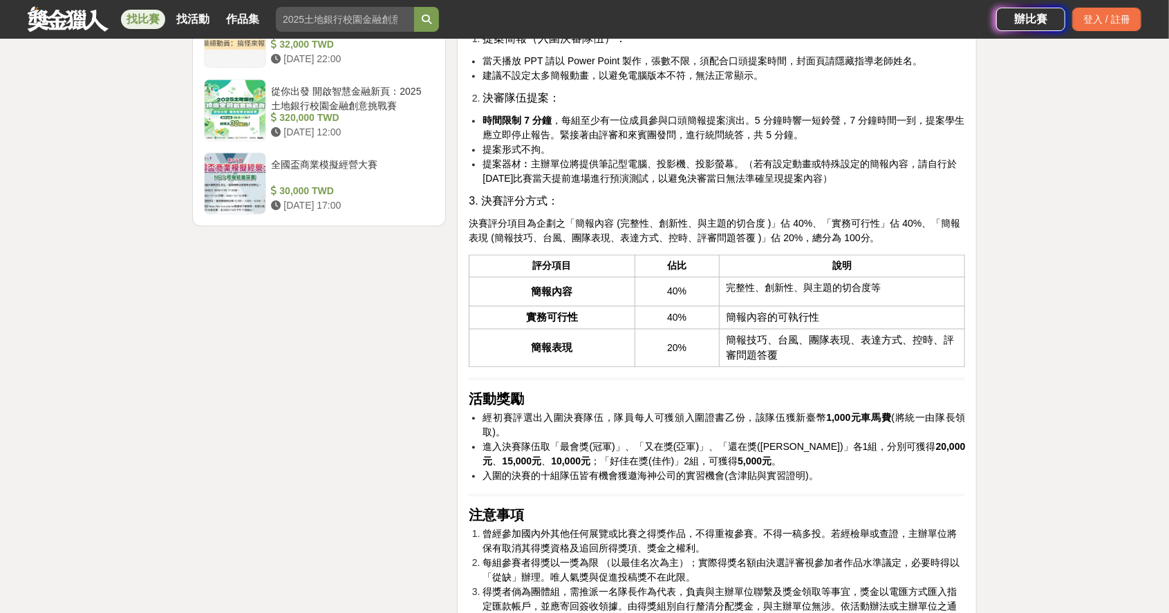
click at [778, 367] on td "簡報技巧、台風、團隊表現、表達方式、控時、評審問題答覆" at bounding box center [842, 348] width 246 height 38
click at [776, 361] on span "簡報技巧、台風、團隊表現、表達方式、控時、評審問題答覆" at bounding box center [841, 348] width 228 height 26
click at [794, 367] on td "簡報技巧、台風、團隊表現、表達方式、控時、評審問題答覆" at bounding box center [842, 348] width 246 height 38
click at [835, 411] on div "活動簡介 在科技快速演進與極端氣候日益頻繁的當代社會，水域安全問題成為不可忽視的重要議題。傳統救援設備在面對時間緊迫、地形複雜與天候[PERSON_NAME]…" at bounding box center [717, 109] width 496 height 3052
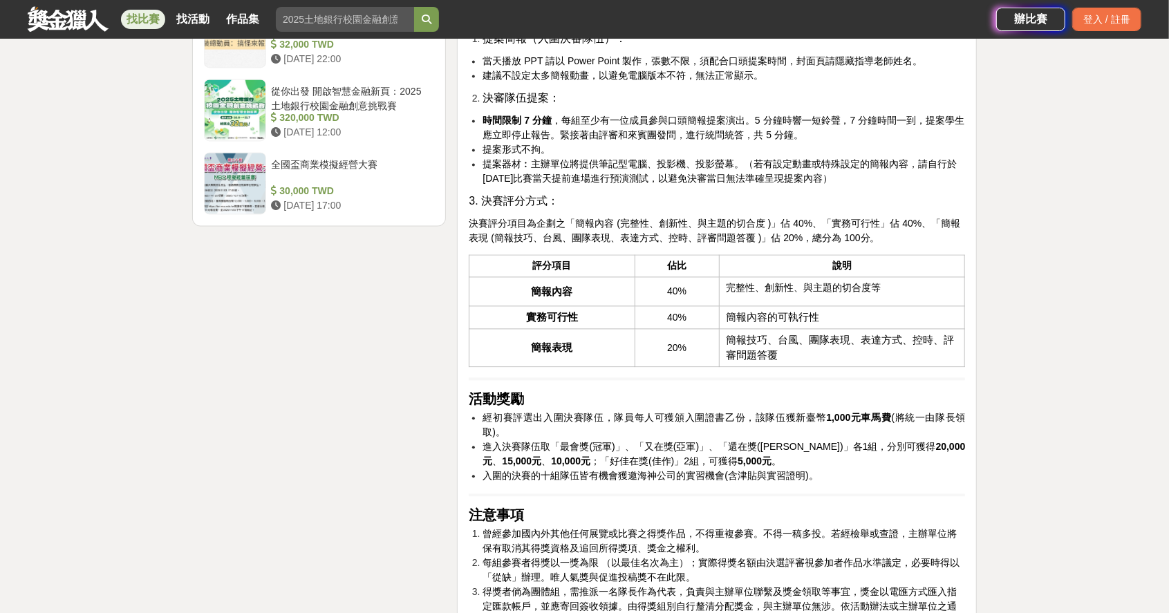
click at [776, 361] on span "簡報技巧、台風、團隊表現、表達方式、控時、評審問題答覆" at bounding box center [841, 348] width 228 height 26
click at [776, 367] on td "簡報技巧、台風、團隊表現、表達方式、控時、評審問題答覆" at bounding box center [842, 348] width 246 height 38
click at [777, 367] on td "簡報技巧、台風、團隊表現、表達方式、控時、評審問題答覆" at bounding box center [842, 348] width 246 height 38
click at [776, 361] on span "簡報技巧、台風、團隊表現、表達方式、控時、評審問題答覆" at bounding box center [841, 348] width 228 height 26
click at [778, 367] on td "簡報技巧、台風、團隊表現、表達方式、控時、評審問題答覆" at bounding box center [842, 348] width 246 height 38
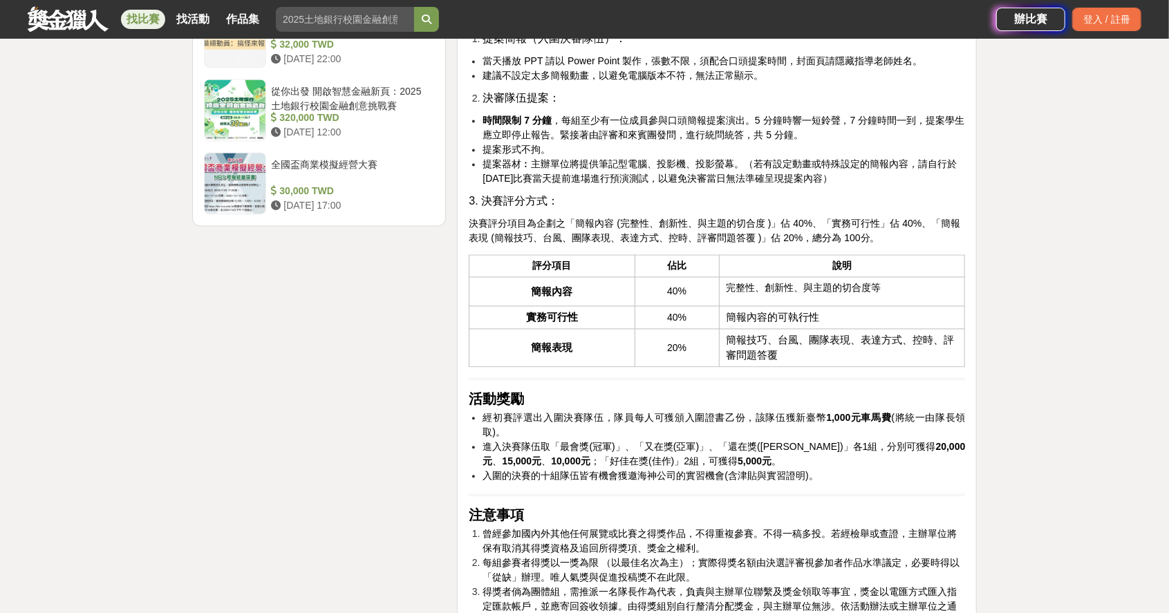
click at [776, 361] on span "簡報技巧、台風、團隊表現、表達方式、控時、評審問題答覆" at bounding box center [841, 348] width 228 height 26
click at [795, 408] on div "活動簡介 在科技快速演進與極端氣候日益頻繁的當代社會，水域安全問題成為不可忽視的重要議題。傳統救援設備在面對時間緊迫、地形複雜與天候[PERSON_NAME]…" at bounding box center [717, 109] width 496 height 3052
click at [776, 361] on span "簡報技巧、台風、團隊表現、表達方式、控時、評審問題答覆" at bounding box center [841, 348] width 228 height 26
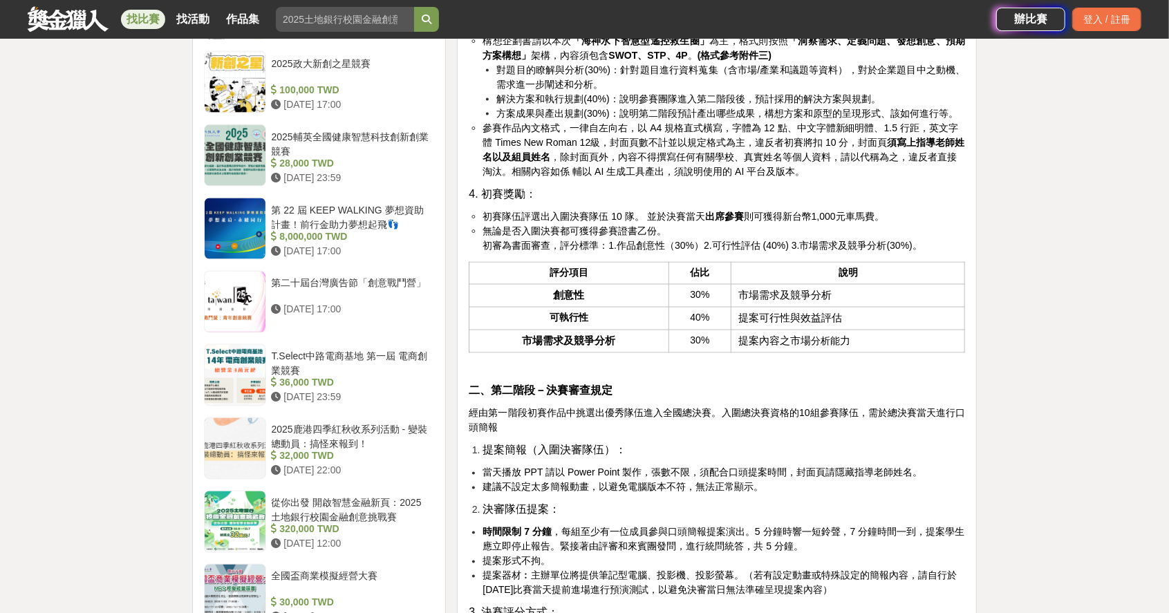
scroll to position [1479, 0]
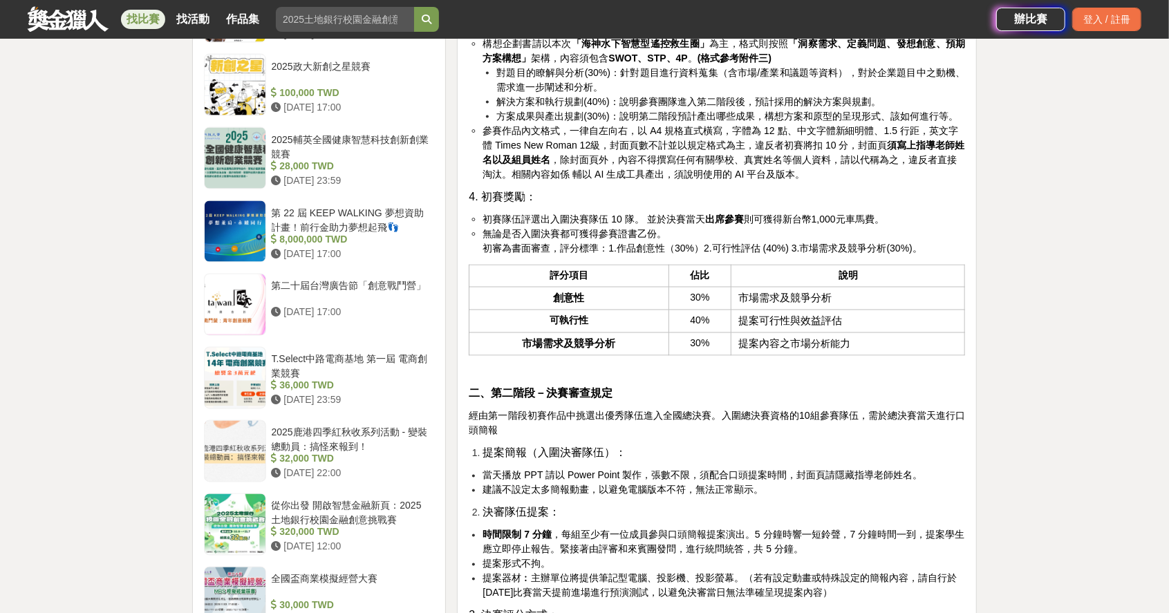
click at [849, 355] on td "提案內容之市場 分析能 力" at bounding box center [848, 344] width 234 height 23
click at [848, 350] on span "力" at bounding box center [845, 344] width 10 height 11
drag, startPoint x: 740, startPoint y: 387, endPoint x: 772, endPoint y: 392, distance: 32.8
click at [772, 355] on td "提案內容之市場 分析能 力" at bounding box center [848, 344] width 234 height 23
drag, startPoint x: 772, startPoint y: 392, endPoint x: 802, endPoint y: 402, distance: 31.5
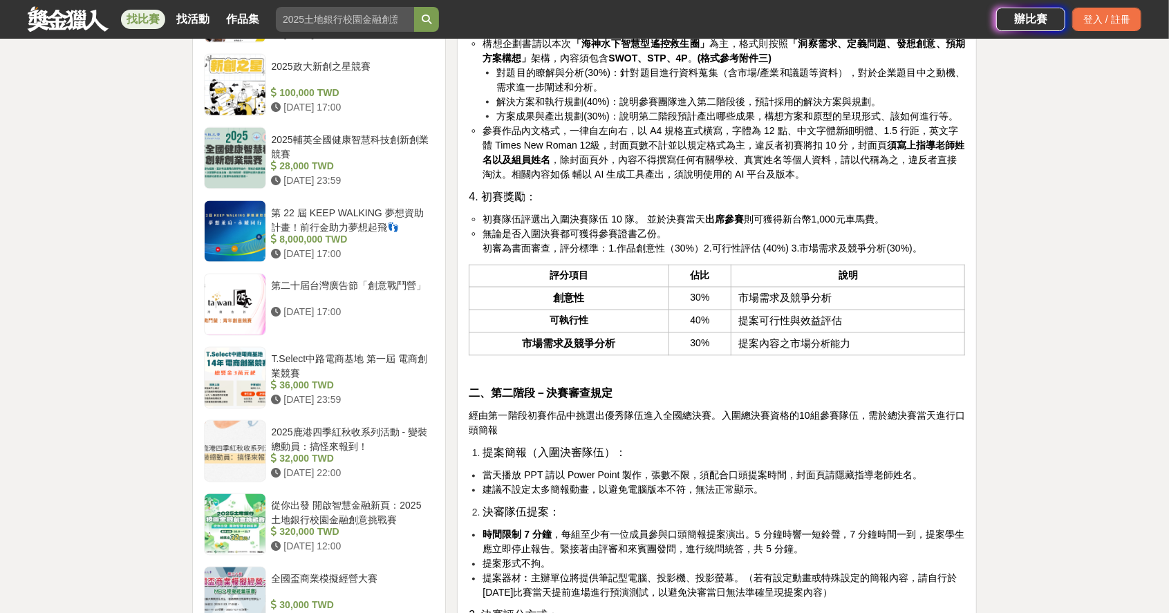
click at [802, 402] on div "活動簡介 在科技快速演進與極端氣候日益頻繁的當代社會，水域安全問題成為不可忽視的重要議題。傳統救援設備在面對時間緊迫、地形複雜與天候[PERSON_NAME]…" at bounding box center [717, 524] width 496 height 3052
drag, startPoint x: 852, startPoint y: 383, endPoint x: 836, endPoint y: 389, distance: 16.4
click at [836, 355] on td "提案內容之市場 分析能 力" at bounding box center [848, 344] width 234 height 23
drag, startPoint x: 836, startPoint y: 389, endPoint x: 795, endPoint y: 413, distance: 47.7
click at [797, 379] on p at bounding box center [717, 371] width 496 height 15
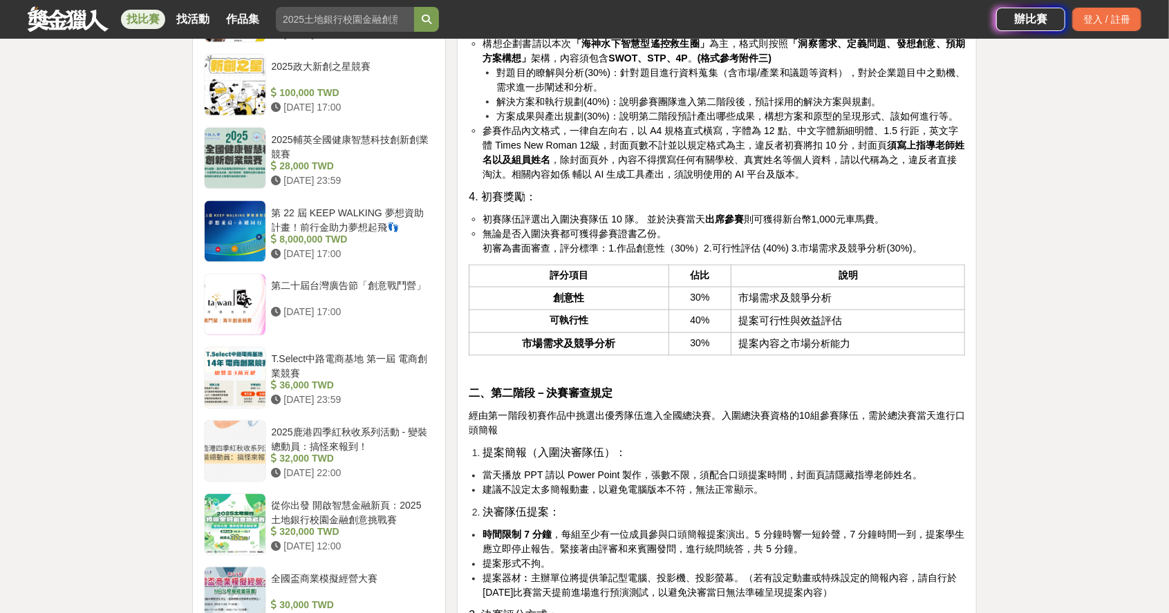
drag, startPoint x: 736, startPoint y: 361, endPoint x: 771, endPoint y: 359, distance: 36.0
click at [736, 333] on td "提案可行性與效益評估" at bounding box center [848, 321] width 234 height 23
click at [741, 350] on span "提案內容之市場" at bounding box center [774, 344] width 73 height 11
click at [742, 355] on td "提案內容之市場 分析能 力" at bounding box center [848, 344] width 234 height 23
drag, startPoint x: 852, startPoint y: 388, endPoint x: 823, endPoint y: 395, distance: 30.0
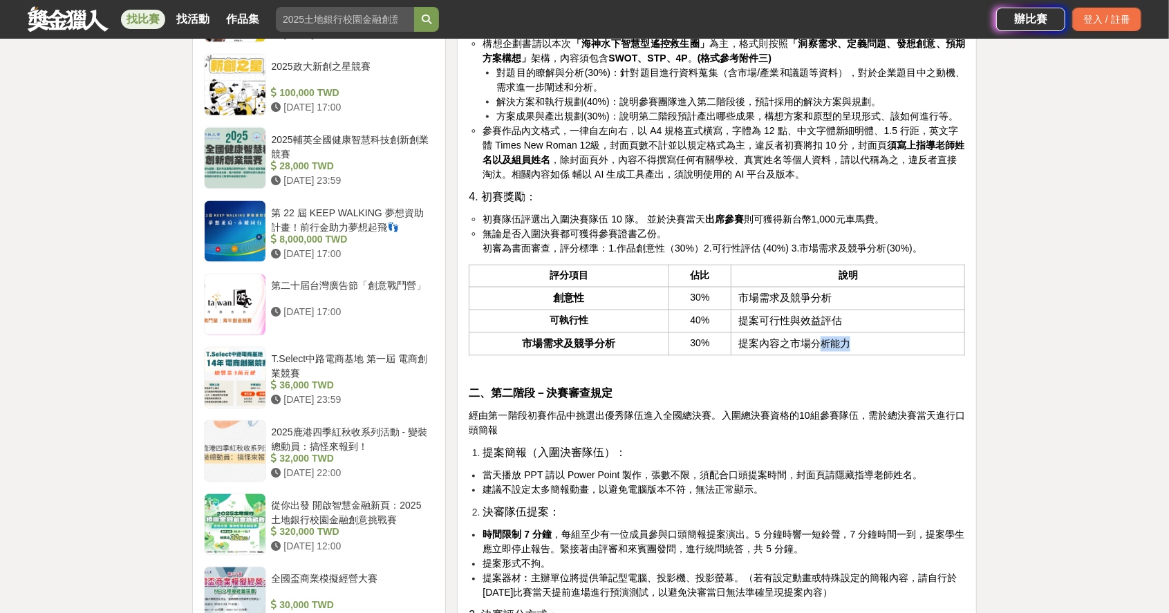
click at [823, 355] on td "提案內容之市場 分析能 力" at bounding box center [848, 344] width 234 height 23
drag, startPoint x: 823, startPoint y: 395, endPoint x: 802, endPoint y: 420, distance: 32.8
click at [806, 423] on div "活動簡介 在科技快速演進與極端氣候日益頻繁的當代社會，水域安全問題成為不可忽視的重要議題。傳統救援設備在面對時間緊迫、地形複雜與天候[PERSON_NAME]…" at bounding box center [717, 524] width 496 height 3052
drag, startPoint x: 740, startPoint y: 385, endPoint x: 773, endPoint y: 386, distance: 33.2
click at [772, 350] on span "提案內容之市場" at bounding box center [774, 344] width 73 height 11
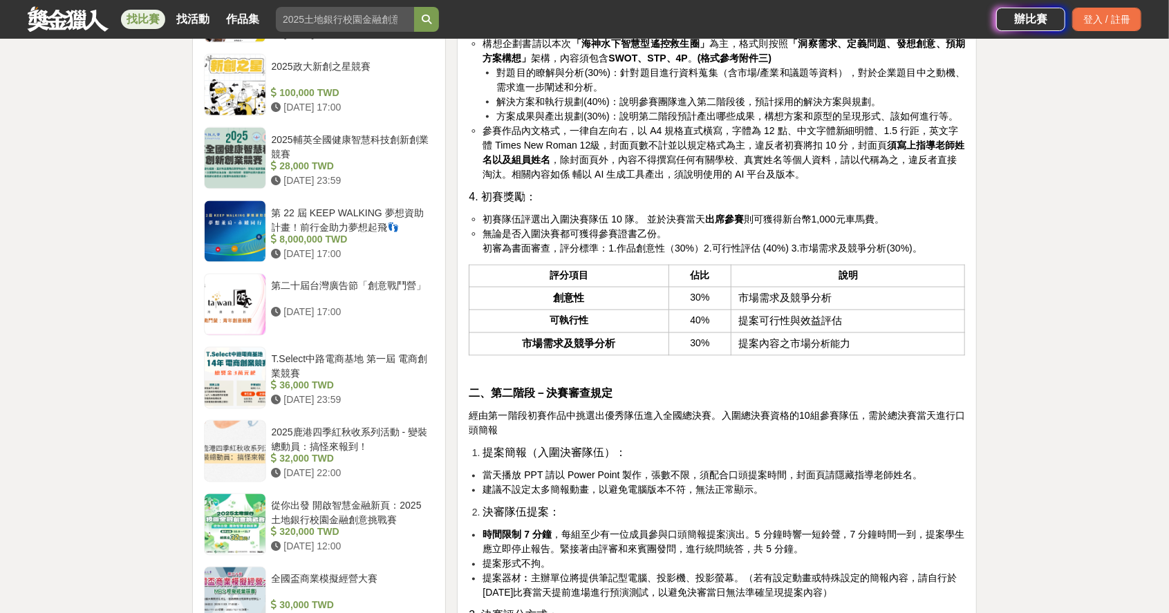
drag, startPoint x: 773, startPoint y: 386, endPoint x: 870, endPoint y: 391, distance: 96.9
click at [870, 355] on td "提案內容之市場 分析能 力" at bounding box center [848, 344] width 234 height 23
click at [620, 355] on th "市場需求及競爭分析" at bounding box center [568, 344] width 199 height 23
click at [599, 333] on th "可執行性" at bounding box center [568, 321] width 199 height 23
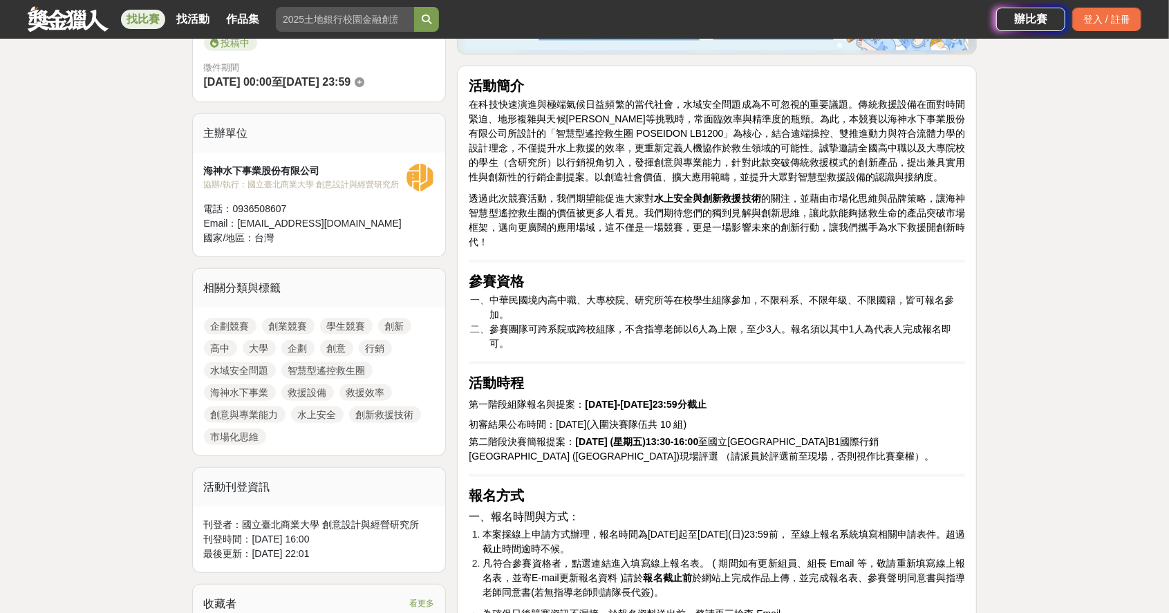
scroll to position [400, 0]
click at [752, 458] on p "第二階段決賽簡報提案： [DATE] (星期五)13:30-16:00 至 國立[GEOGRAPHIC_DATA]B1國際行銷講堂 ([GEOGRAPHIC_…" at bounding box center [717, 448] width 496 height 29
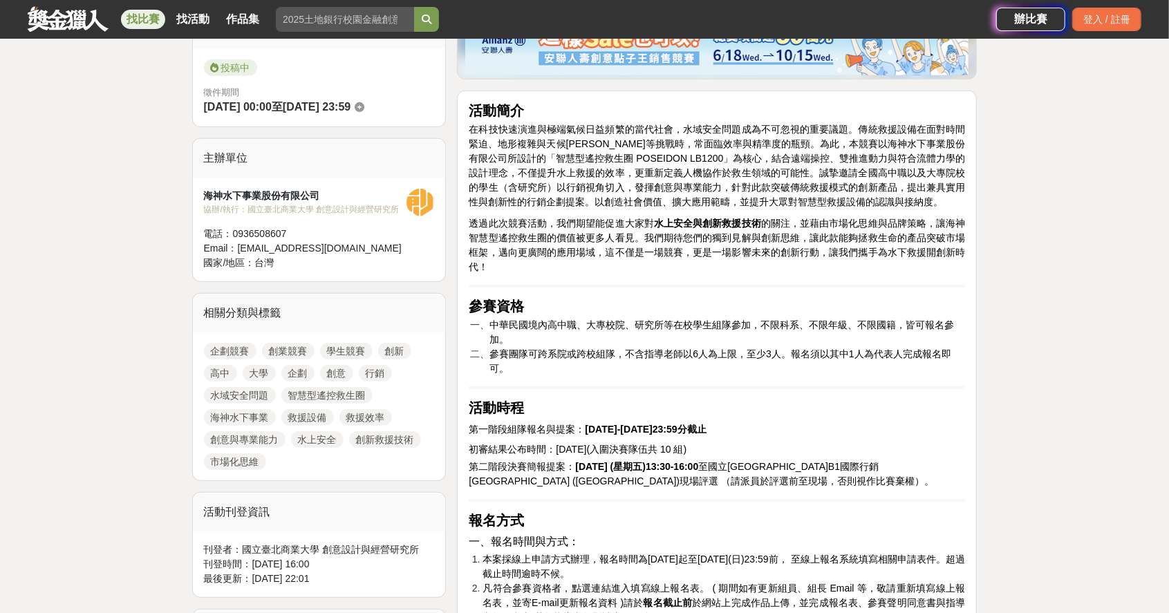
scroll to position [262, 0]
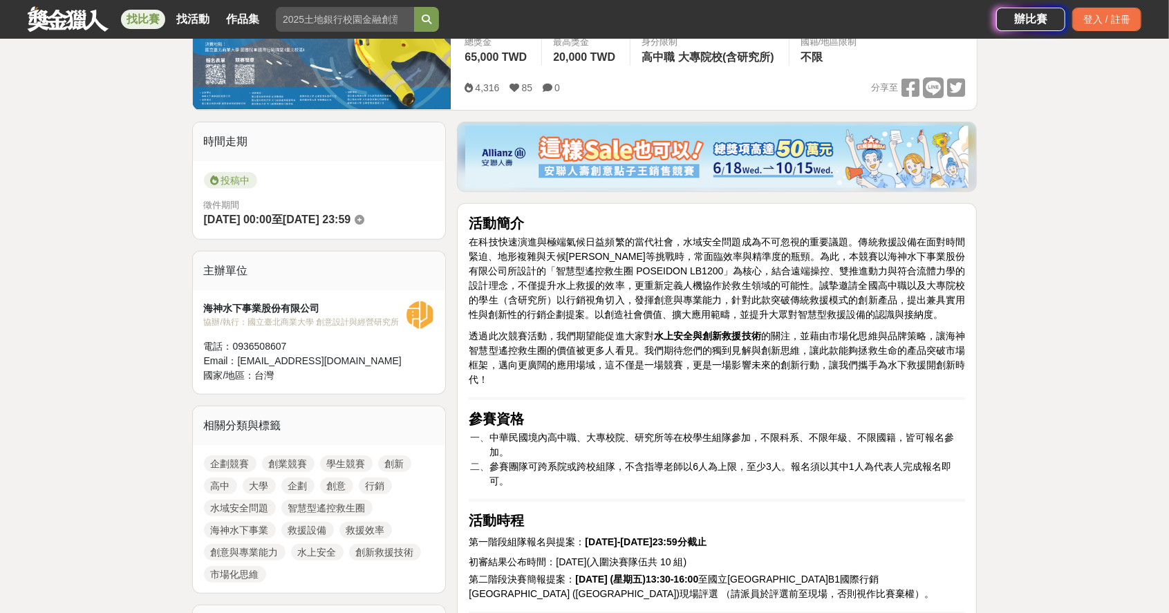
click at [506, 372] on span "透過此次競賽活動，我們期望能促進大家對 水上安全與創新救援技術 的關注，並藉由市場化思維與品牌策略，讓海神智慧型遙控救生圈的價值被更多人看見。我們期待您們的獨…" at bounding box center [717, 357] width 496 height 55
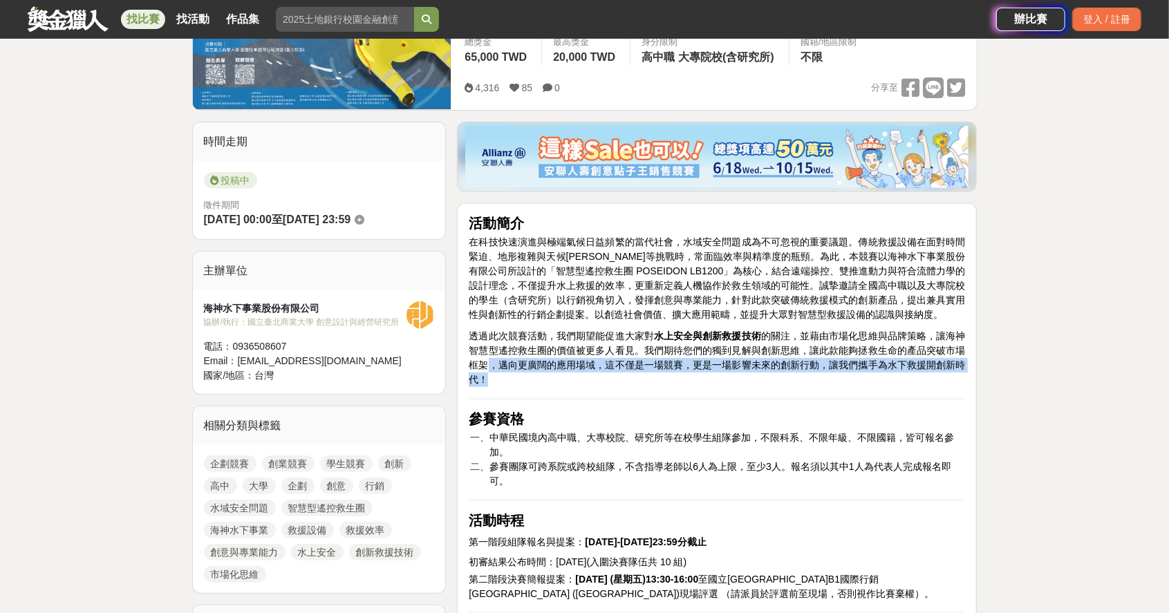
click at [507, 370] on p "透過此次競賽活動，我們期望能促進大家對 水上安全與創新救援技術 的關注，並藉由市場化思維與品牌策略，讓海神智慧型遙控救生圈的價值被更多人看見。我們期待您們的獨…" at bounding box center [717, 358] width 496 height 58
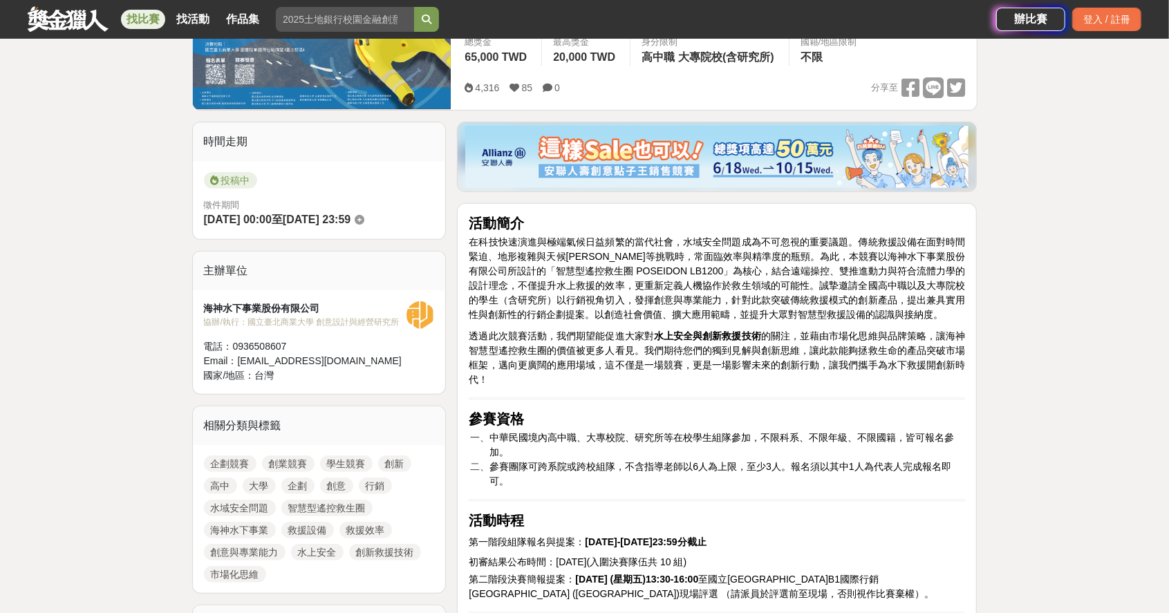
click at [528, 467] on span "參賽團隊可跨系院或跨校組隊，不含指導老師以6人為上限，至少3人。報名須以其中1人為代表人完成報名即可。" at bounding box center [719, 474] width 461 height 26
click at [521, 449] on li "中華民國境內高中職、大專校院、研究所等在校學生組隊參加，不限科系、不限年級、不限國籍，皆可報名參加。" at bounding box center [727, 445] width 476 height 29
click at [524, 477] on li "參賽團隊可跨系院或跨校組隊，不含指導老師以6人為上限，至少3人。報名須以其中1人為代表人完成報名即可。" at bounding box center [727, 474] width 476 height 29
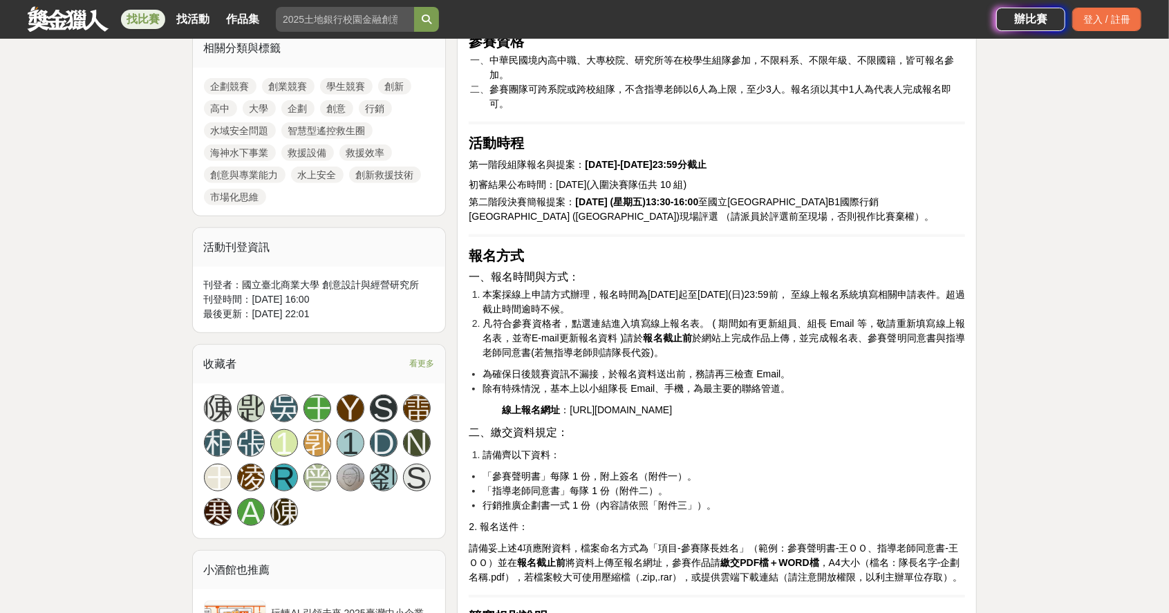
scroll to position [677, 0]
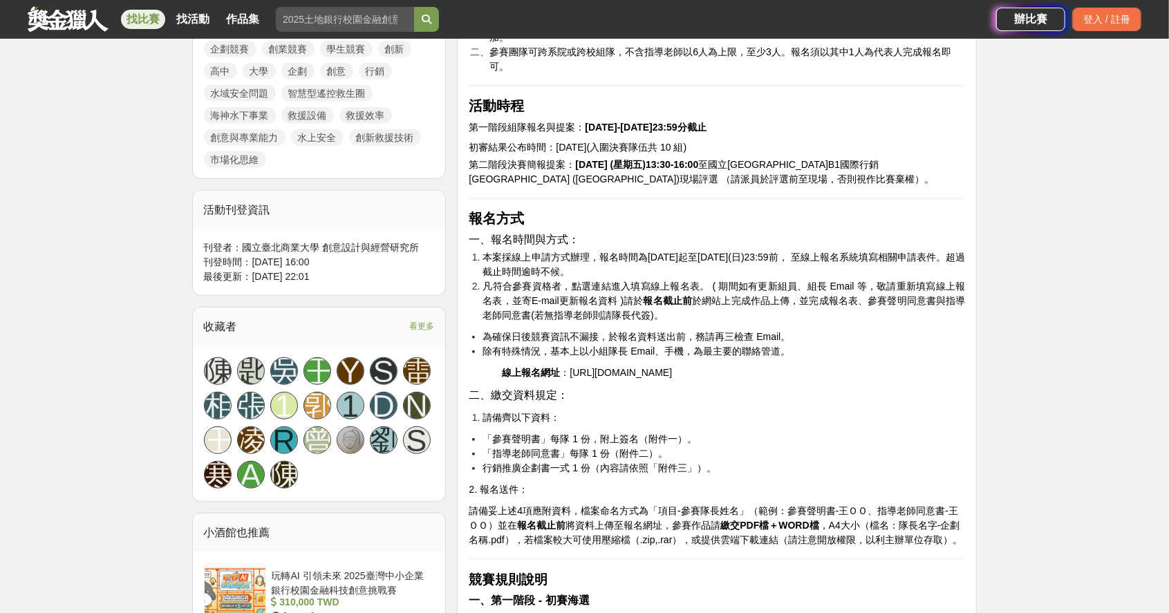
click at [693, 447] on li "「參賽聲明書」每隊 1 份，附上簽名（附件一）。" at bounding box center [724, 439] width 483 height 15
click at [662, 459] on span "）。" at bounding box center [657, 453] width 19 height 11
click at [704, 474] on span "行銷推廣企劃書一式 1 份（內容請依照「附件三」）。" at bounding box center [600, 467] width 234 height 11
click at [690, 445] on span "「參賽聲明書」每隊 1 份，附上簽名（附件一）。" at bounding box center [590, 438] width 214 height 11
click at [661, 459] on span "）。" at bounding box center [657, 453] width 19 height 11
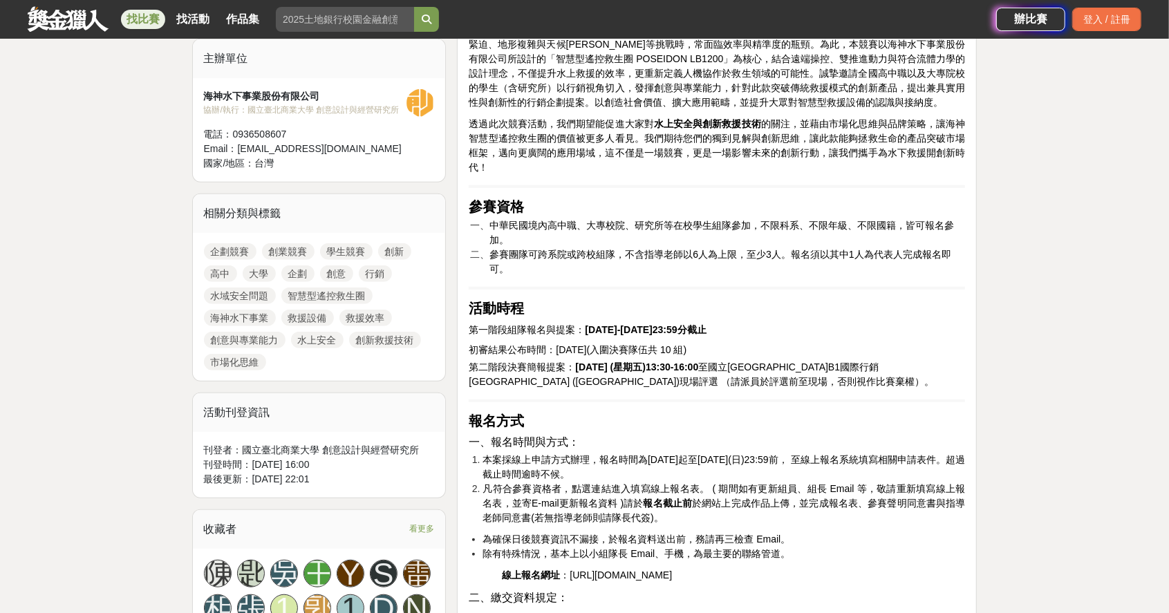
scroll to position [447, 0]
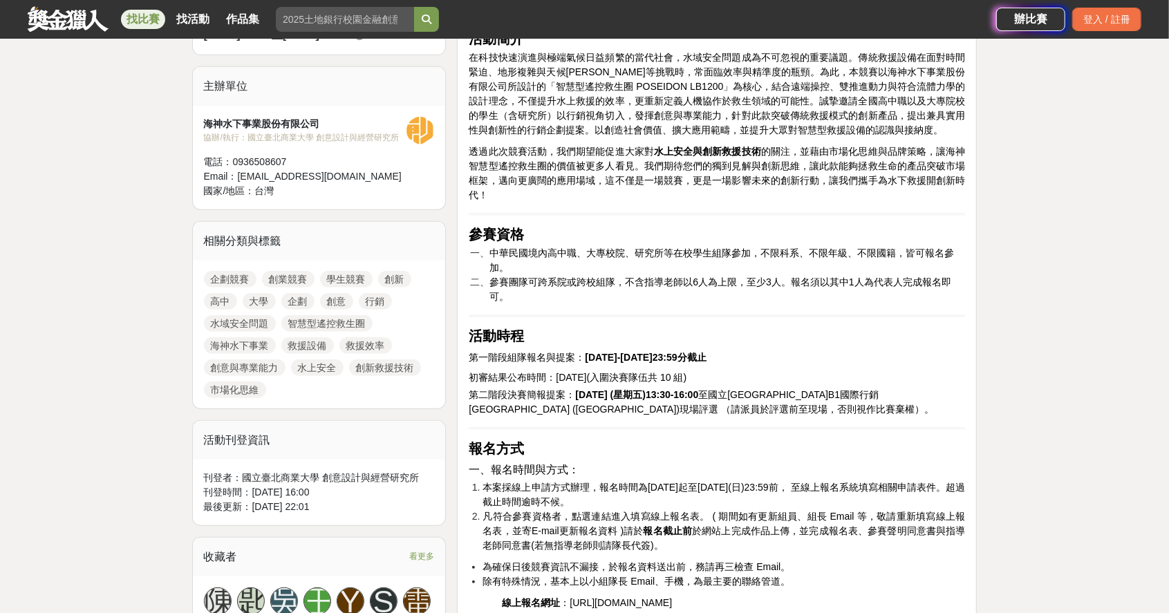
click at [659, 540] on li "凡符合參賽資格者，點選連結進入填寫線上報名表。 ( 期間如有更新組員、組⾧ Email 等，敬請重新填寫線上報名表，並寄E-mail更新報名資料 )請於 報名…" at bounding box center [724, 531] width 483 height 44
click at [656, 546] on li "凡符合參賽資格者，點選連結進入填寫線上報名表。 ( 期間如有更新組員、組⾧ Email 等，敬請重新填寫線上報名表，並寄E-mail更新報名資料 )請於 報名…" at bounding box center [724, 531] width 483 height 44
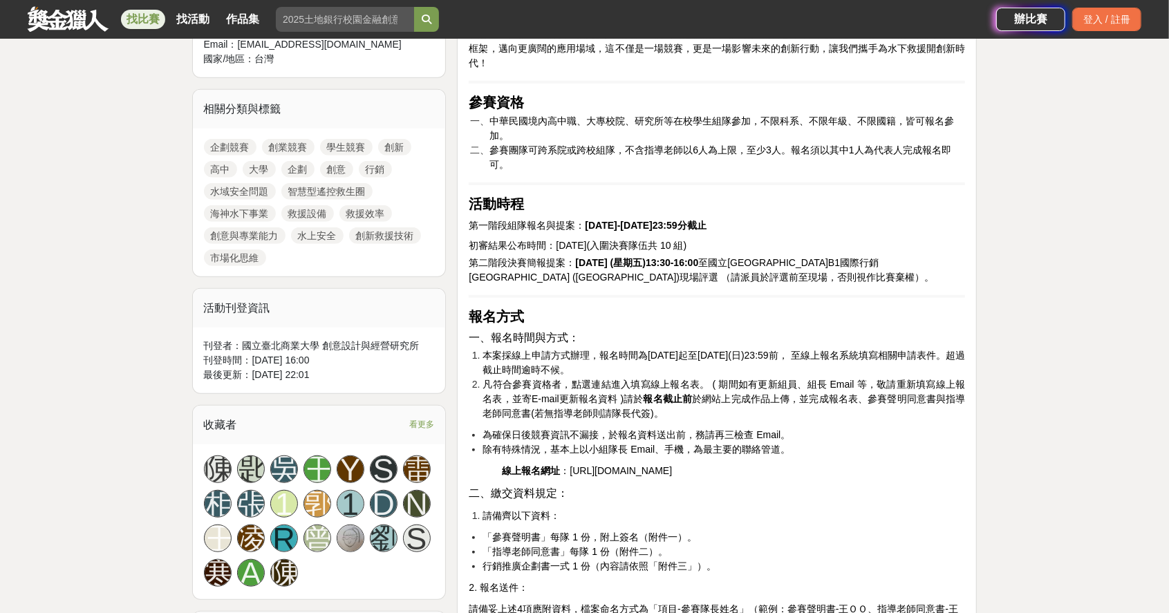
scroll to position [585, 0]
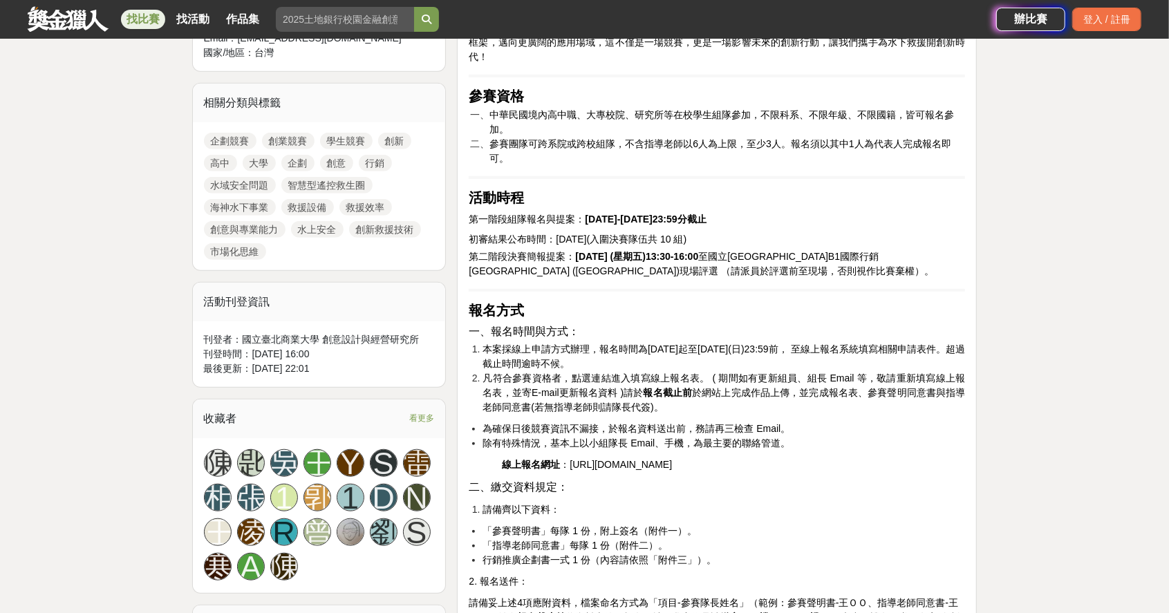
drag, startPoint x: 568, startPoint y: 512, endPoint x: 561, endPoint y: 513, distance: 7.0
click at [568, 496] on p "二、繳交資料規定：" at bounding box center [717, 487] width 496 height 17
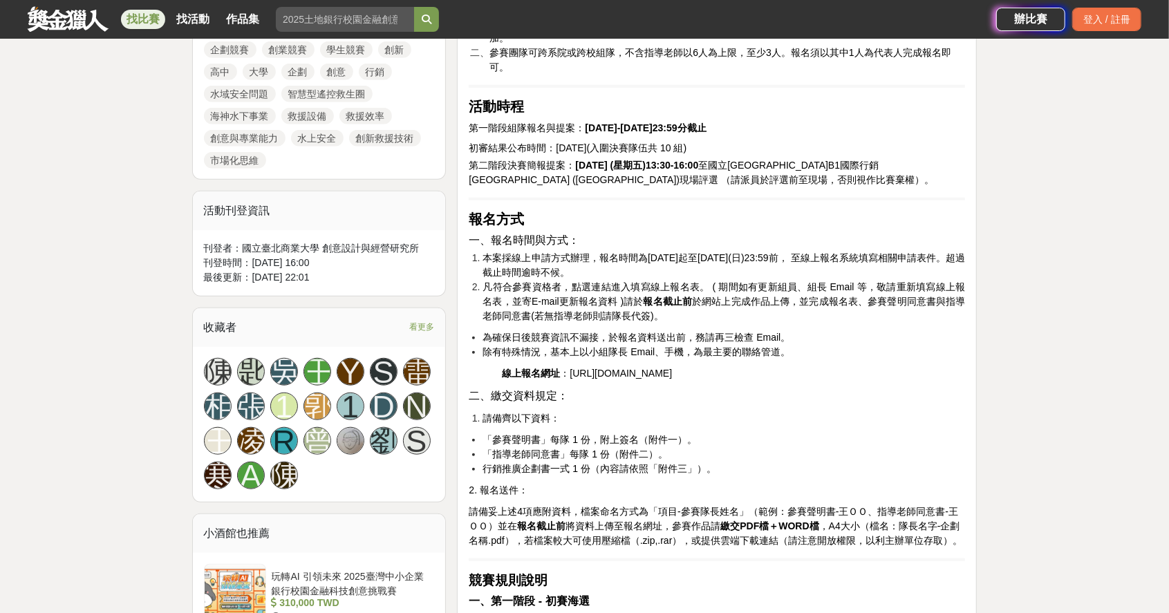
scroll to position [677, 0]
click at [660, 459] on span "）。" at bounding box center [657, 453] width 19 height 11
click at [695, 447] on li "「參賽聲明書」每隊 1 份，附上簽名（附件一）。" at bounding box center [724, 439] width 483 height 15
click at [664, 461] on li "「指導老師同意書」每隊 1 份（附件 二 ）。" at bounding box center [724, 454] width 483 height 15
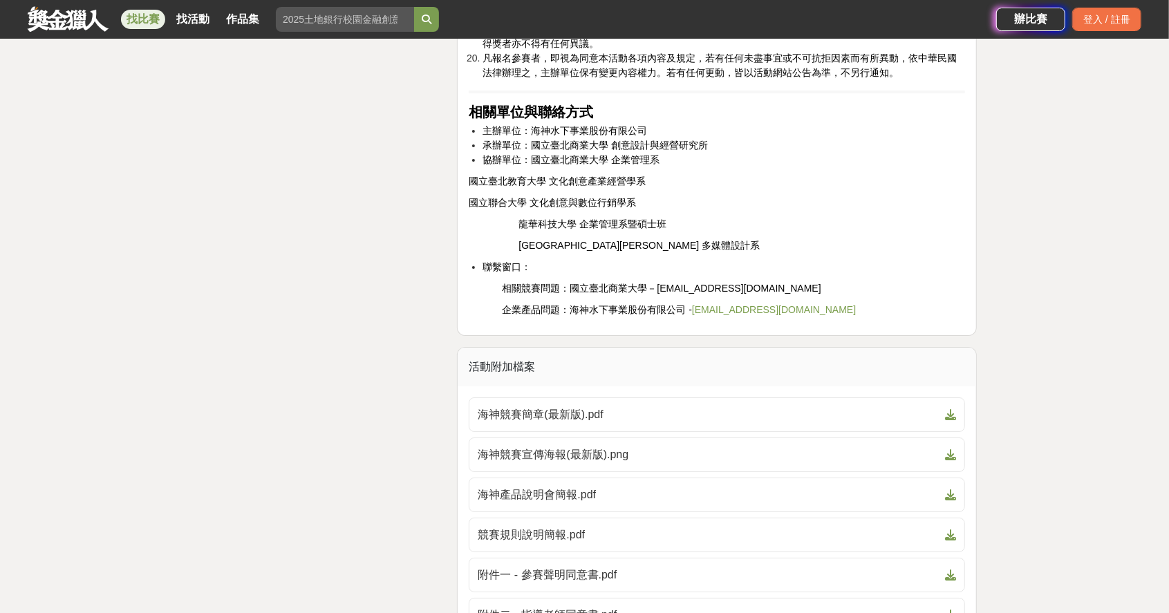
scroll to position [3119, 0]
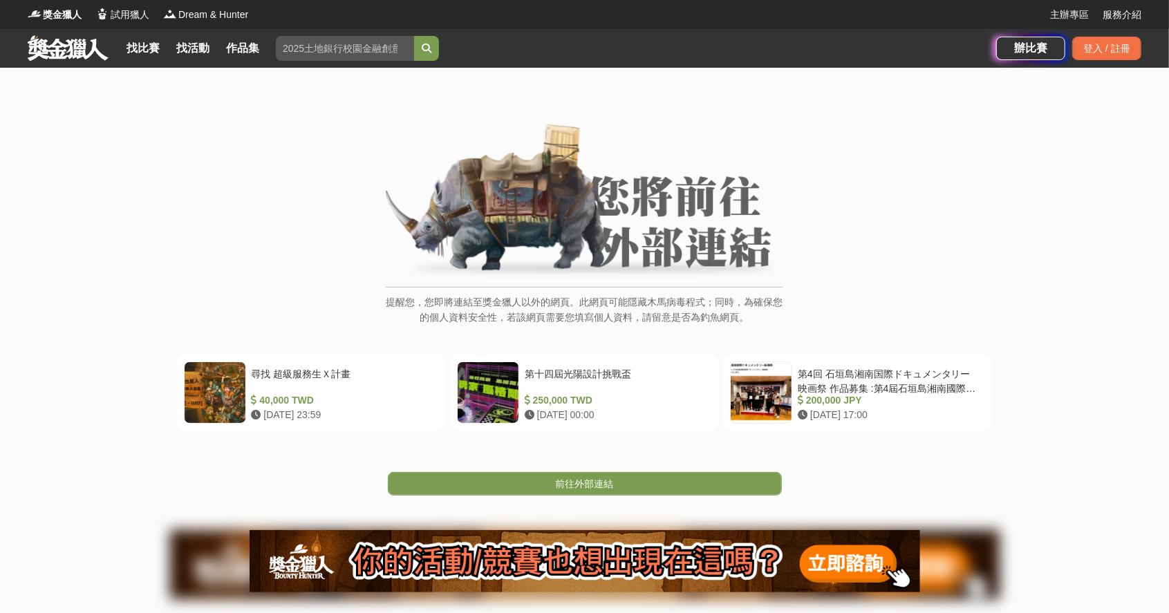
click at [115, 254] on div "提醒您，您即將連結至獎金獵人以外的網頁。此網頁可能隱藏木馬病毒程式；同時，為確保您的個人資料安全性，若該網頁需要您填寫個人資料，請留意是否為釣魚網頁。" at bounding box center [585, 232] width 1114 height 216
